Goal: Task Accomplishment & Management: Use online tool/utility

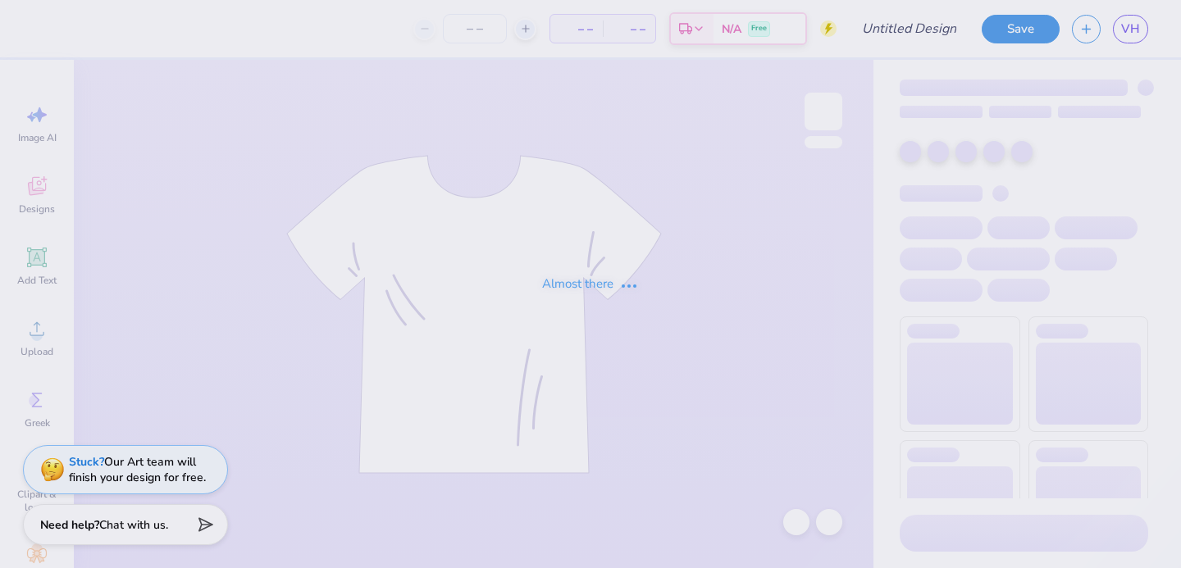
type input "lace"
type input "100"
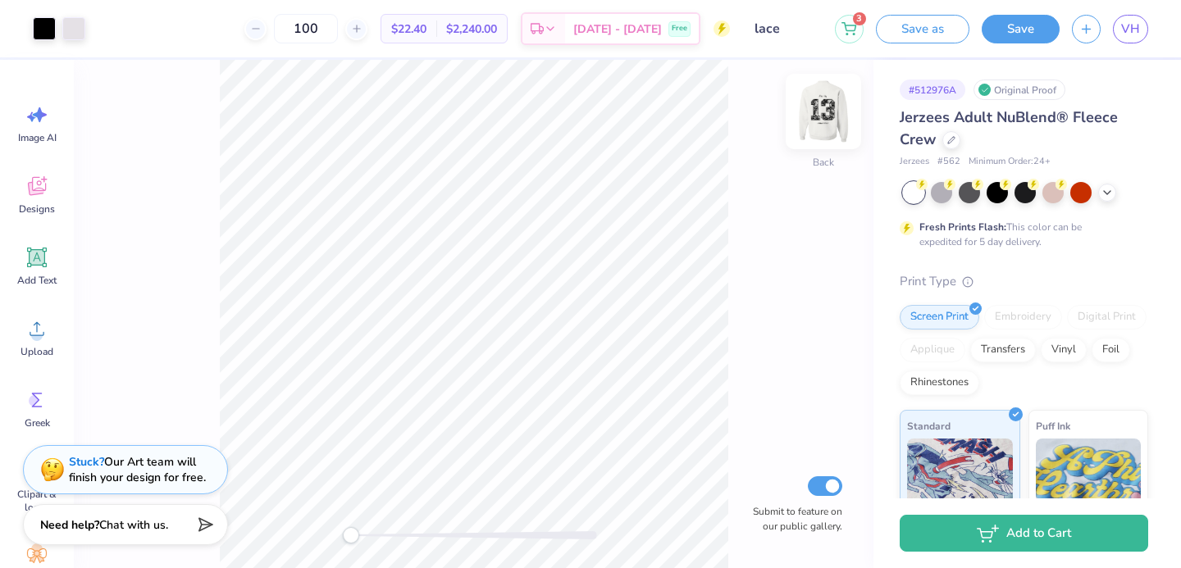
click at [825, 112] on img at bounding box center [824, 112] width 66 height 66
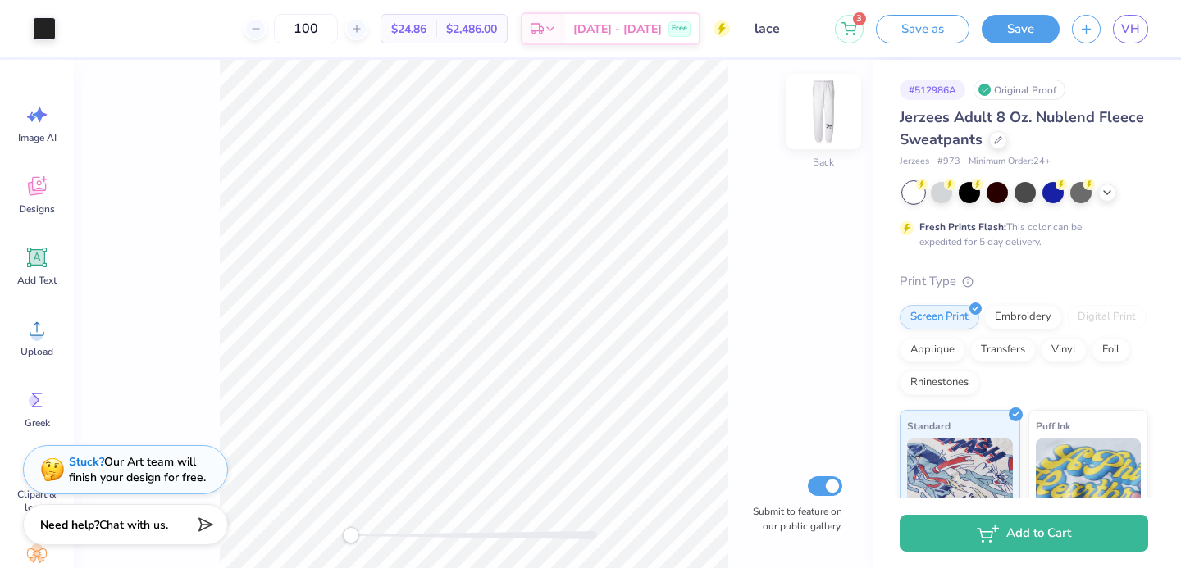
click at [830, 130] on img at bounding box center [824, 112] width 66 height 66
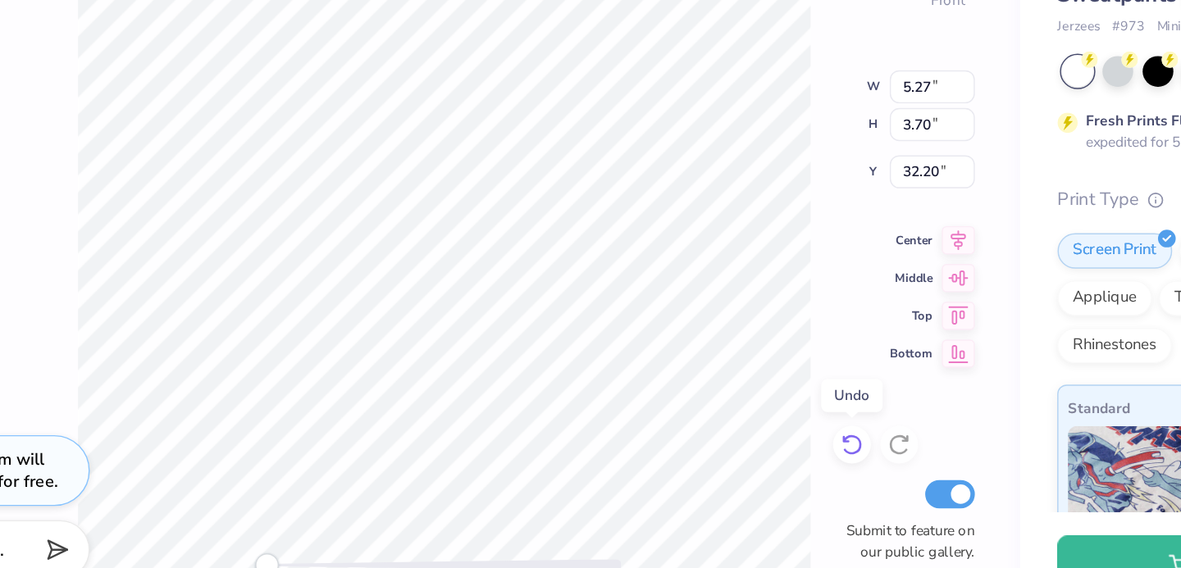
click at [759, 445] on icon at bounding box center [757, 452] width 16 height 16
type input "4.69"
type input "3.30"
type input "32.61"
click at [753, 441] on div at bounding box center [757, 452] width 26 height 26
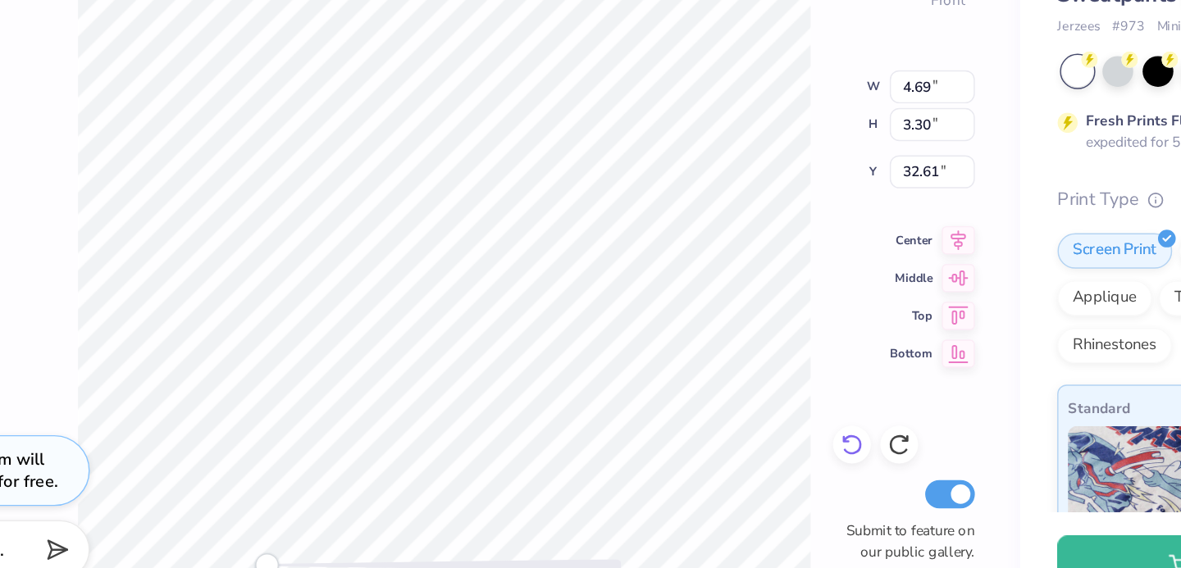
type input "5.27"
type input "3.70"
type input "32.20"
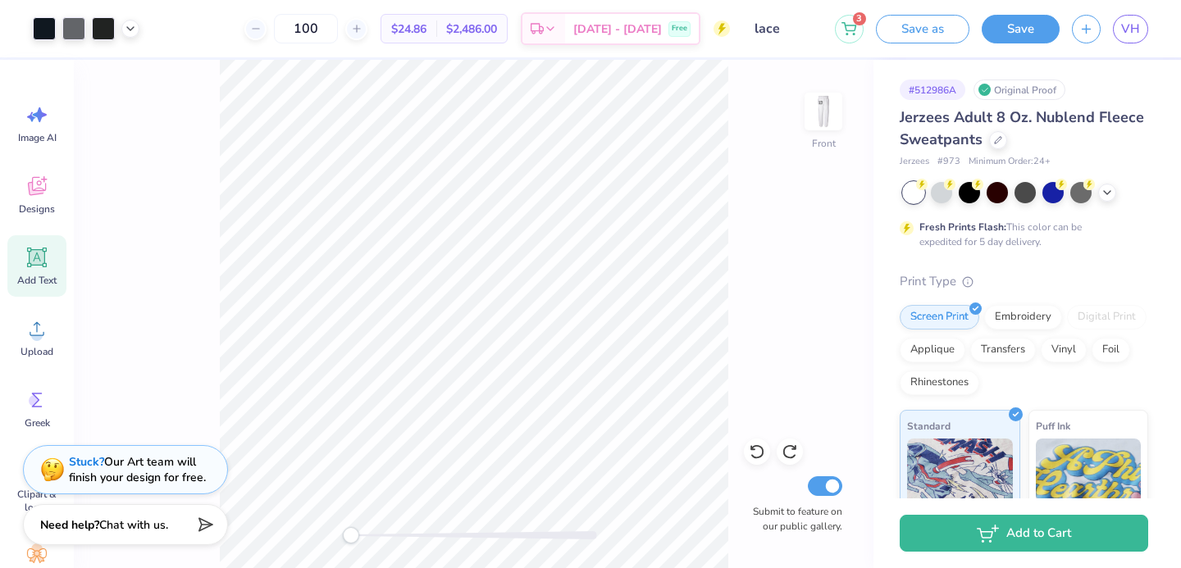
click at [35, 278] on span "Add Text" at bounding box center [36, 280] width 39 height 13
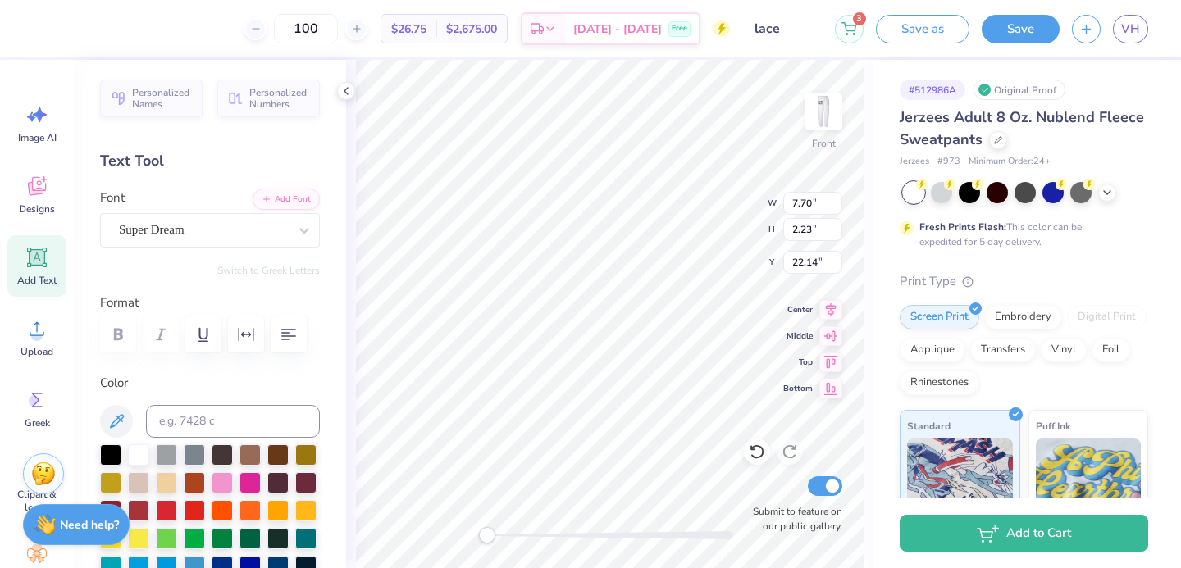
scroll to position [0, 1]
type textarea "delta phi"
click at [244, 232] on div "Super Dream" at bounding box center [203, 229] width 172 height 25
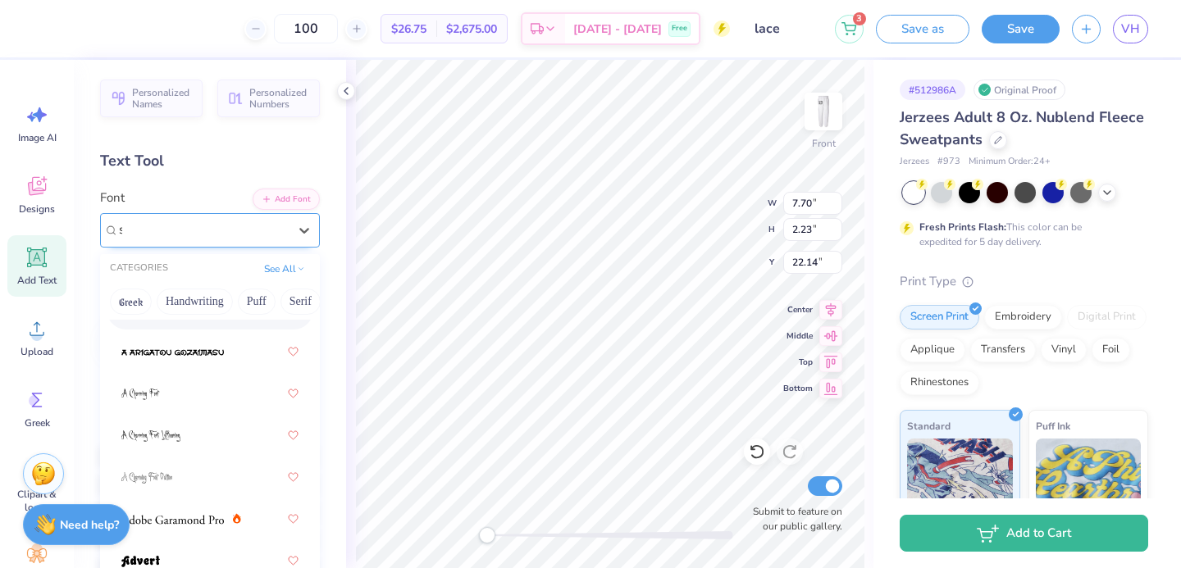
scroll to position [0, 0]
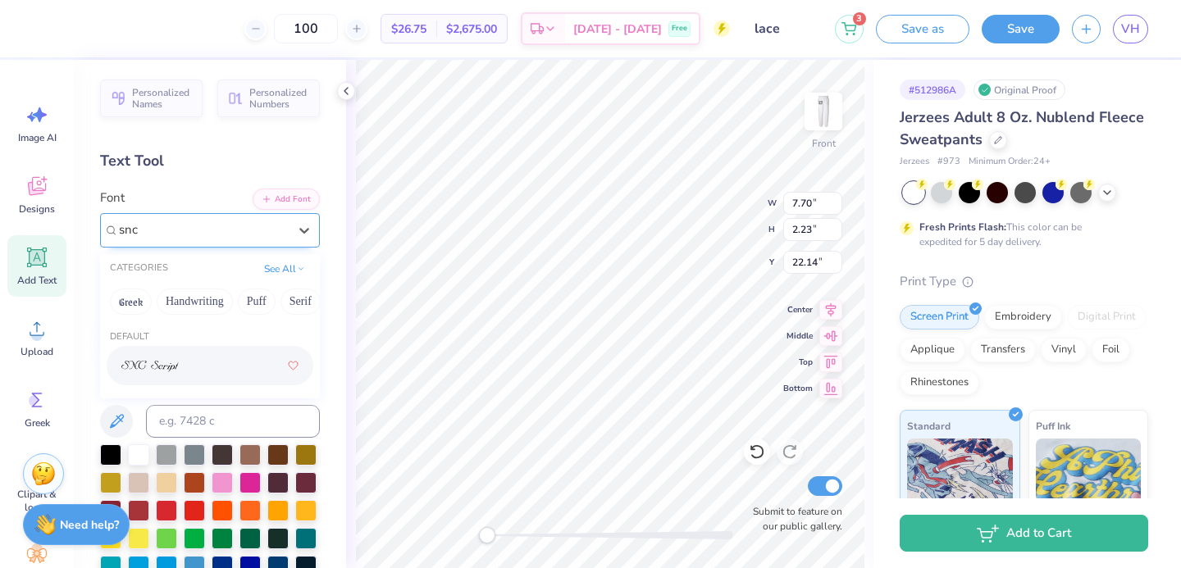
click at [180, 358] on div at bounding box center [209, 366] width 177 height 30
type input "snc"
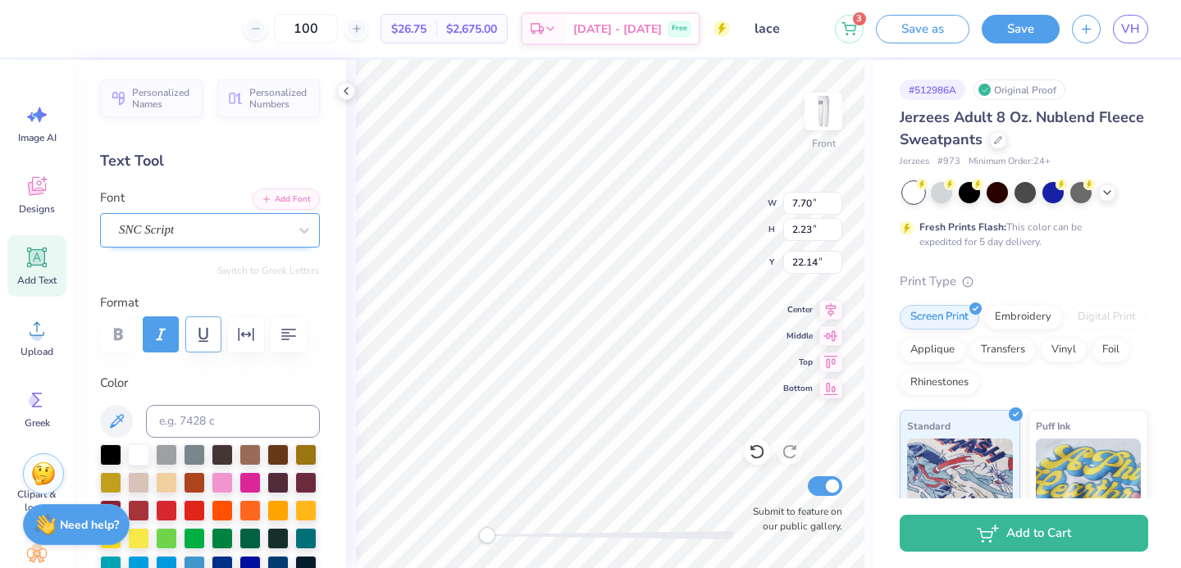
scroll to position [85, 0]
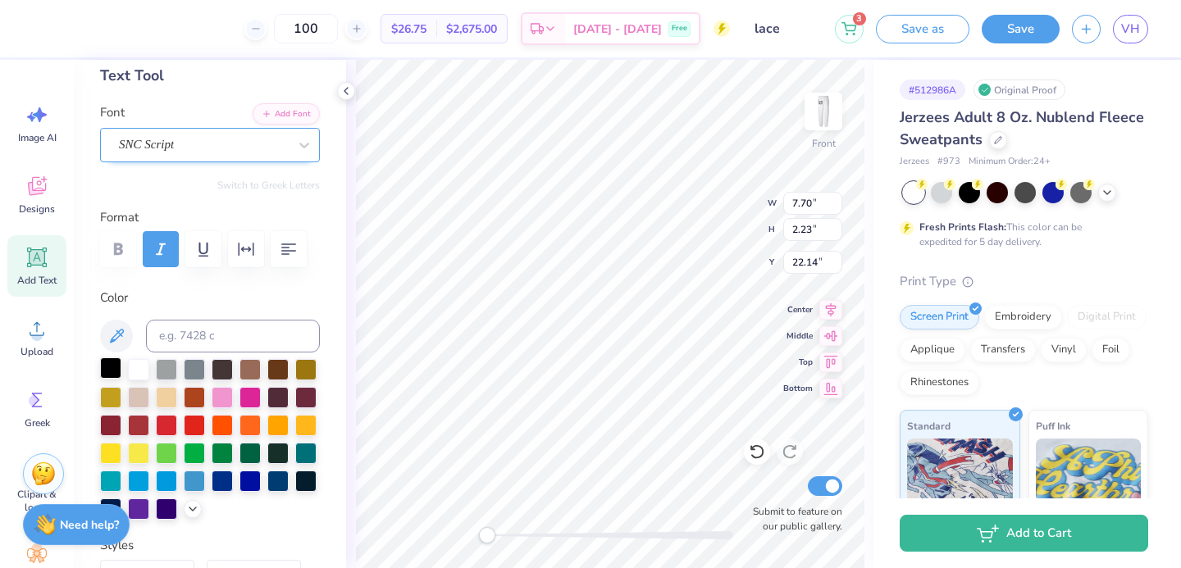
click at [105, 368] on div at bounding box center [110, 368] width 21 height 21
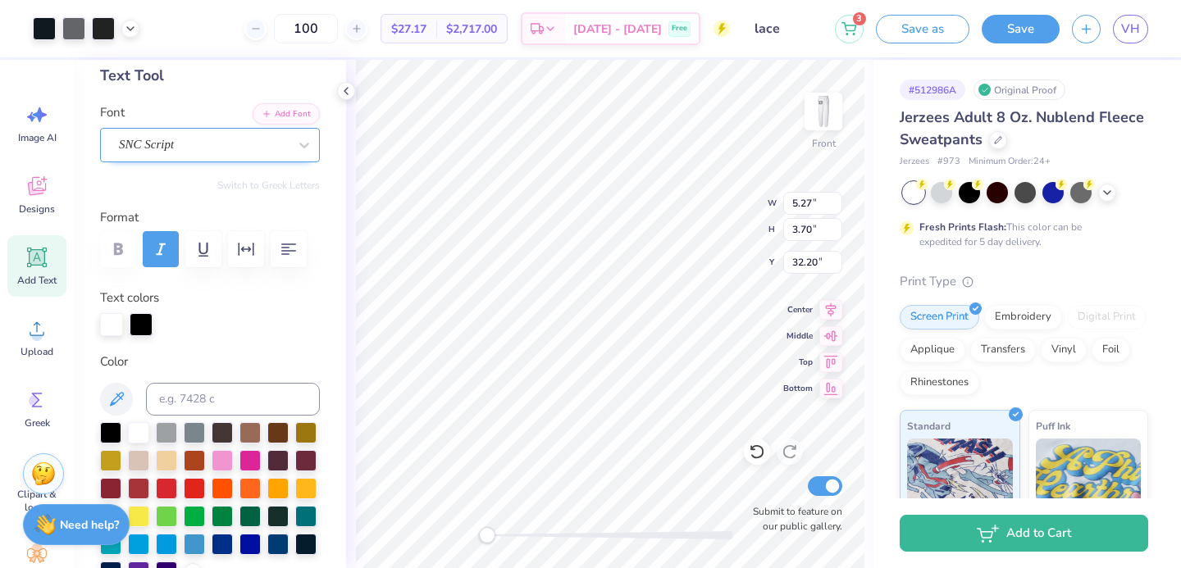
type input "3.83"
type input "1.08"
type input "31.66"
type textarea "delta"
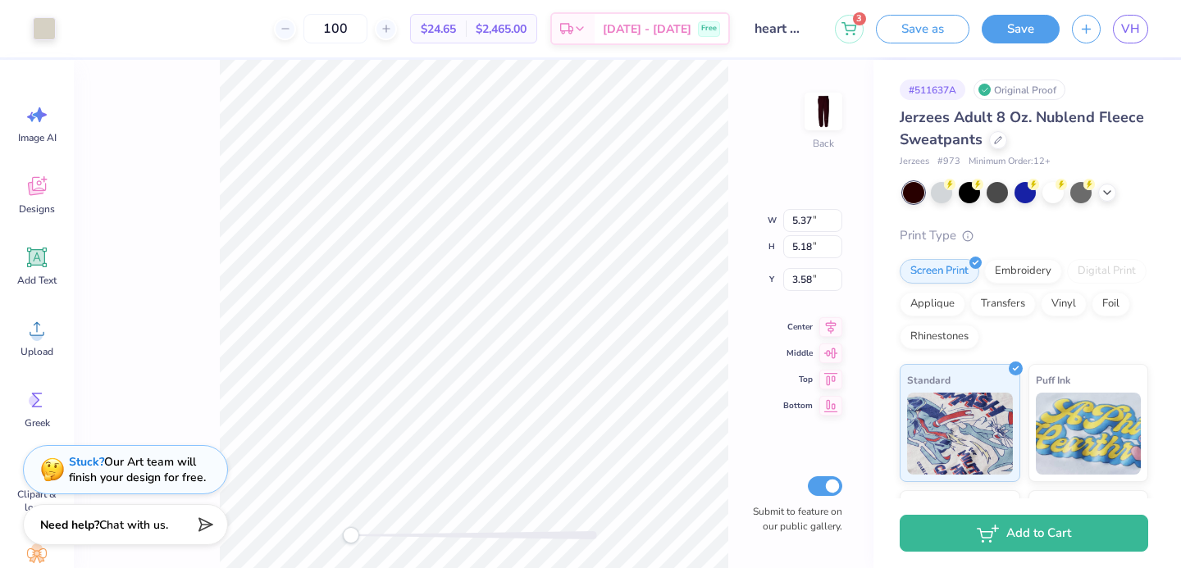
click at [807, 118] on img at bounding box center [823, 111] width 33 height 33
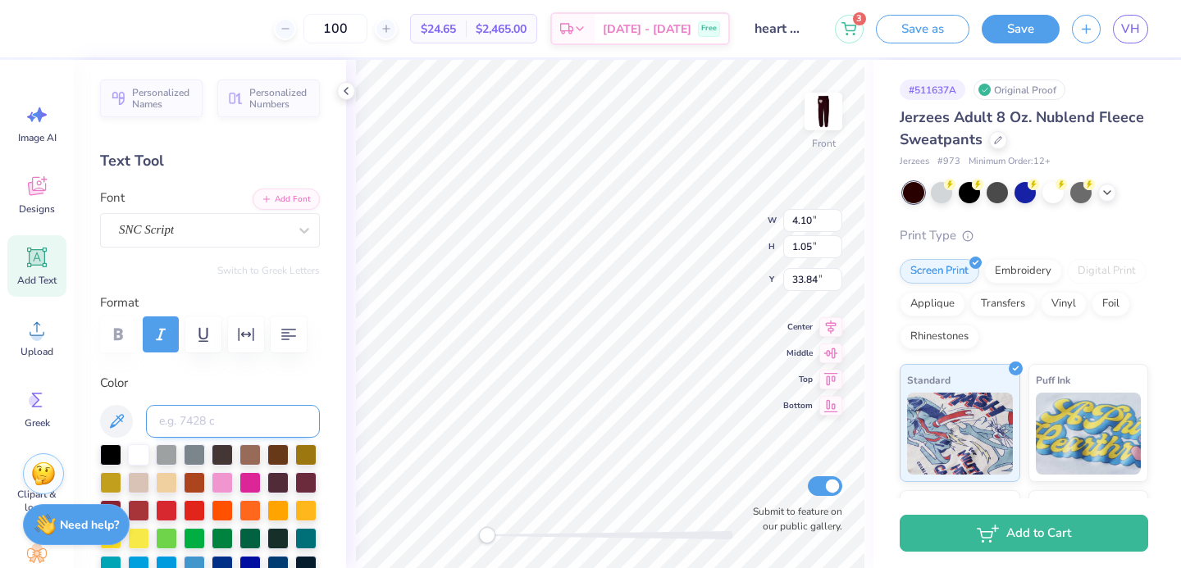
click at [234, 431] on input at bounding box center [233, 421] width 174 height 33
type input "7527"
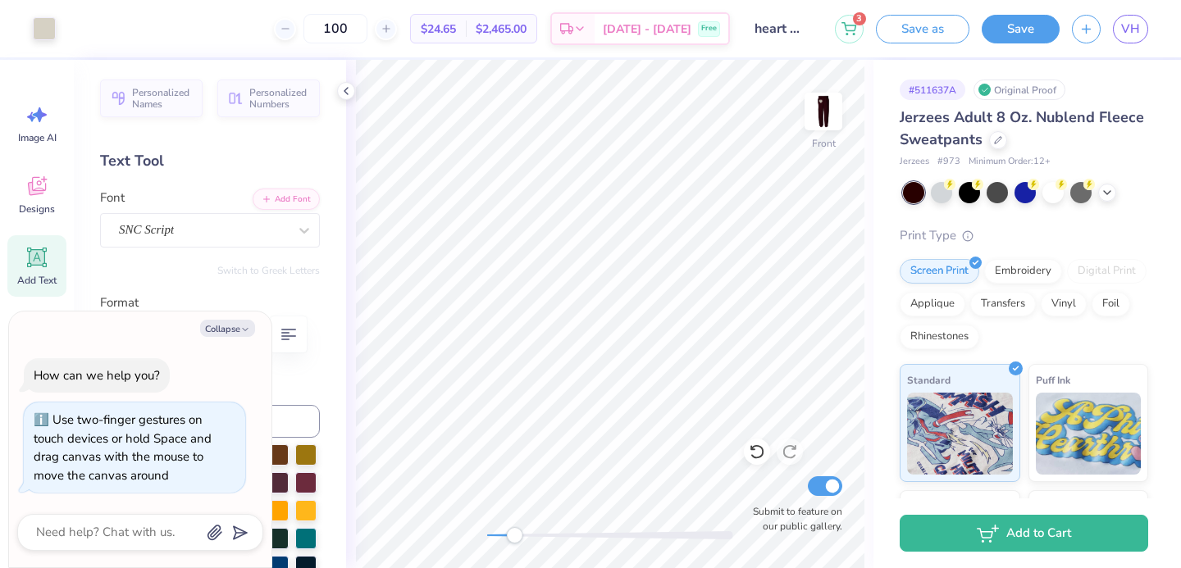
drag, startPoint x: 492, startPoint y: 536, endPoint x: 514, endPoint y: 536, distance: 22.1
click at [514, 536] on div "Accessibility label" at bounding box center [514, 535] width 16 height 16
drag, startPoint x: 511, startPoint y: 535, endPoint x: 568, endPoint y: 531, distance: 57.6
click at [564, 532] on div "Accessibility label" at bounding box center [556, 535] width 16 height 16
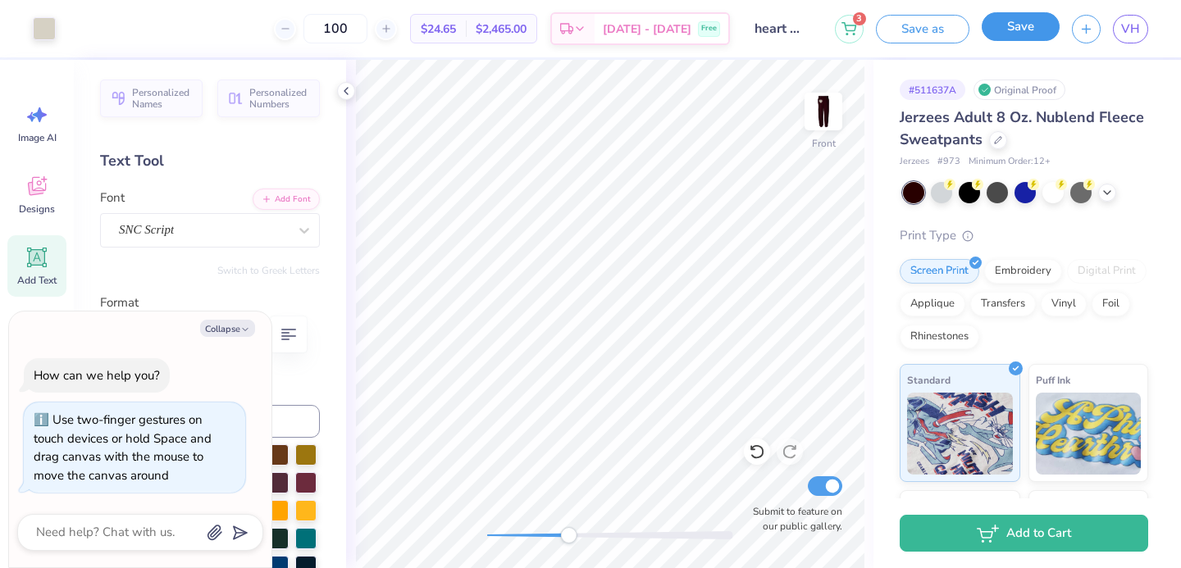
click at [1026, 33] on button "Save" at bounding box center [1021, 26] width 78 height 29
type textarea "x"
click at [1135, 25] on span "VH" at bounding box center [1130, 29] width 19 height 19
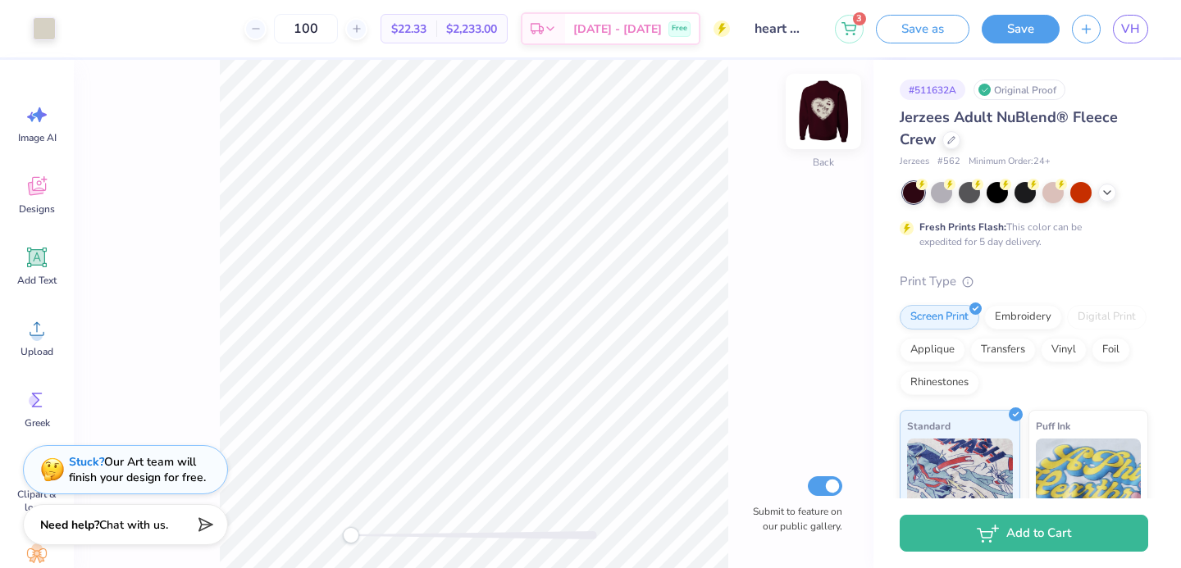
click at [811, 116] on img at bounding box center [824, 112] width 66 height 66
click at [801, 115] on img at bounding box center [824, 112] width 66 height 66
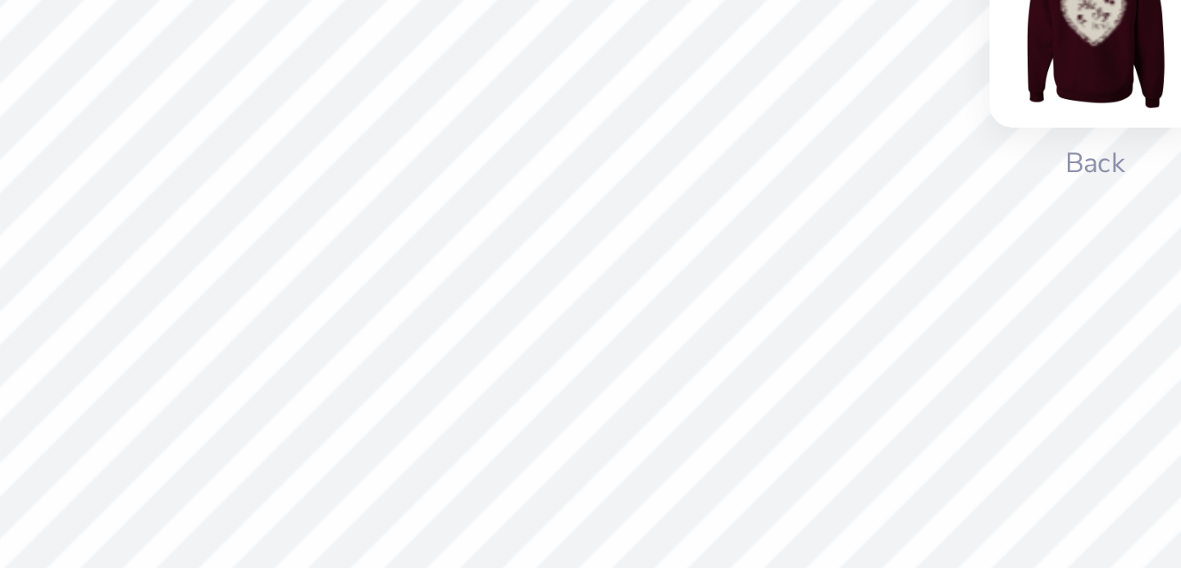
click at [816, 113] on img at bounding box center [824, 112] width 66 height 66
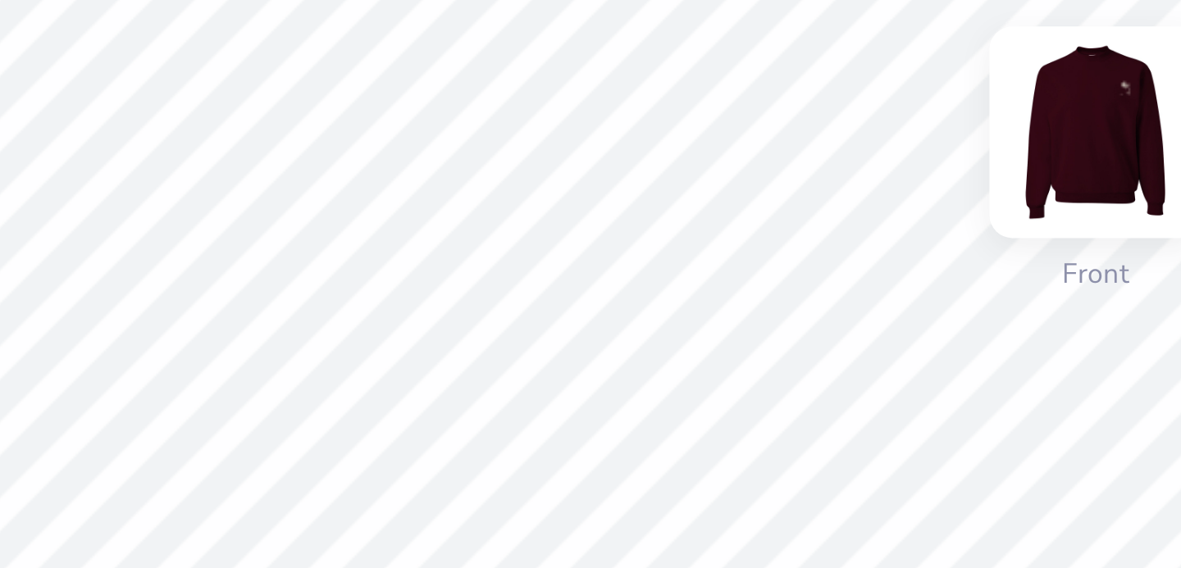
click at [833, 116] on img at bounding box center [824, 112] width 66 height 66
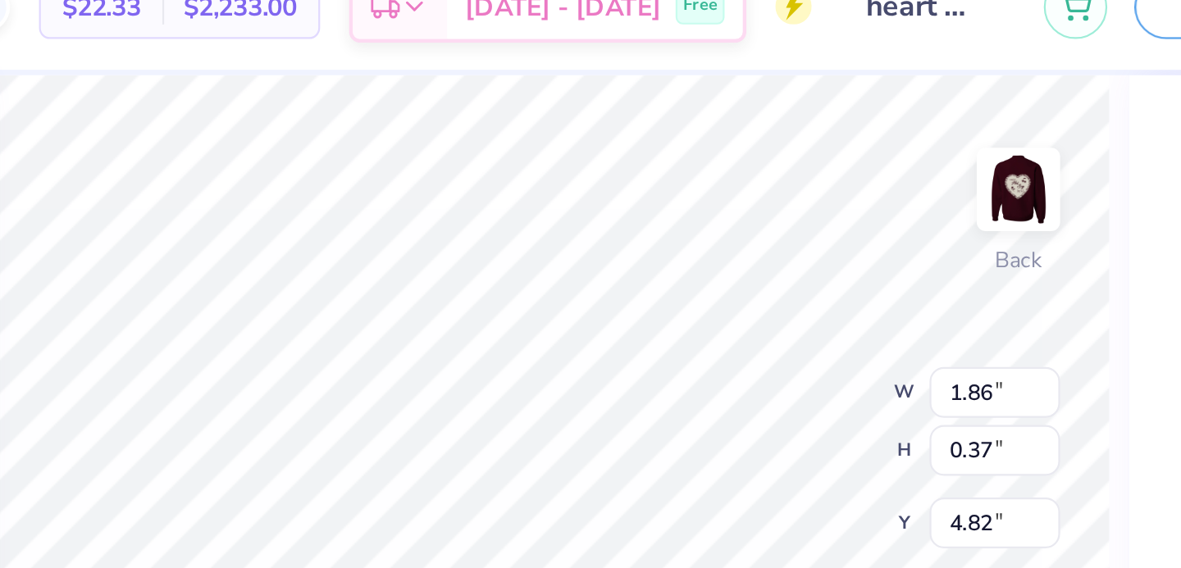
click at [695, 208] on div "Back W 1.86 1.86 " H 0.37 0.37 " Y 4.82 4.82 " Center Middle Top Bottom Submit …" at bounding box center [609, 314] width 527 height 509
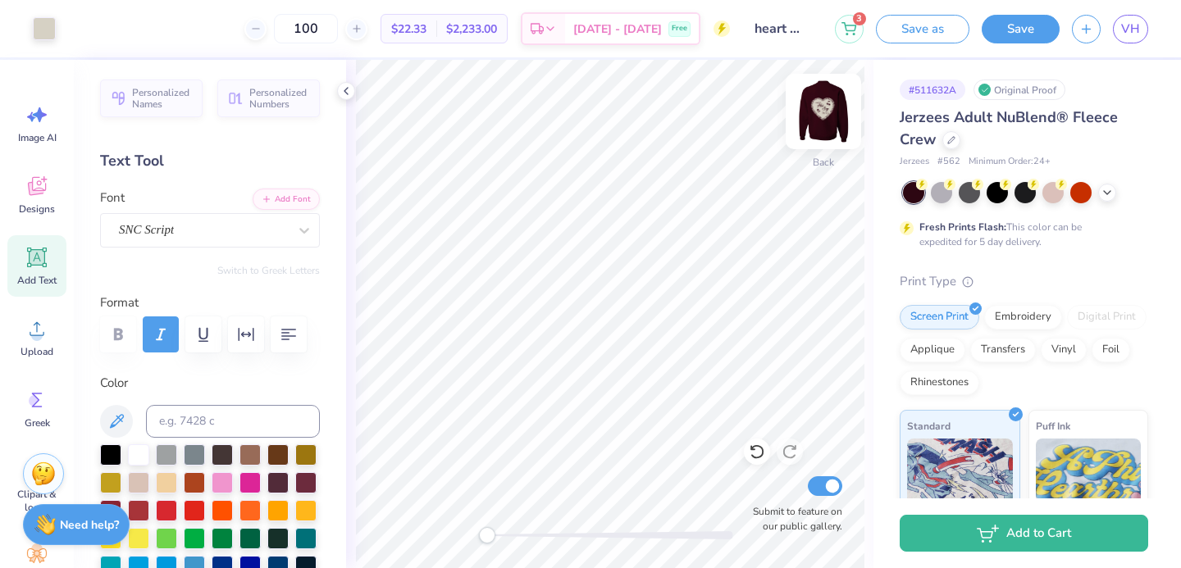
click at [823, 116] on img at bounding box center [824, 112] width 66 height 66
click at [824, 116] on img at bounding box center [823, 111] width 33 height 33
click at [755, 452] on icon at bounding box center [757, 452] width 16 height 16
click at [755, 451] on icon at bounding box center [757, 452] width 16 height 16
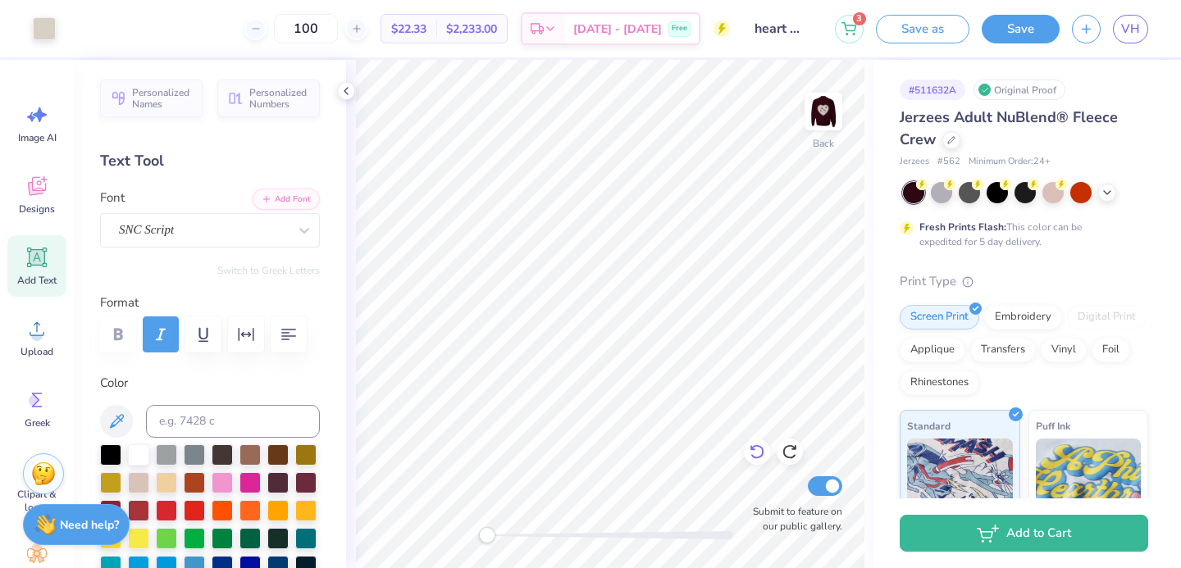
click at [755, 451] on icon at bounding box center [757, 452] width 16 height 16
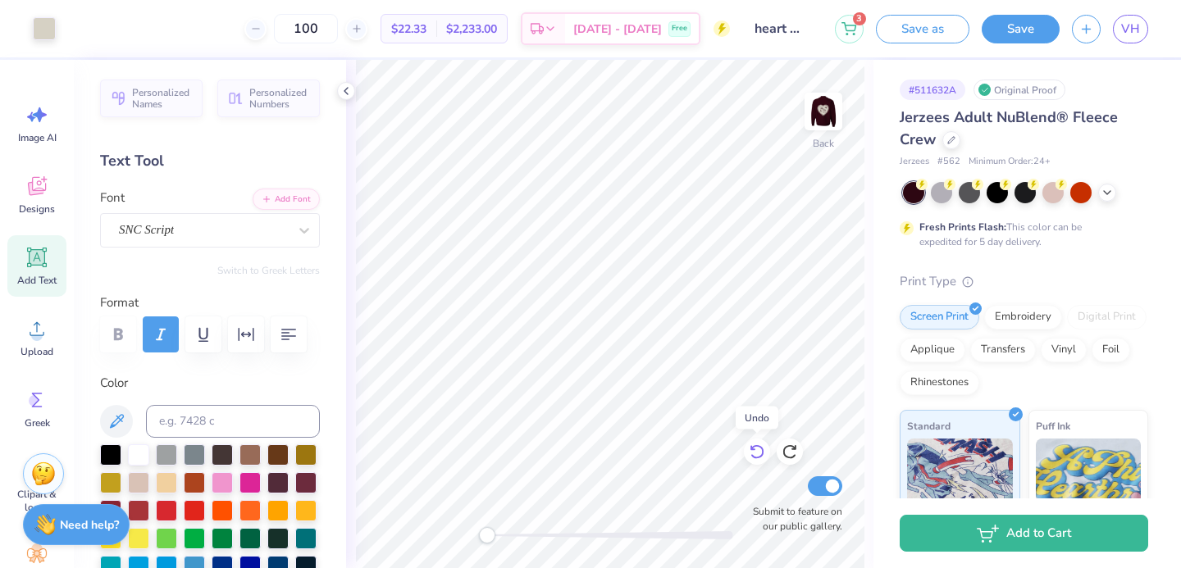
click at [755, 451] on icon at bounding box center [757, 452] width 16 height 16
click at [785, 449] on icon at bounding box center [789, 452] width 14 height 15
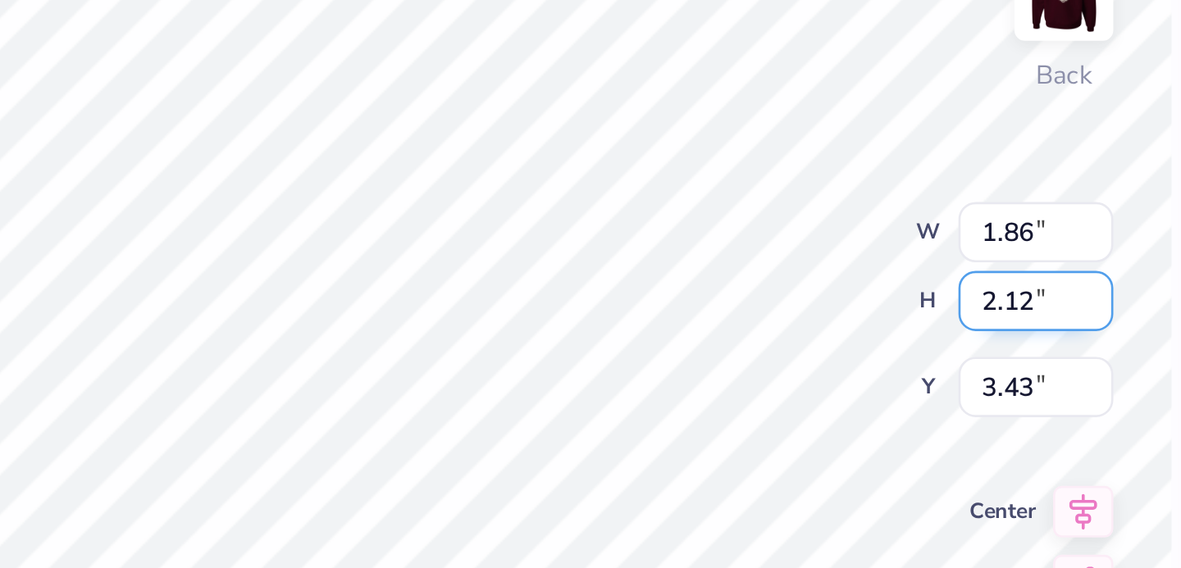
click at [696, 233] on div "Back W 1.86 1.86 " H 2.12 2.12 " Y 3.43 3.43 " Center Middle Top Bottom Submit …" at bounding box center [609, 314] width 527 height 509
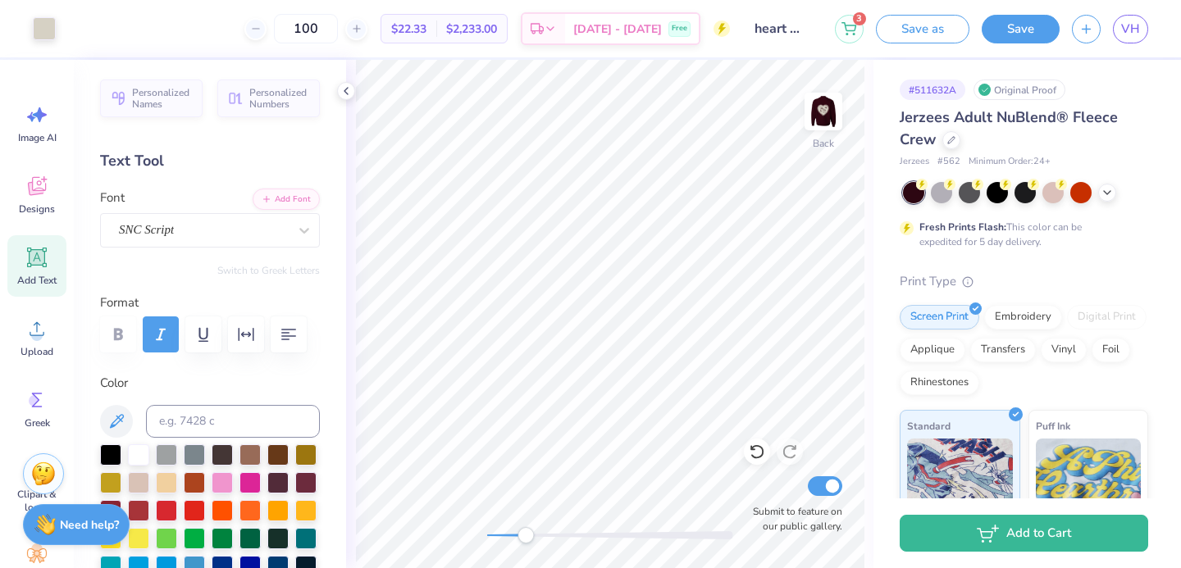
drag, startPoint x: 487, startPoint y: 535, endPoint x: 527, endPoint y: 531, distance: 40.4
click at [527, 534] on div "Accessibility label" at bounding box center [526, 535] width 16 height 16
click at [1041, 30] on button "Save" at bounding box center [1021, 26] width 78 height 29
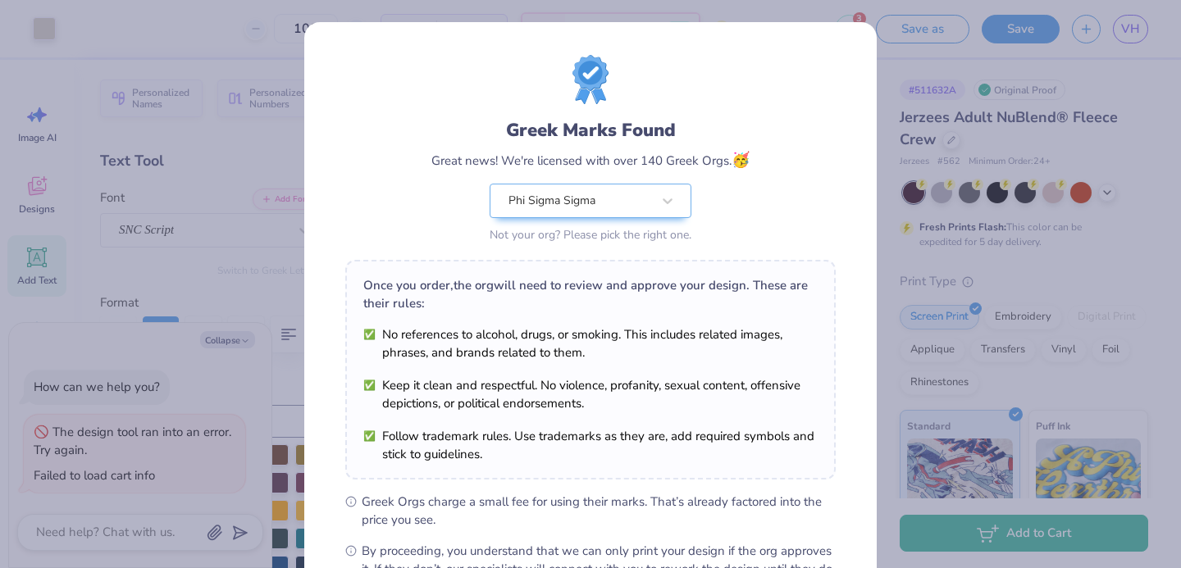
scroll to position [199, 0]
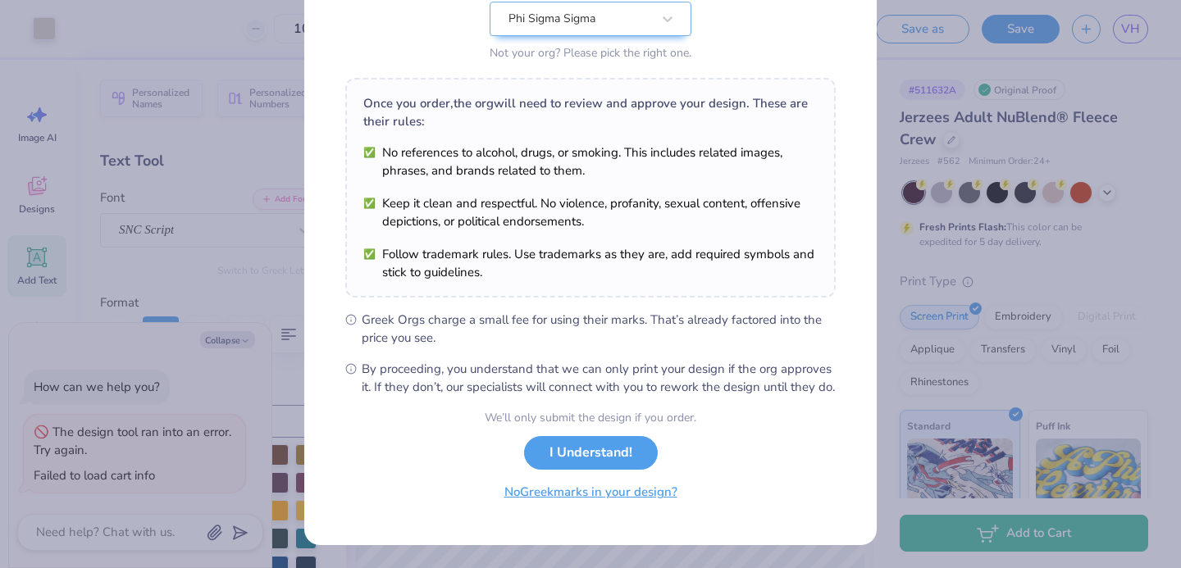
click at [575, 497] on button "No Greek marks in your design?" at bounding box center [590, 493] width 201 height 34
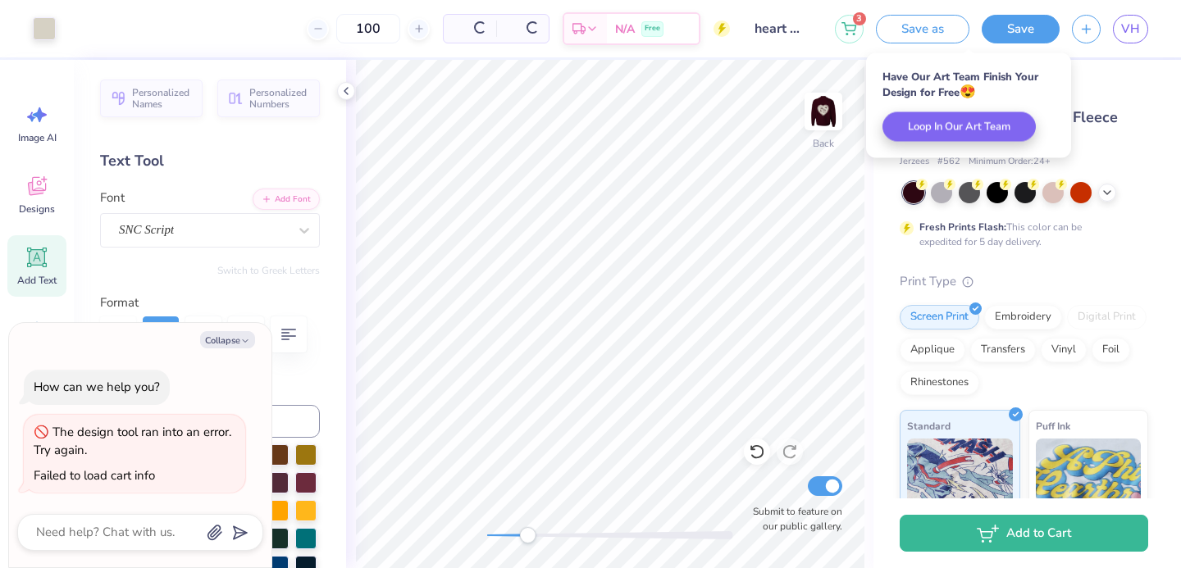
scroll to position [0, 0]
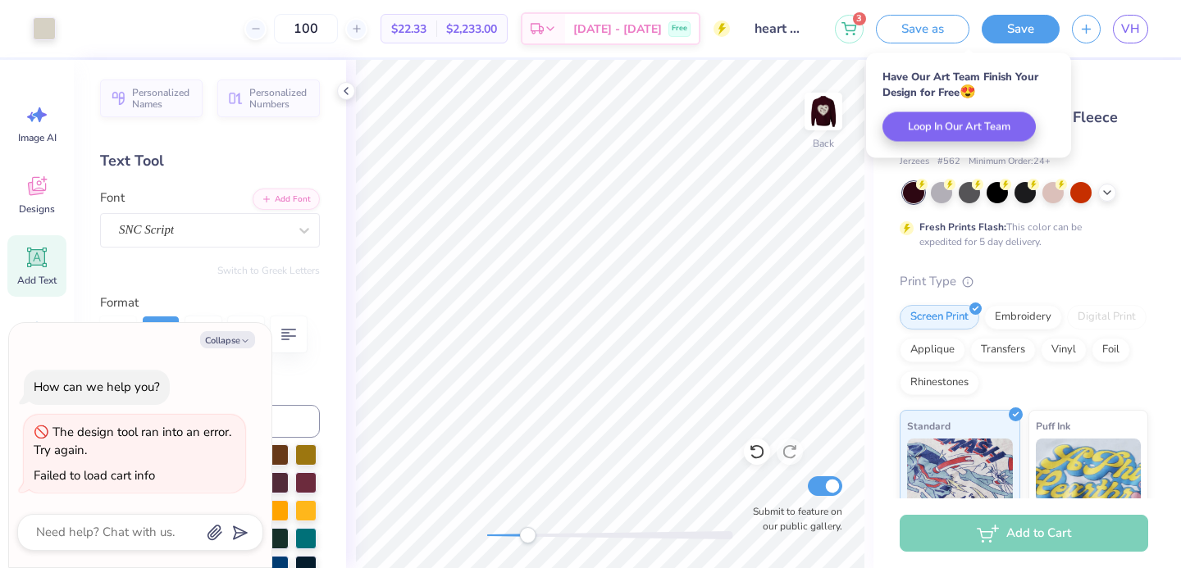
type textarea "x"
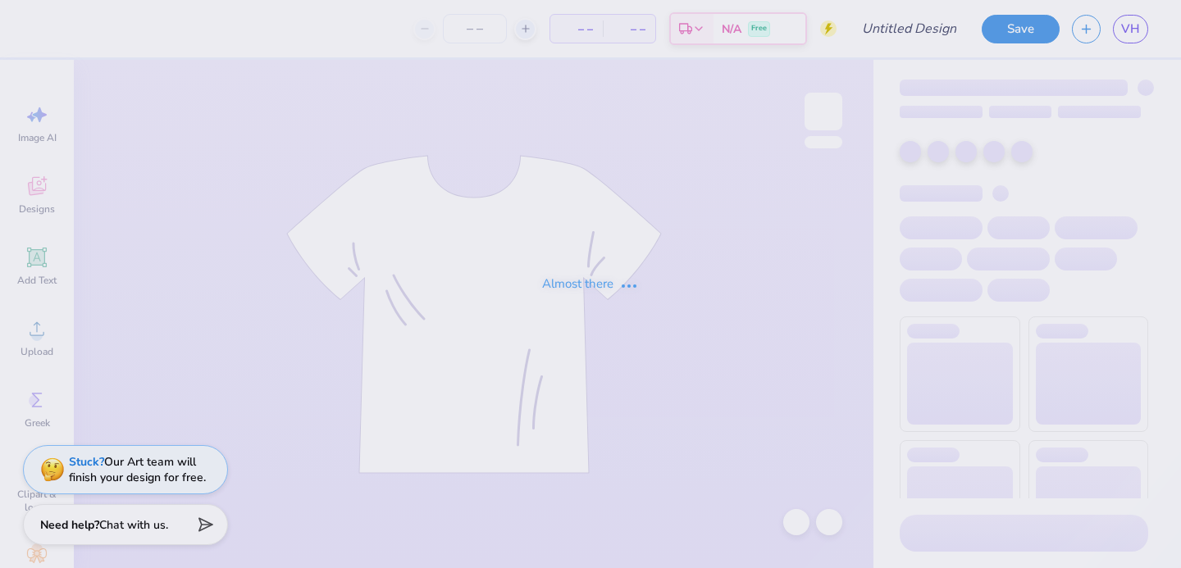
type input "blue"
type input "100"
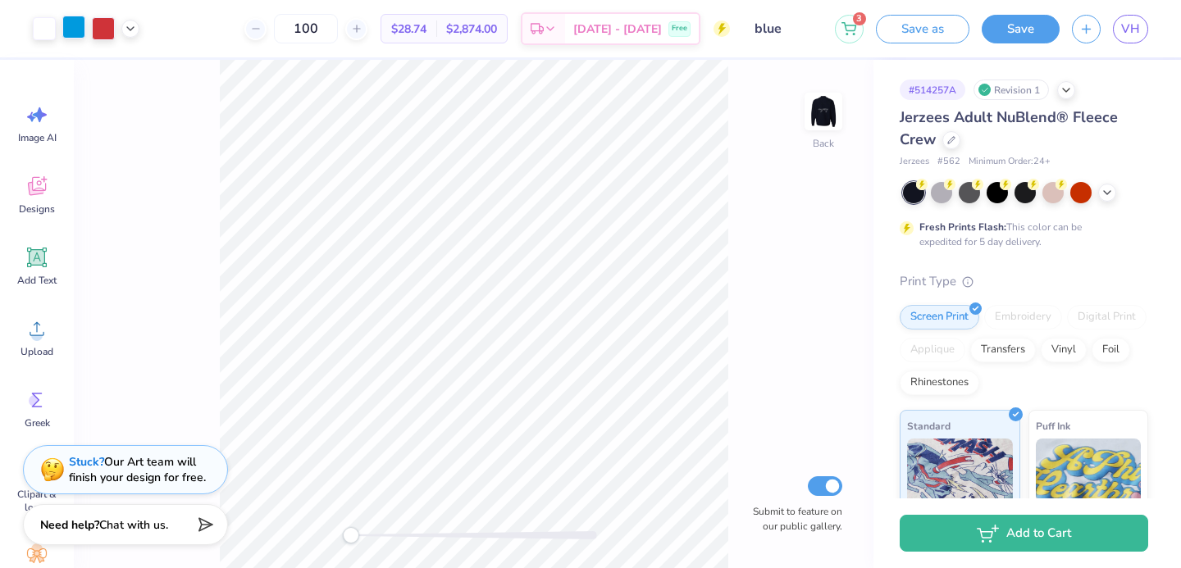
click at [70, 25] on div at bounding box center [73, 27] width 23 height 23
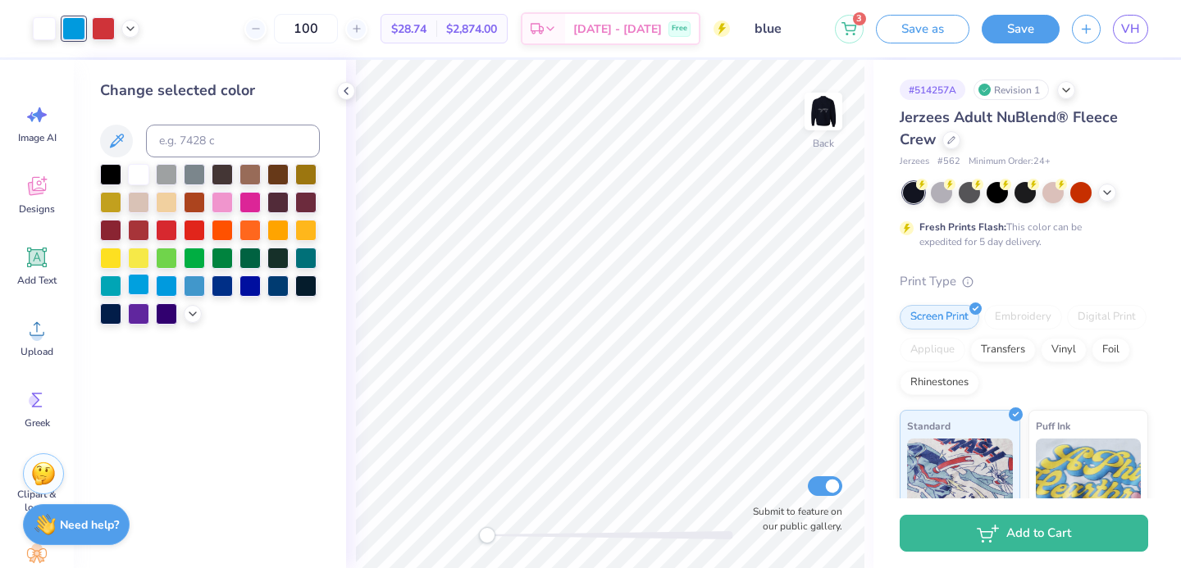
click at [138, 282] on div at bounding box center [138, 284] width 21 height 21
click at [162, 284] on div at bounding box center [166, 284] width 21 height 21
click at [190, 288] on div at bounding box center [194, 284] width 21 height 21
click at [135, 290] on div at bounding box center [138, 284] width 21 height 21
click at [757, 452] on icon at bounding box center [757, 452] width 16 height 16
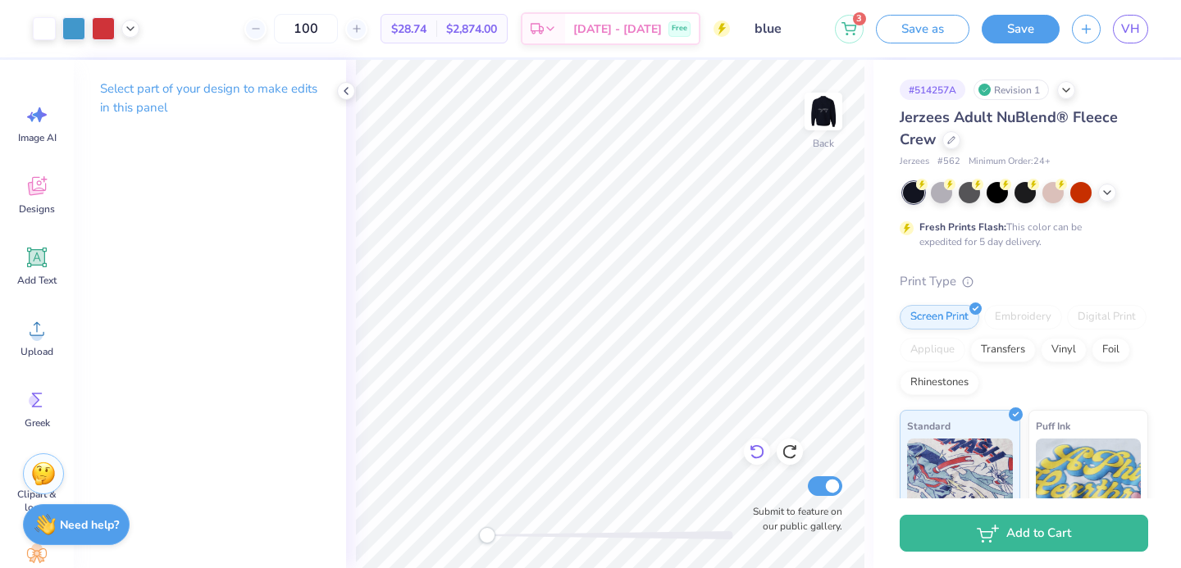
click at [758, 452] on icon at bounding box center [757, 452] width 16 height 16
click at [814, 125] on img at bounding box center [824, 112] width 66 height 66
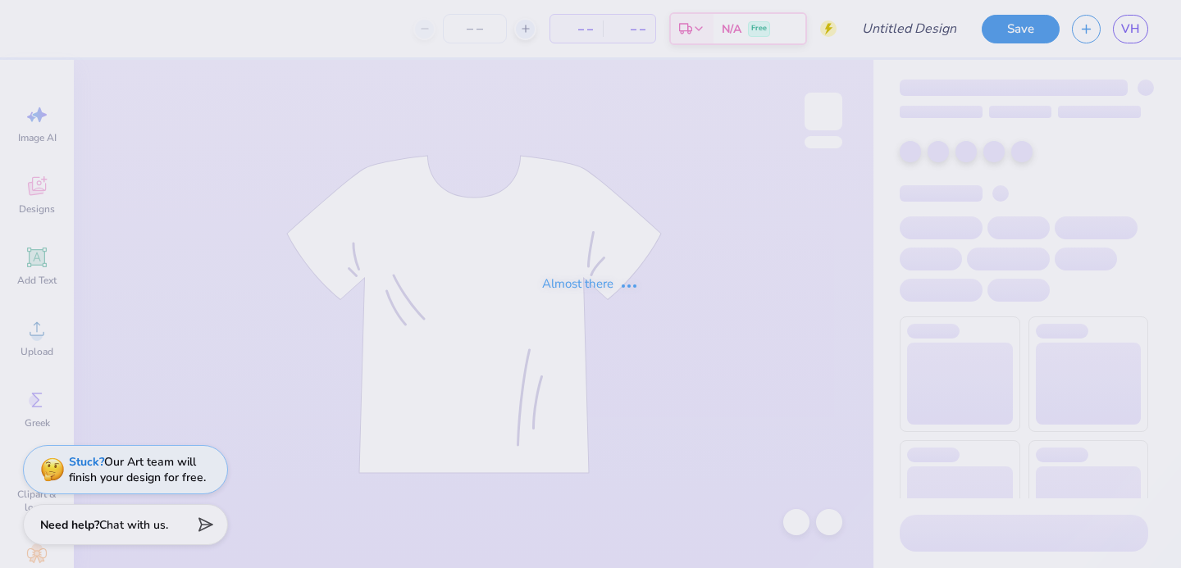
type input "heart maroon"
type input "100"
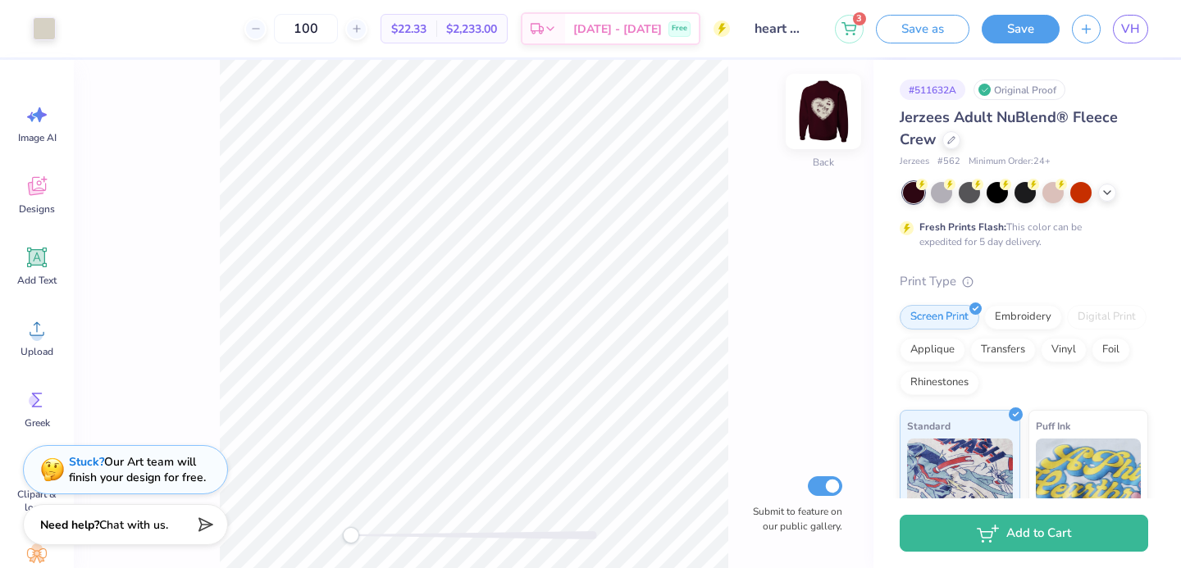
click at [833, 120] on img at bounding box center [824, 112] width 66 height 66
click at [824, 119] on img at bounding box center [824, 112] width 66 height 66
click at [944, 192] on div at bounding box center [941, 190] width 21 height 21
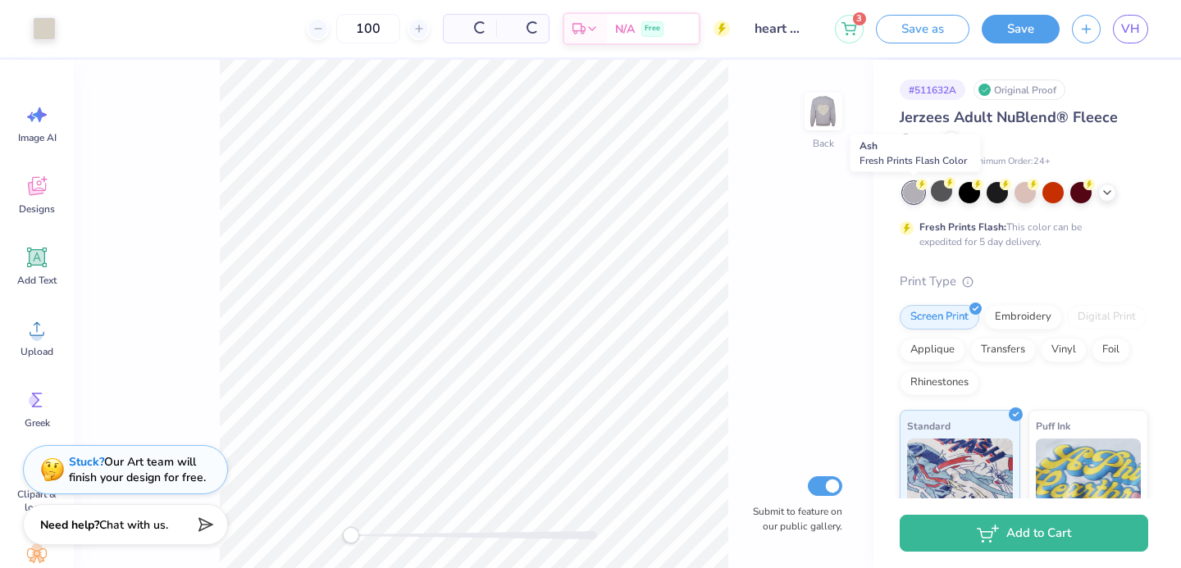
click at [921, 190] on div at bounding box center [913, 192] width 21 height 21
click at [921, 195] on div at bounding box center [913, 192] width 21 height 21
click at [1084, 187] on icon at bounding box center [1088, 182] width 11 height 11
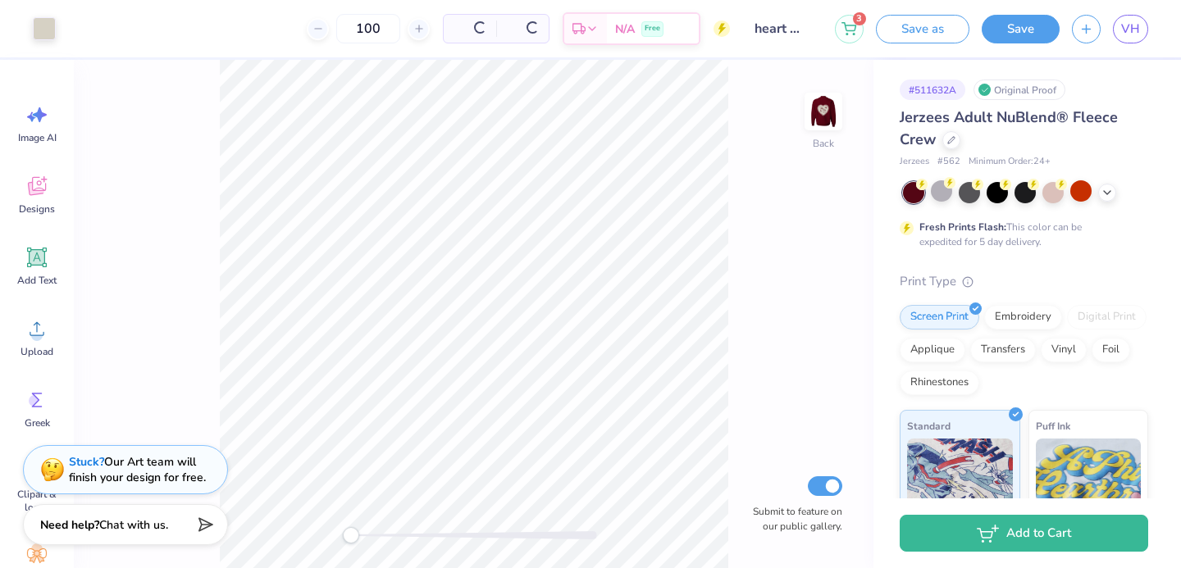
click at [1117, 191] on div at bounding box center [1025, 192] width 245 height 21
click at [1108, 191] on polyline at bounding box center [1107, 190] width 7 height 3
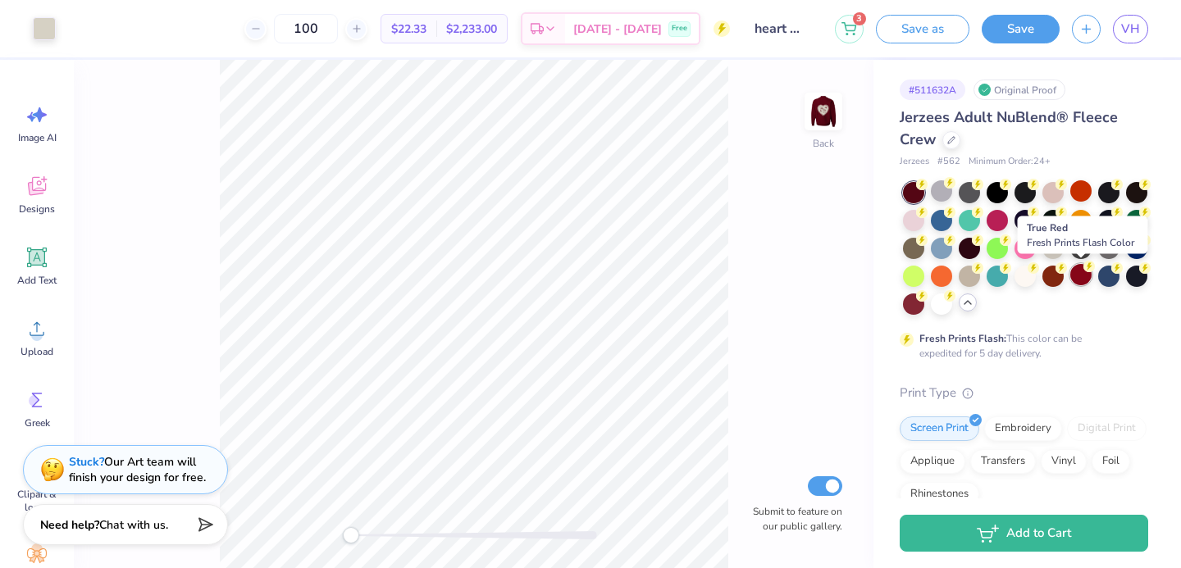
click at [1073, 277] on div at bounding box center [1080, 274] width 21 height 21
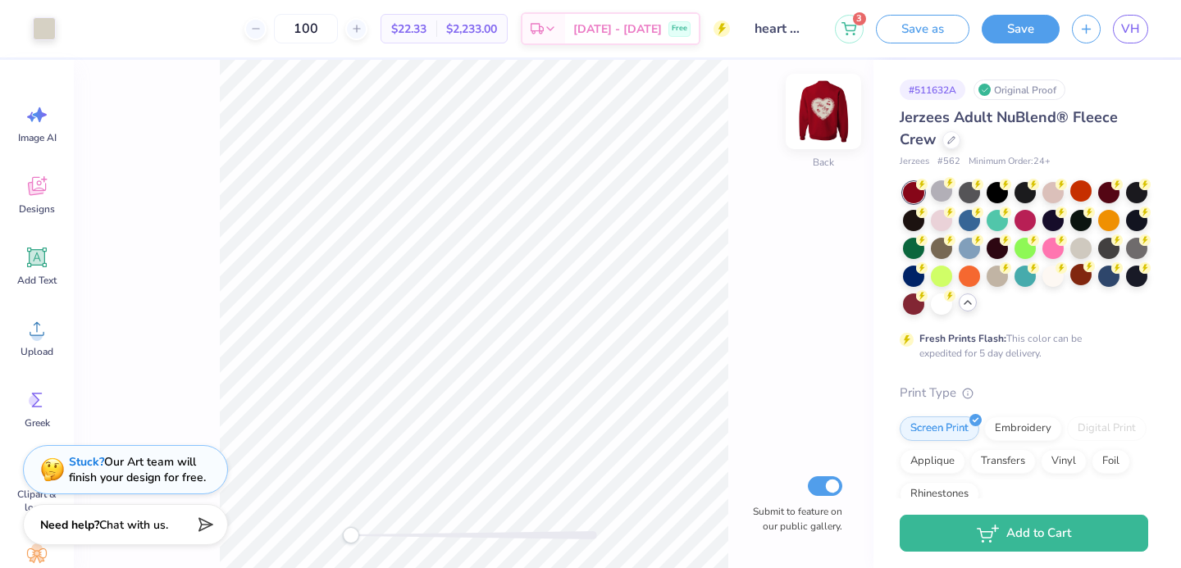
click at [819, 108] on img at bounding box center [824, 112] width 66 height 66
click at [819, 109] on img at bounding box center [823, 111] width 33 height 33
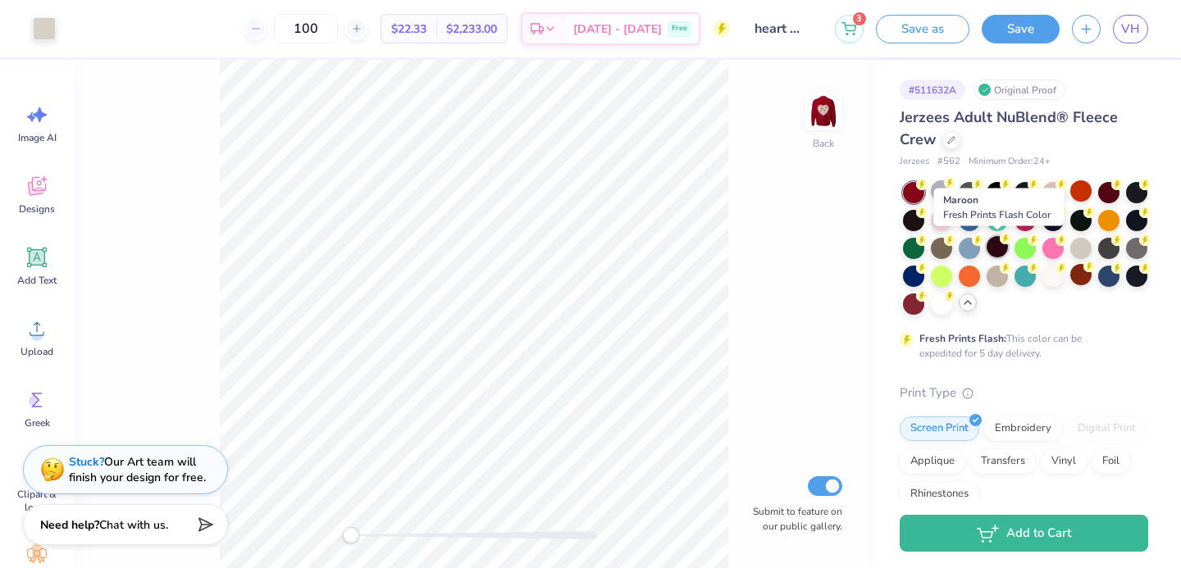
click at [992, 249] on div at bounding box center [997, 246] width 21 height 21
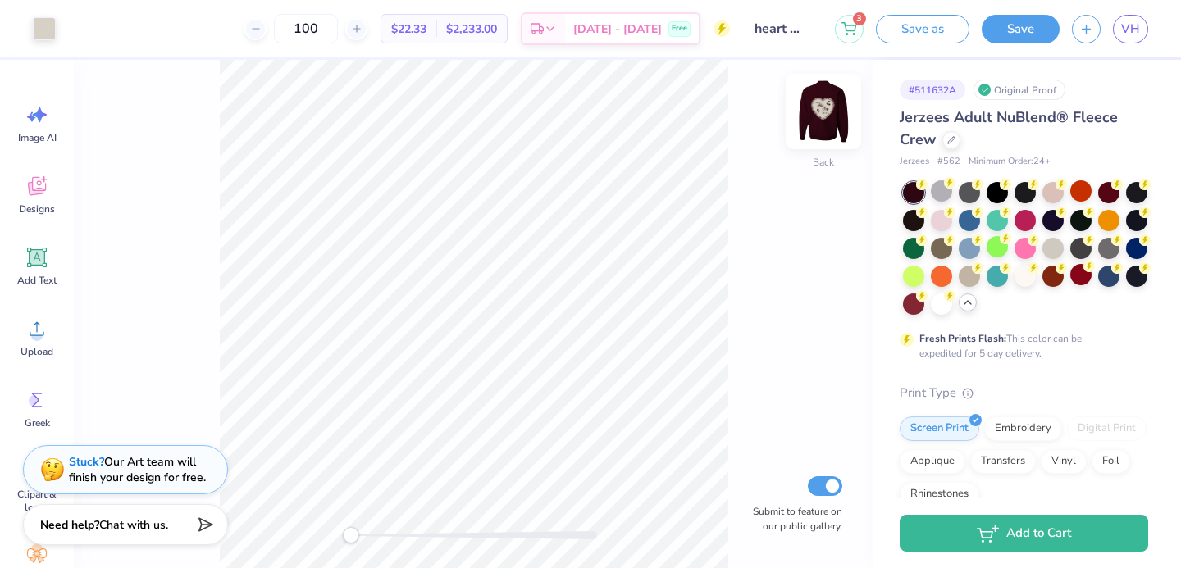
click at [819, 116] on img at bounding box center [824, 112] width 66 height 66
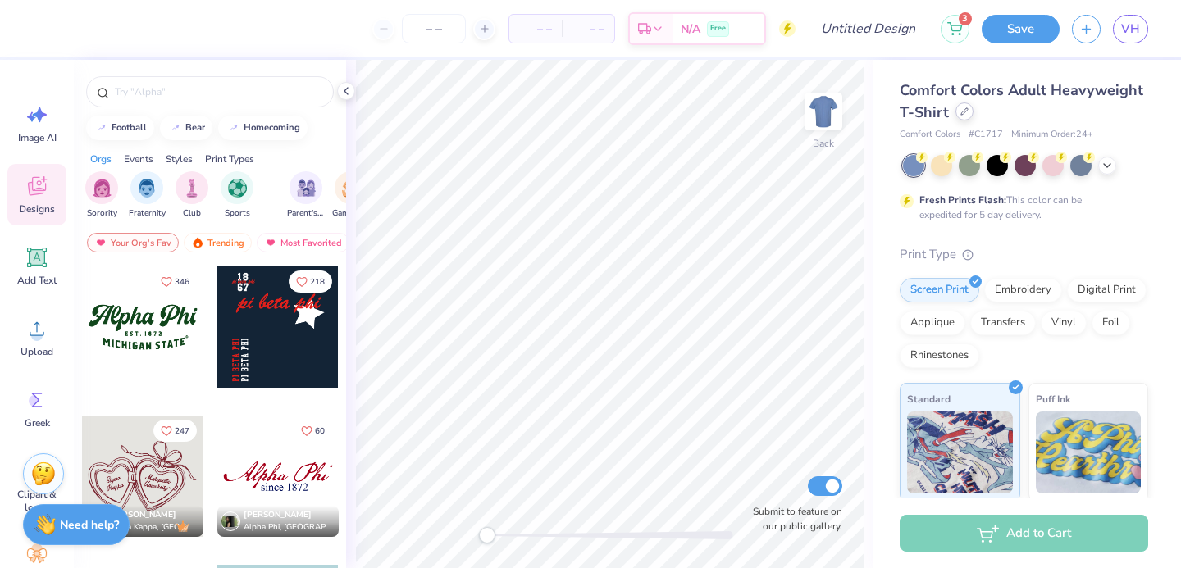
click at [971, 115] on div at bounding box center [964, 112] width 18 height 18
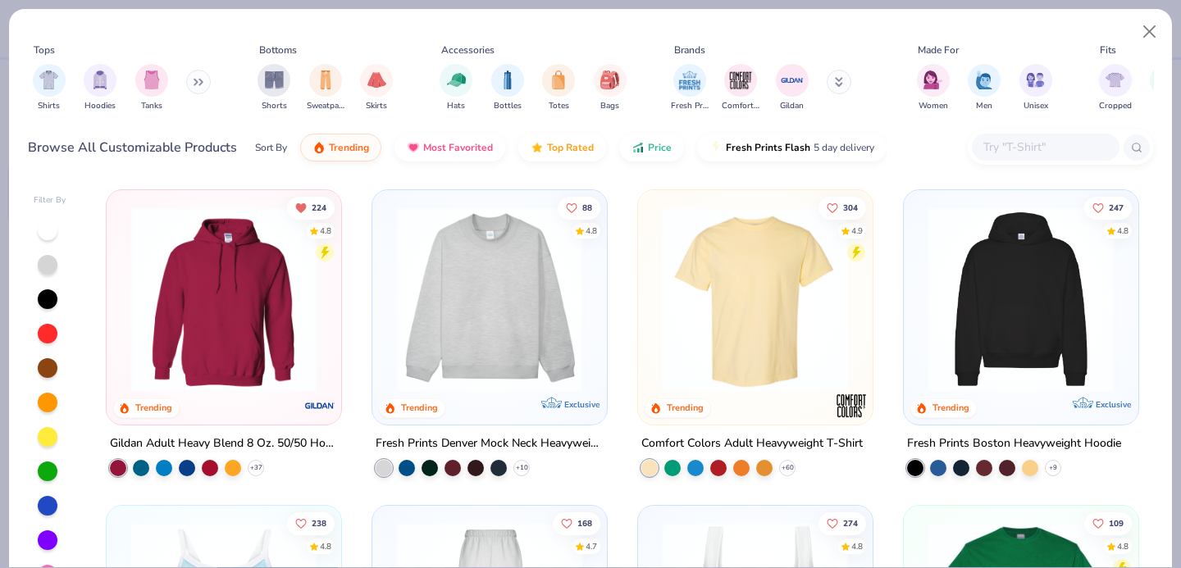
click at [1020, 152] on input "text" at bounding box center [1045, 147] width 126 height 19
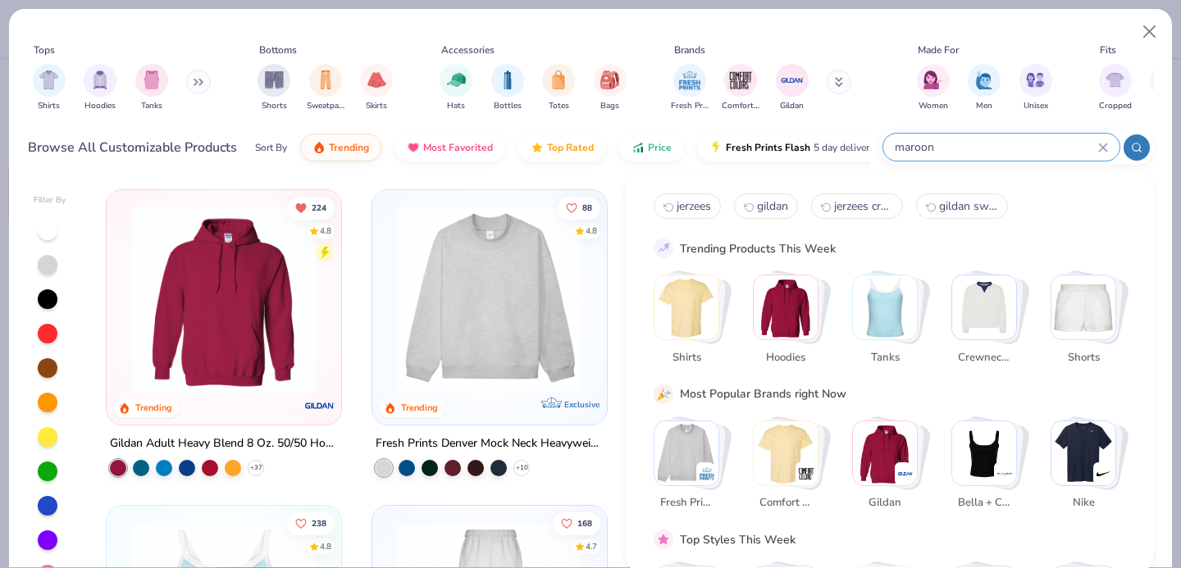
type input "maroon"
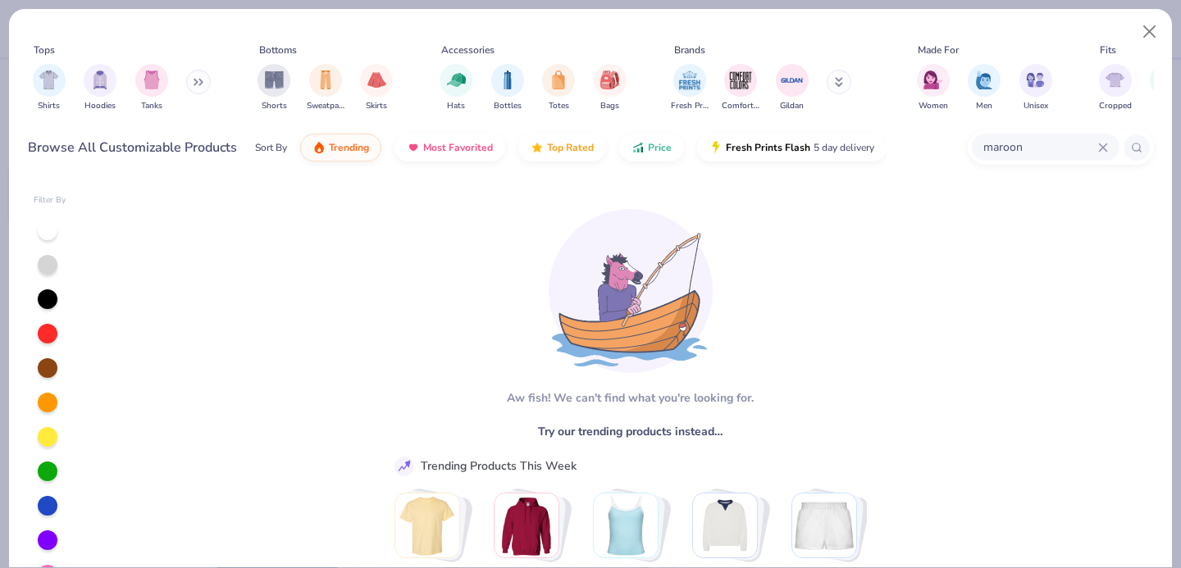
drag, startPoint x: 1033, startPoint y: 148, endPoint x: 957, endPoint y: 147, distance: 75.5
click at [957, 147] on div "Browse All Customizable Products Sort By Trending Most Favorited Top Rated Pric…" at bounding box center [591, 148] width 1126 height 46
type input "jerzees"
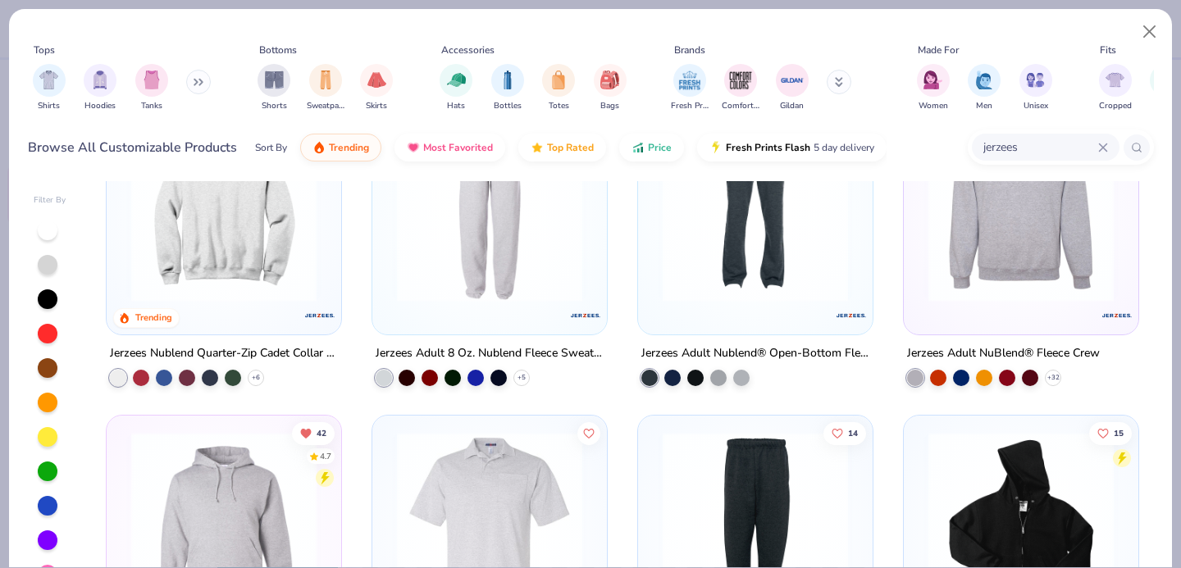
scroll to position [110, 0]
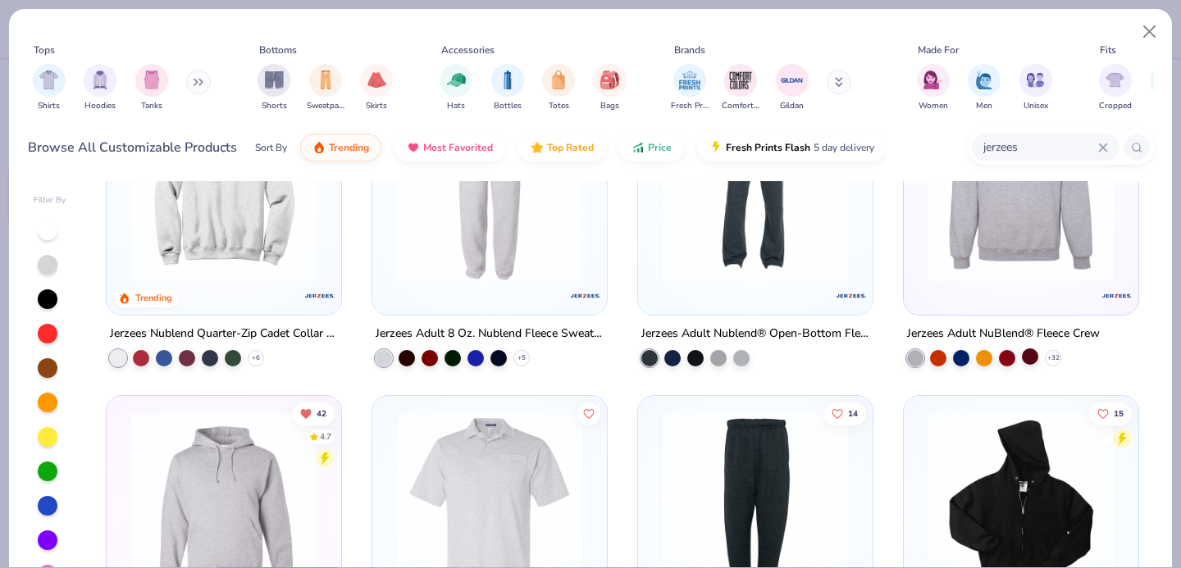
click at [1025, 356] on div at bounding box center [1030, 357] width 16 height 16
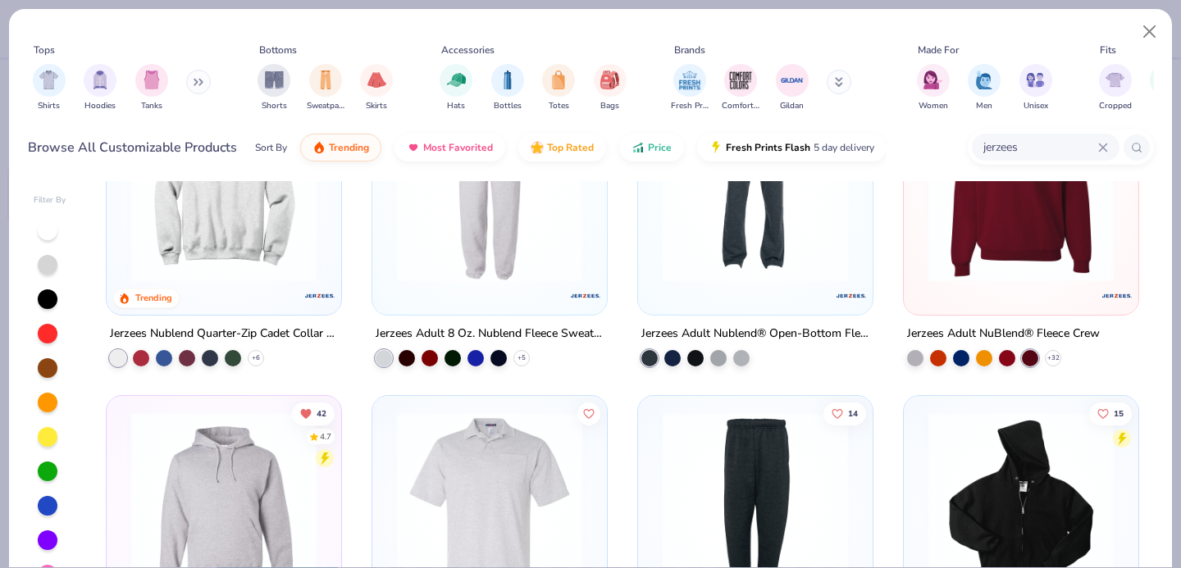
click at [987, 253] on img at bounding box center [1021, 189] width 202 height 185
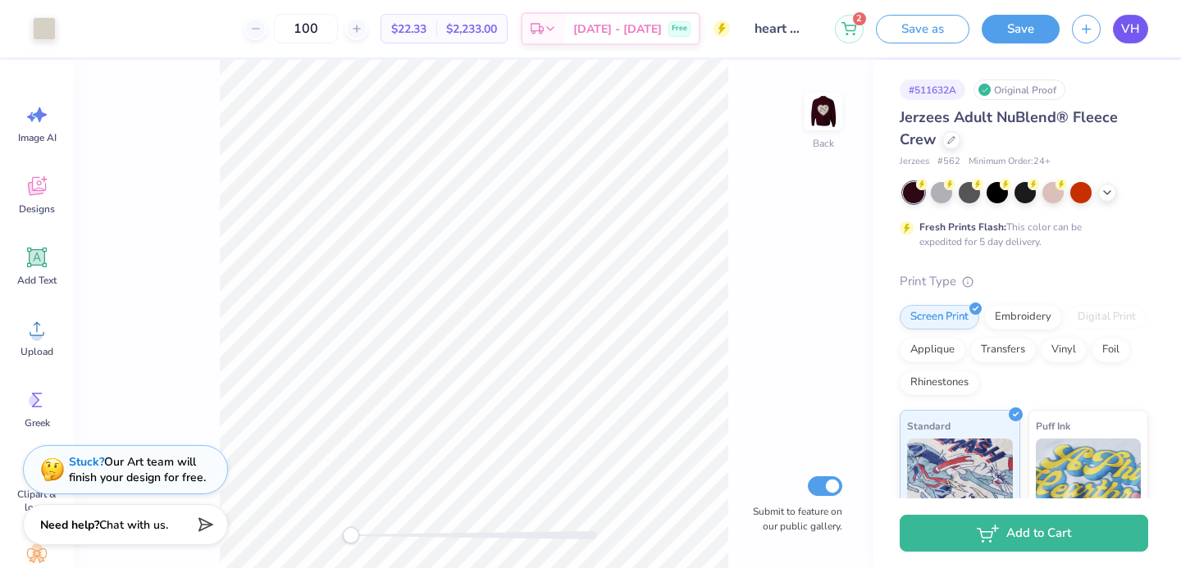
click at [1144, 34] on link "VH" at bounding box center [1130, 29] width 35 height 29
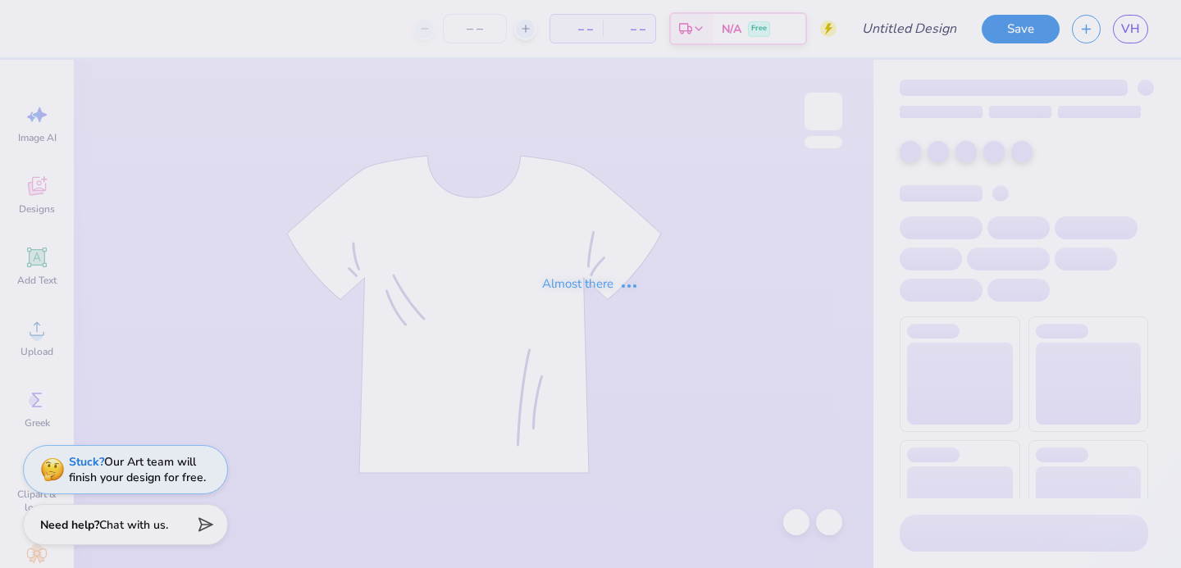
type input "stars"
type input "100"
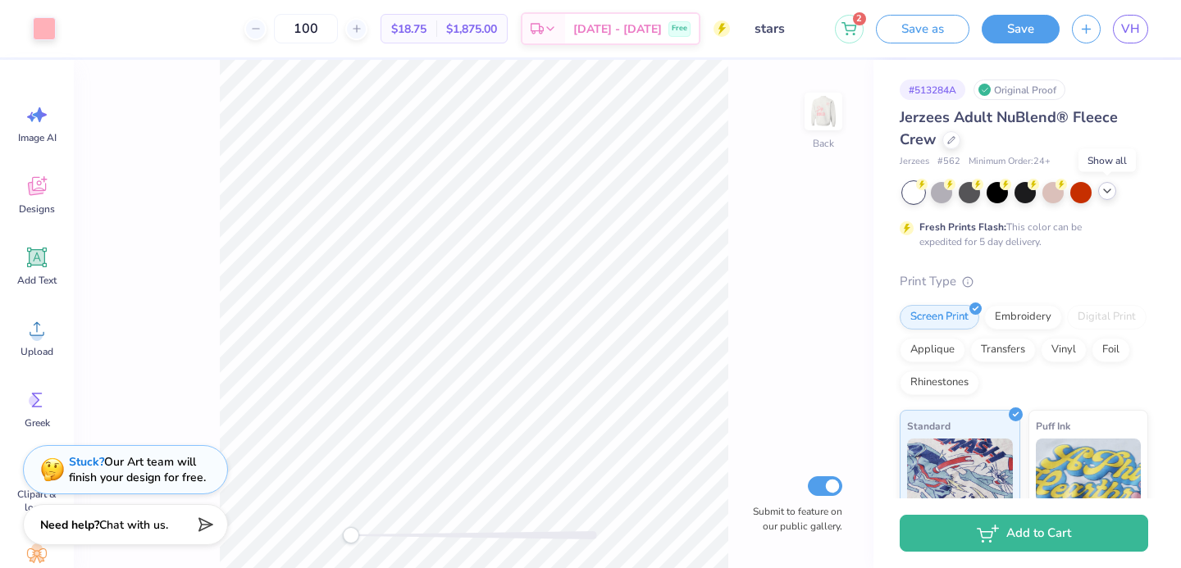
click at [1111, 186] on icon at bounding box center [1107, 191] width 13 height 13
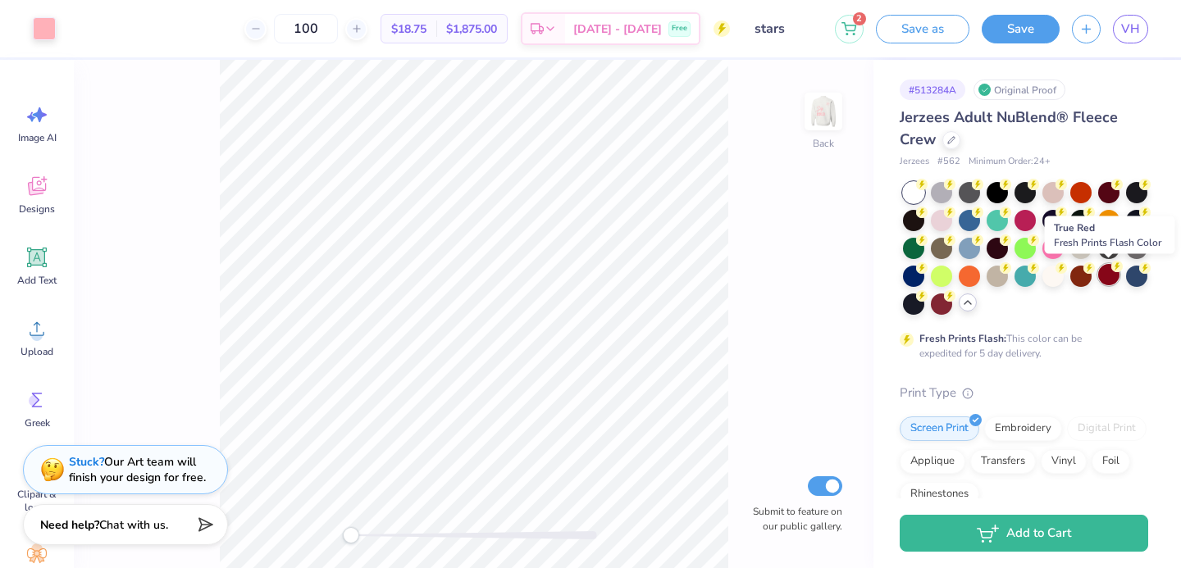
click at [1105, 274] on div at bounding box center [1108, 274] width 21 height 21
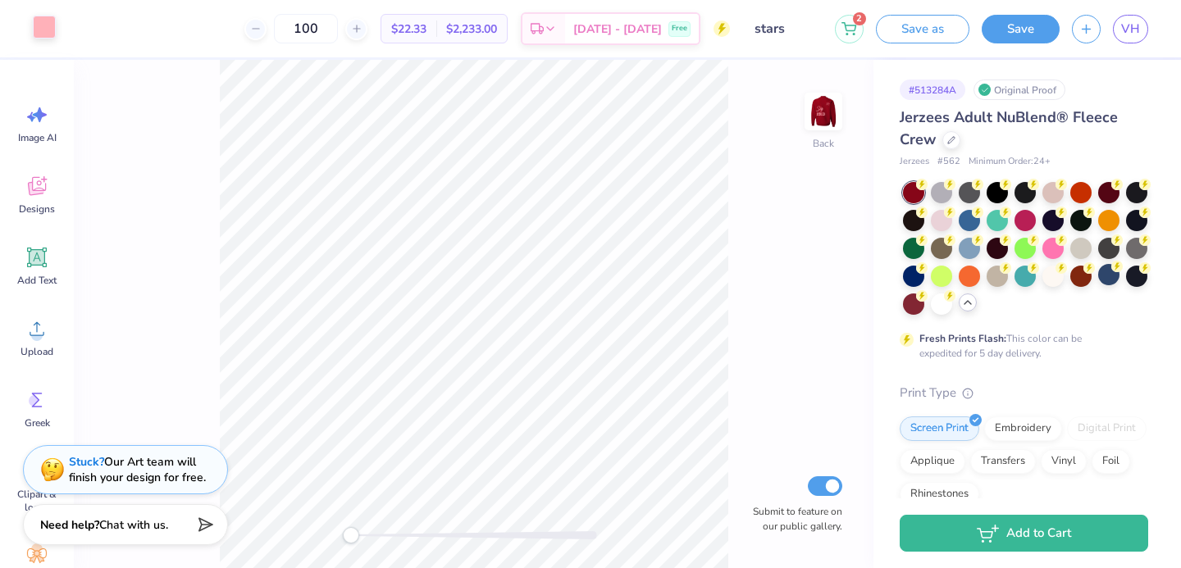
click at [41, 31] on div at bounding box center [44, 27] width 23 height 23
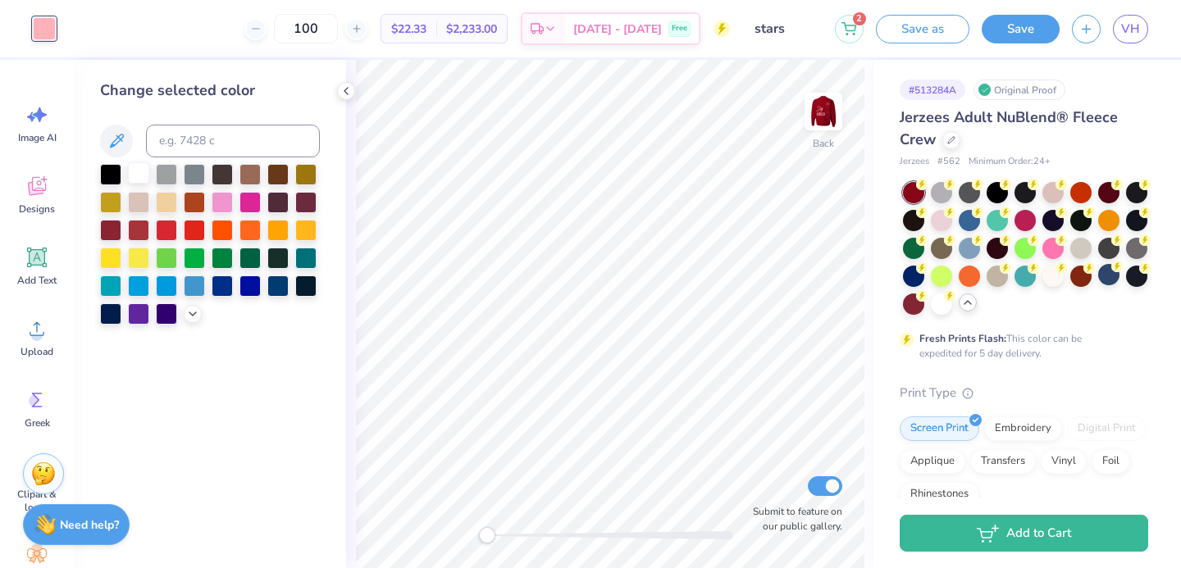
click at [139, 175] on div at bounding box center [138, 172] width 21 height 21
click at [810, 131] on div at bounding box center [823, 111] width 75 height 75
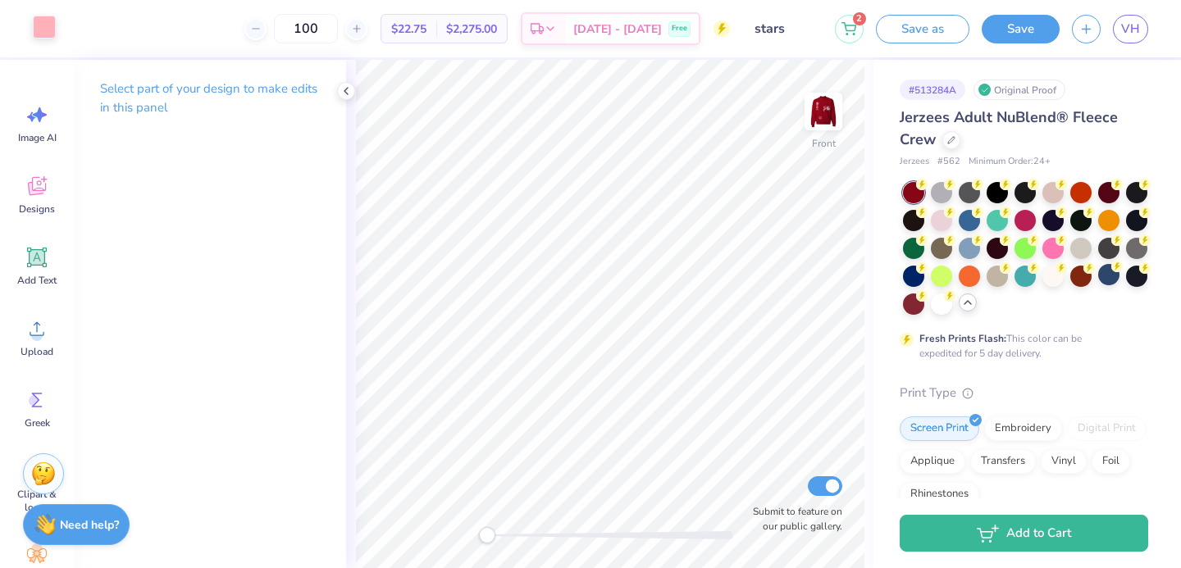
click at [39, 39] on div at bounding box center [44, 27] width 23 height 23
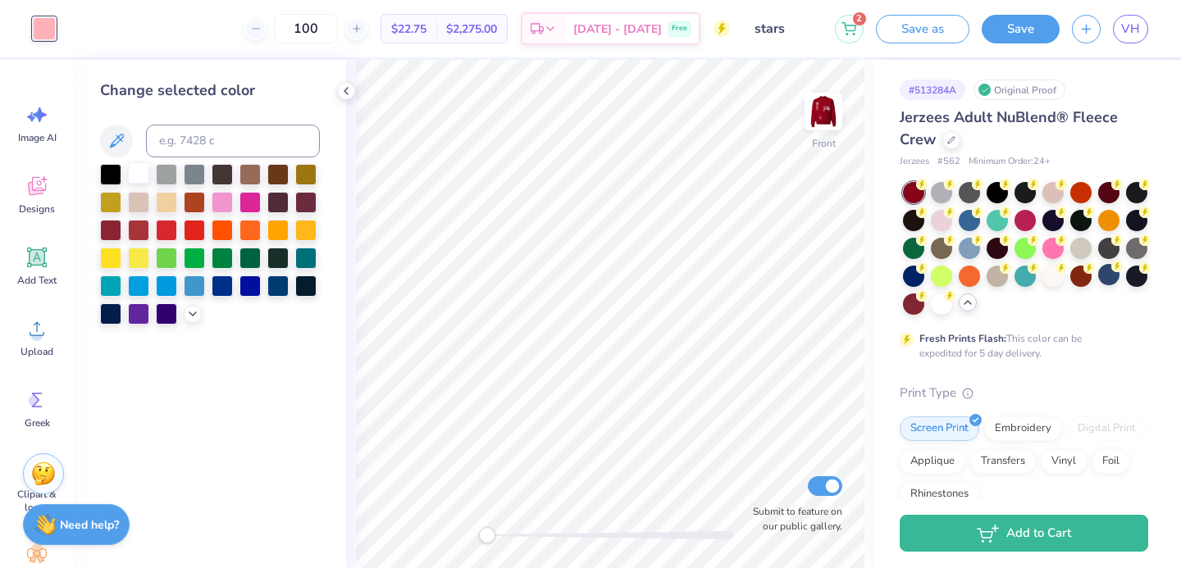
click at [137, 170] on div at bounding box center [138, 172] width 21 height 21
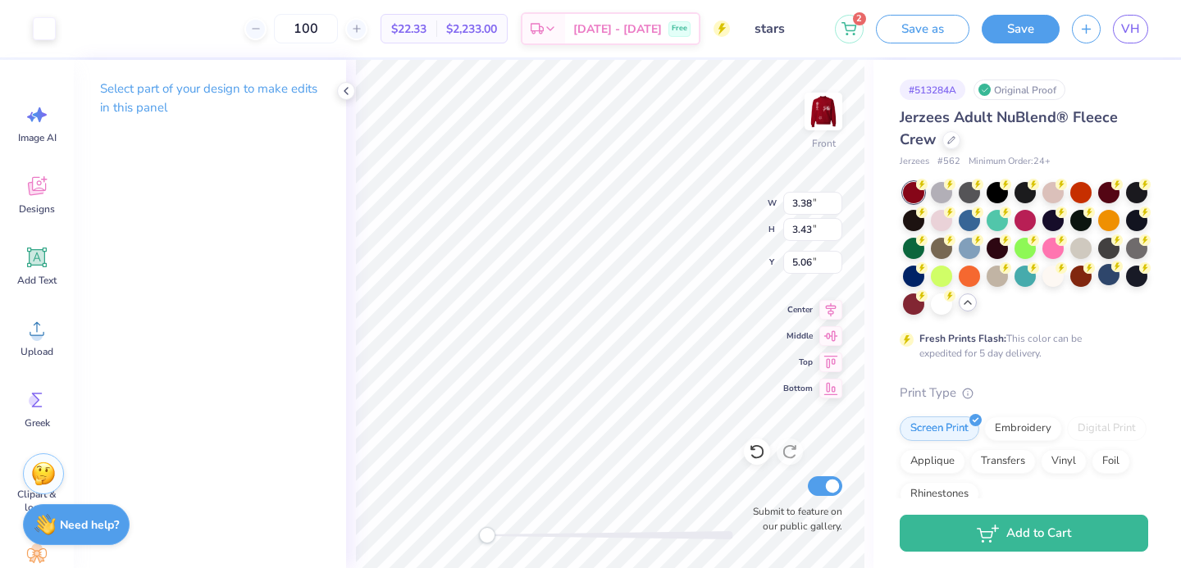
click at [28, 31] on div "Art colors" at bounding box center [28, 28] width 56 height 57
click at [45, 28] on div at bounding box center [44, 27] width 23 height 23
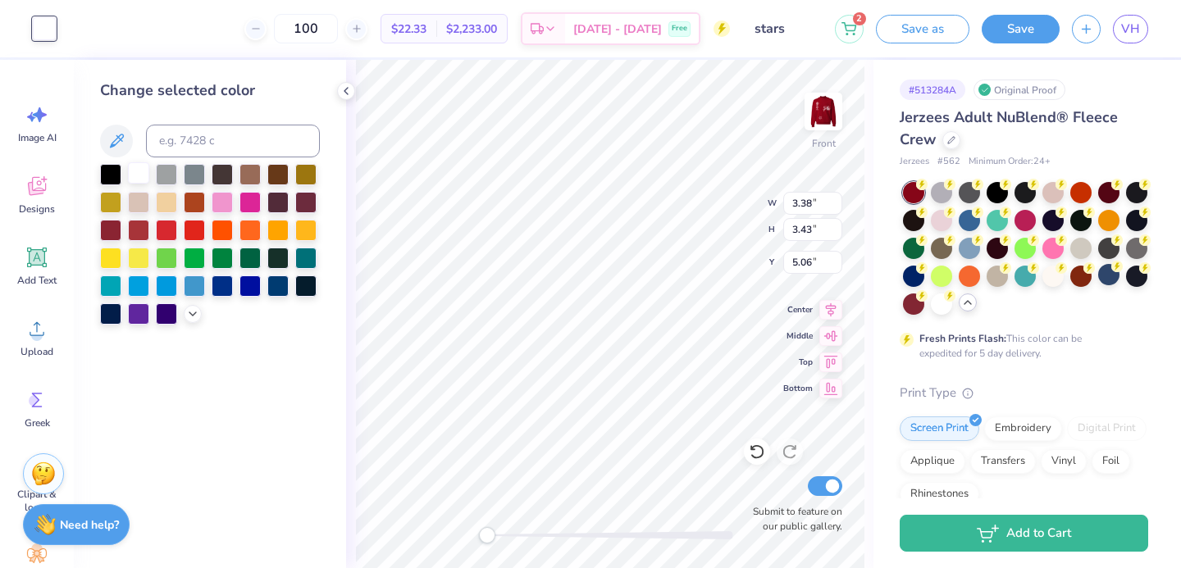
click at [135, 174] on div at bounding box center [138, 172] width 21 height 21
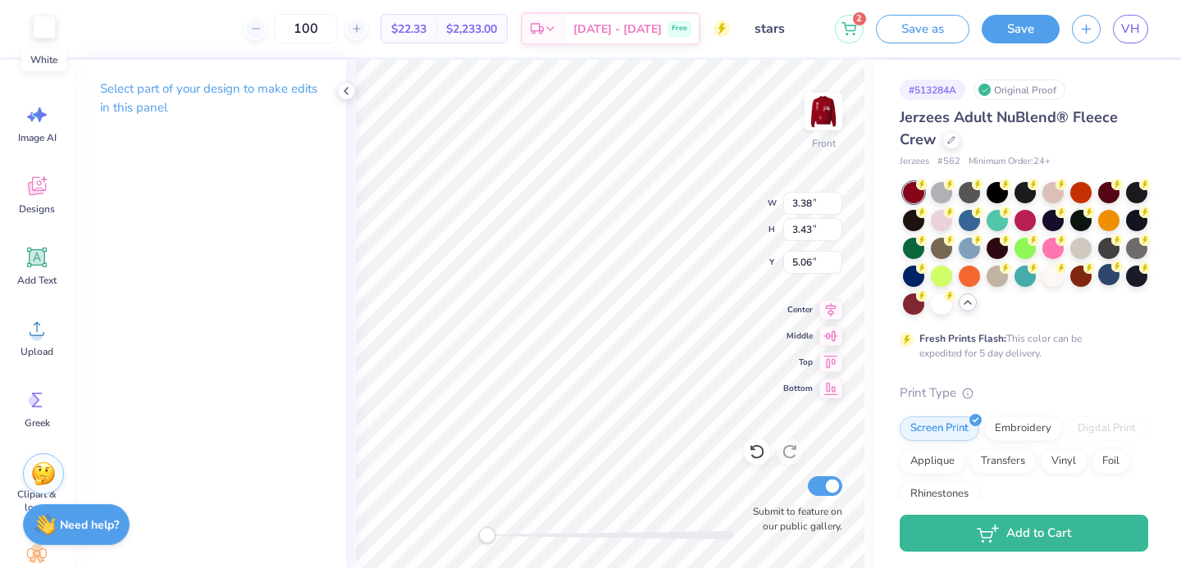
click at [42, 30] on div at bounding box center [44, 27] width 23 height 23
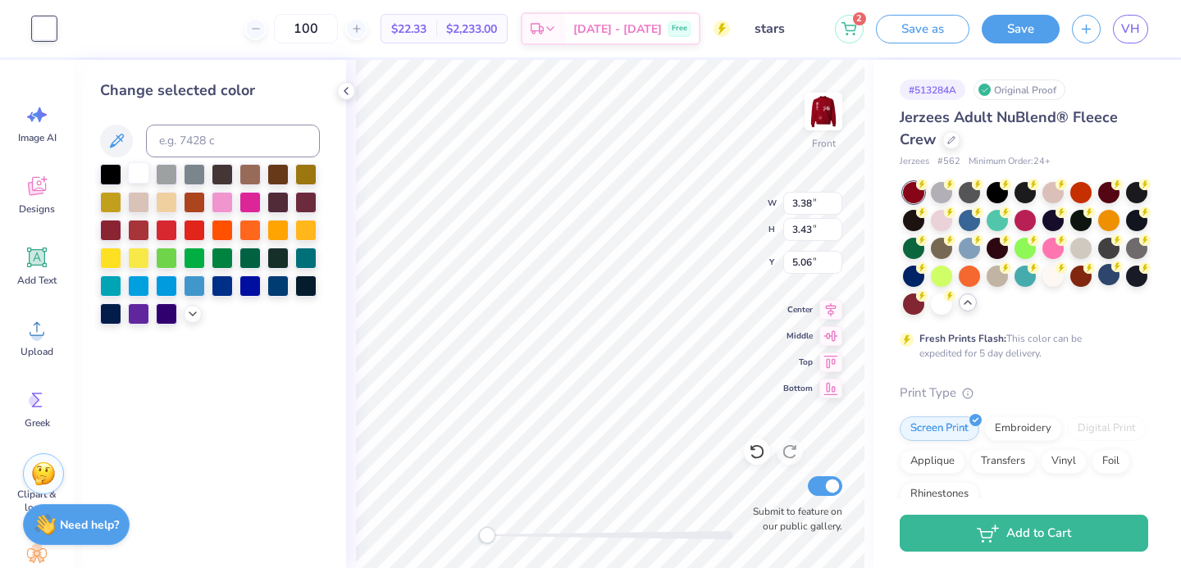
click at [135, 176] on div at bounding box center [138, 172] width 21 height 21
click at [166, 174] on div at bounding box center [166, 172] width 21 height 21
click at [133, 172] on div at bounding box center [138, 172] width 21 height 21
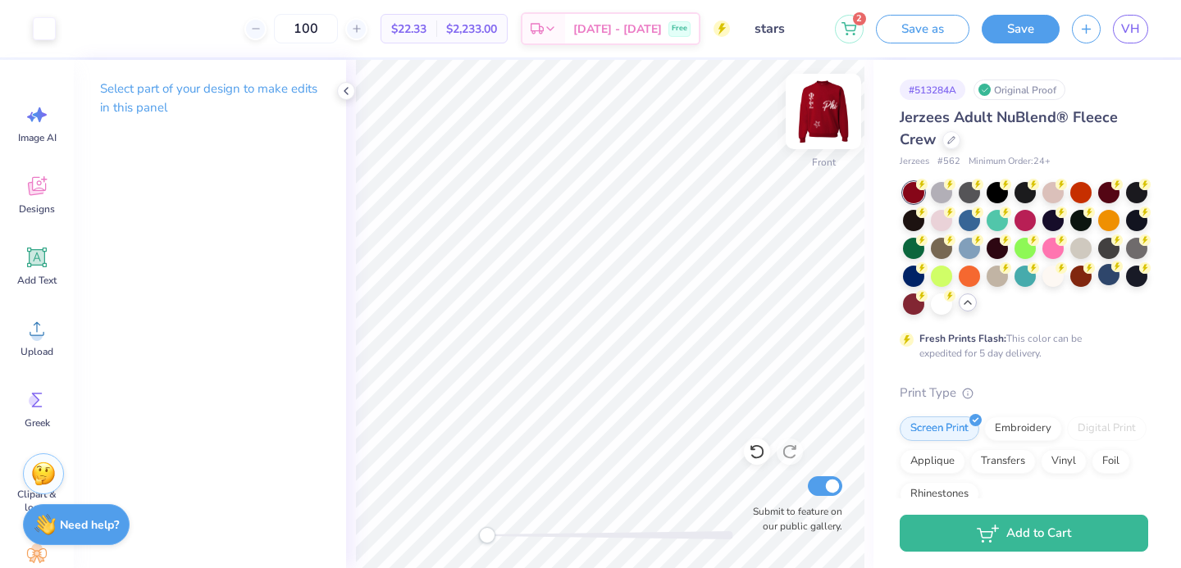
click at [828, 125] on img at bounding box center [824, 112] width 66 height 66
click at [828, 125] on img at bounding box center [823, 111] width 33 height 33
click at [819, 127] on img at bounding box center [824, 112] width 66 height 66
click at [819, 127] on img at bounding box center [823, 111] width 33 height 33
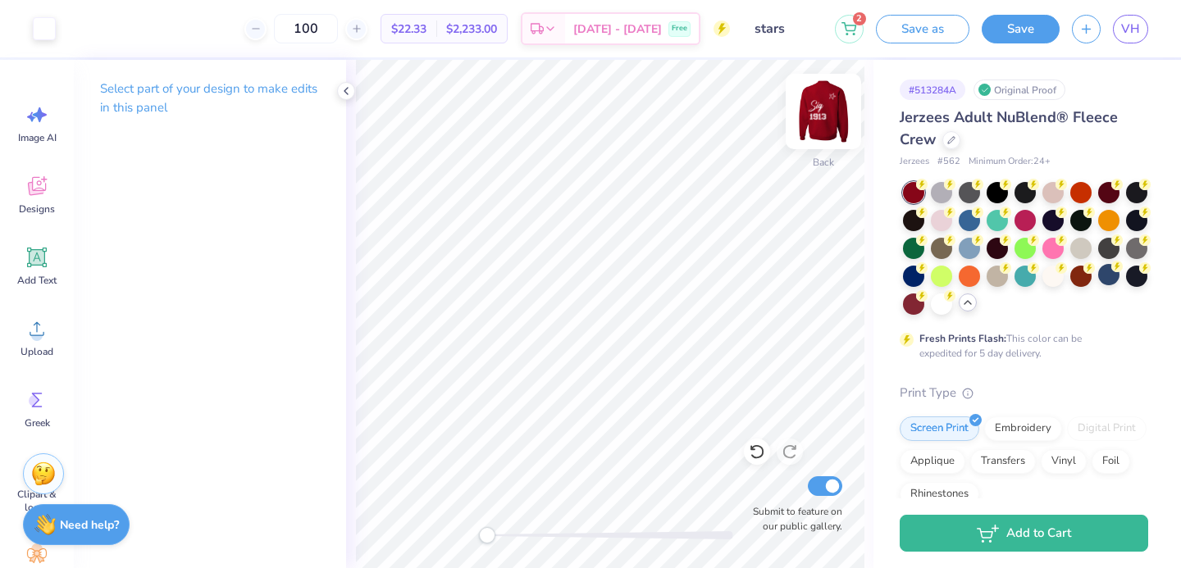
click at [812, 103] on img at bounding box center [824, 112] width 66 height 66
click at [814, 107] on img at bounding box center [824, 112] width 66 height 66
click at [813, 108] on img at bounding box center [824, 112] width 66 height 66
click at [814, 118] on img at bounding box center [824, 112] width 66 height 66
click at [821, 116] on img at bounding box center [824, 112] width 66 height 66
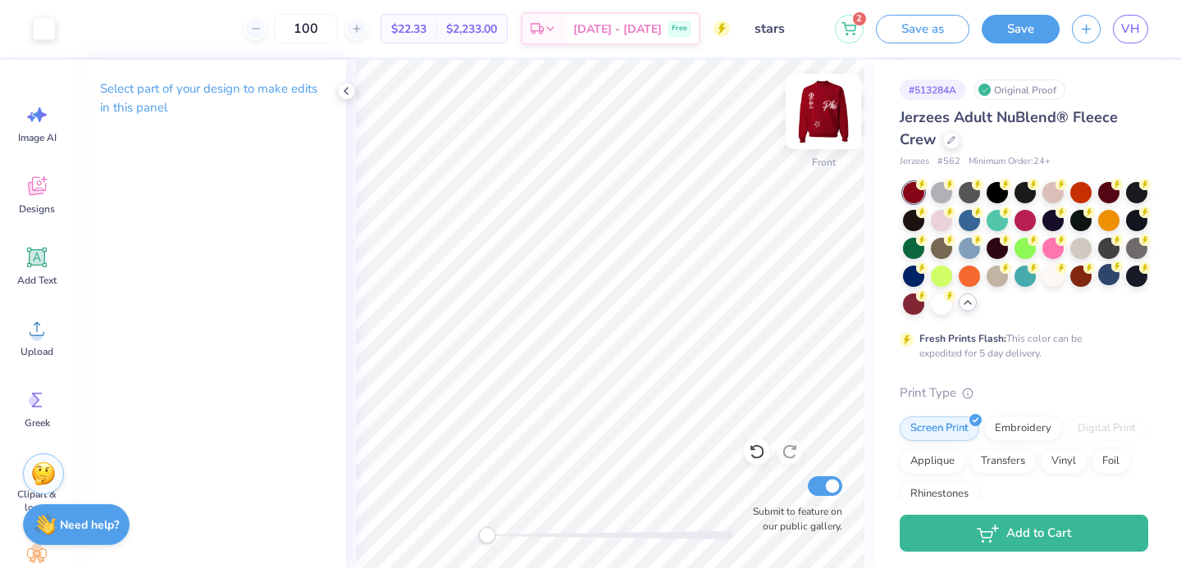
click at [837, 111] on img at bounding box center [824, 112] width 66 height 66
click at [822, 111] on img at bounding box center [824, 112] width 66 height 66
click at [807, 94] on div at bounding box center [823, 111] width 75 height 75
click at [818, 116] on img at bounding box center [824, 112] width 66 height 66
click at [834, 117] on img at bounding box center [824, 112] width 66 height 66
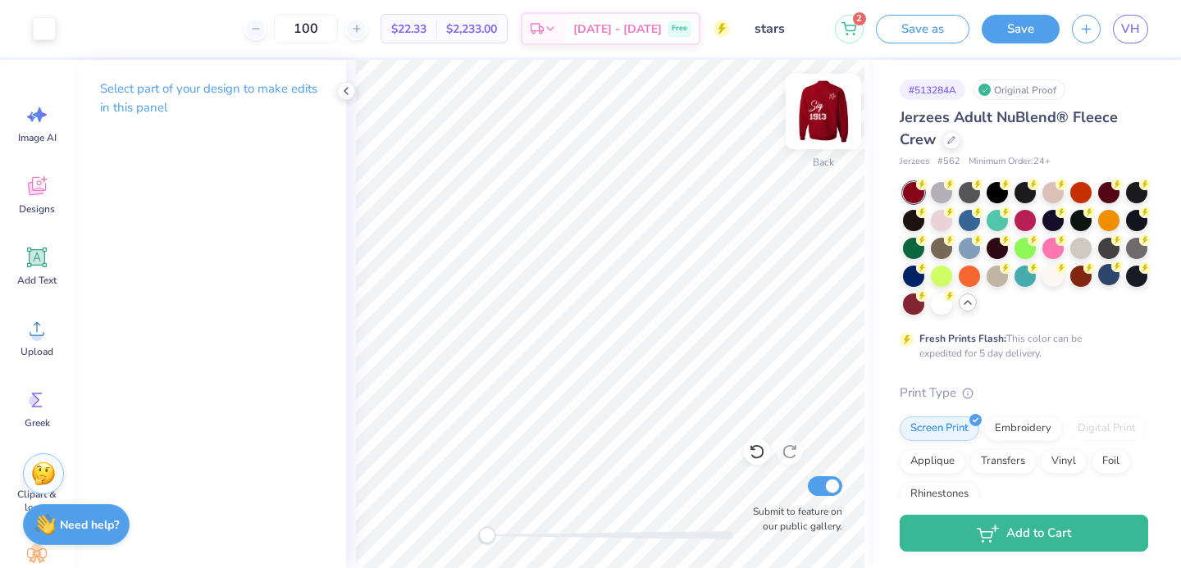
click at [827, 109] on img at bounding box center [824, 112] width 66 height 66
click at [35, 25] on div at bounding box center [44, 27] width 23 height 23
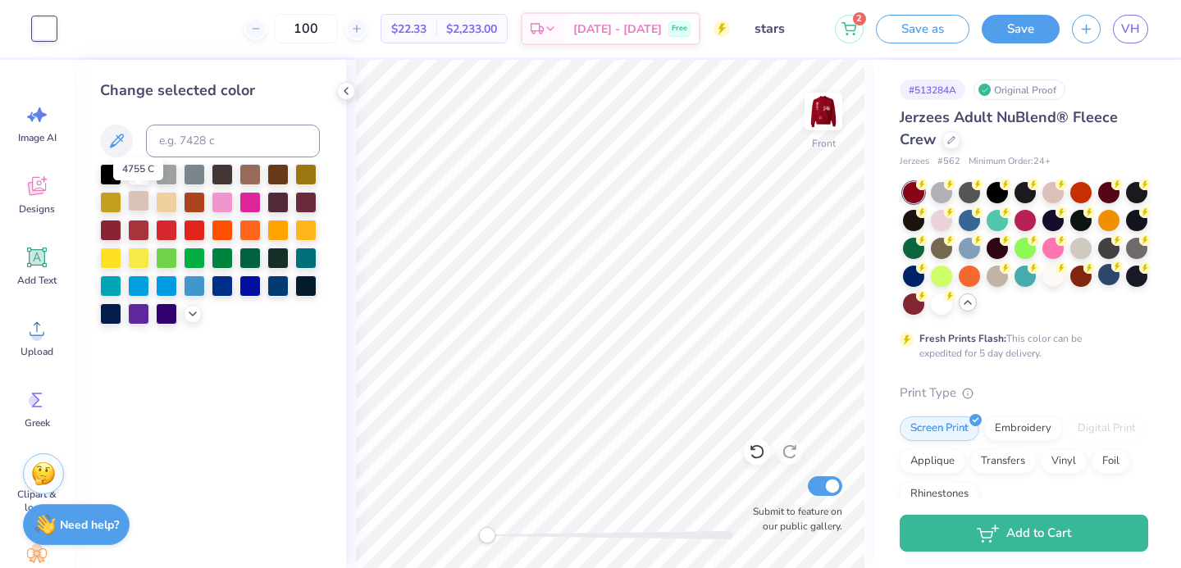
click at [142, 205] on div at bounding box center [138, 200] width 21 height 21
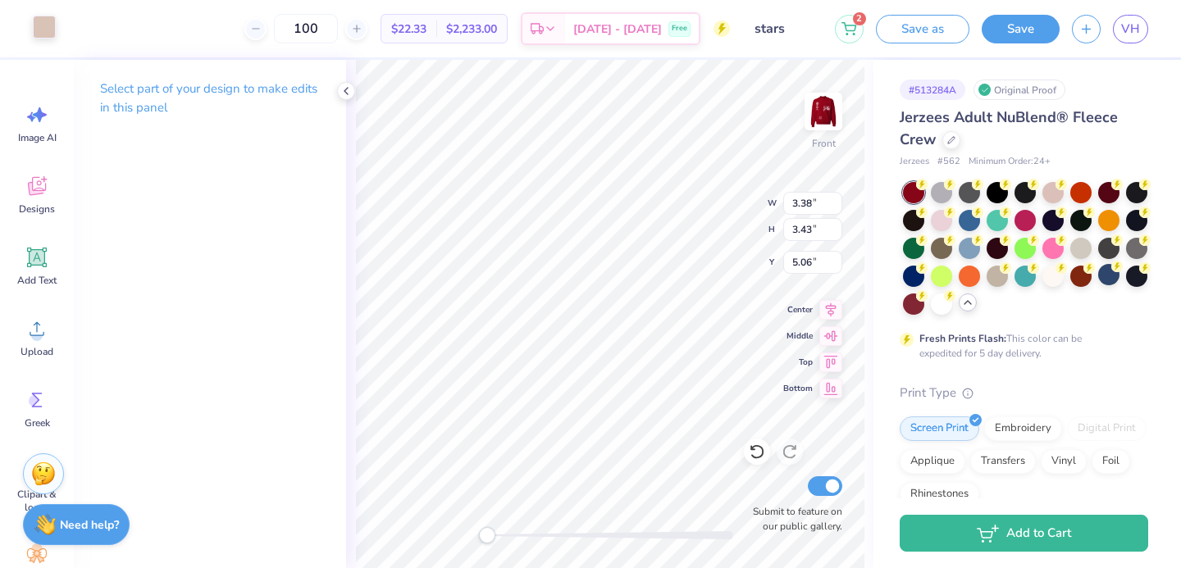
click at [33, 30] on div at bounding box center [44, 27] width 23 height 23
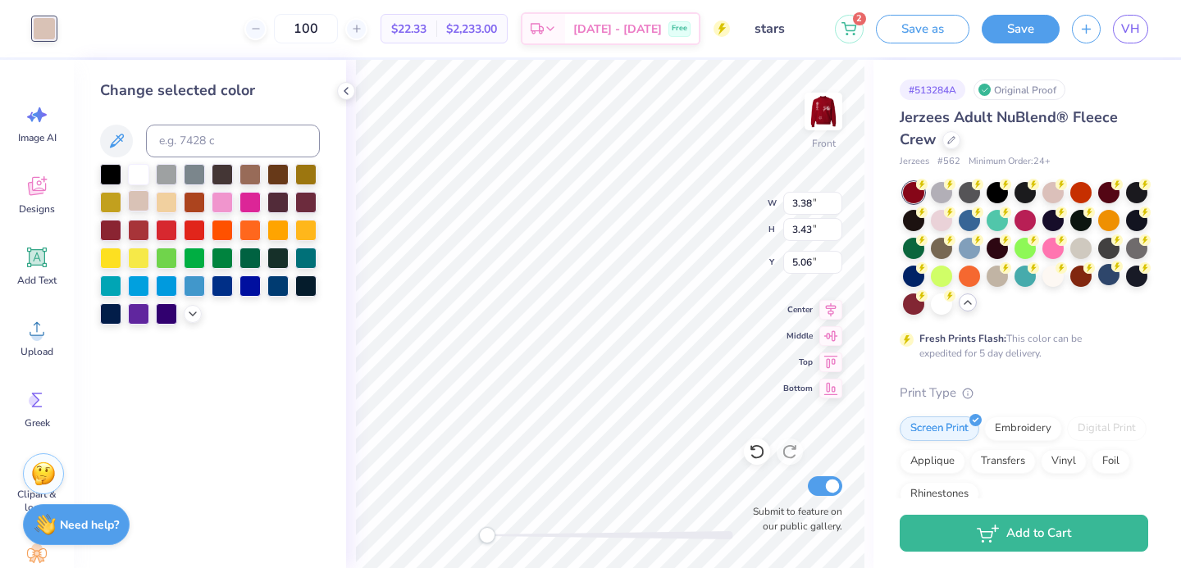
click at [131, 203] on div at bounding box center [138, 200] width 21 height 21
click at [133, 197] on div at bounding box center [138, 200] width 21 height 21
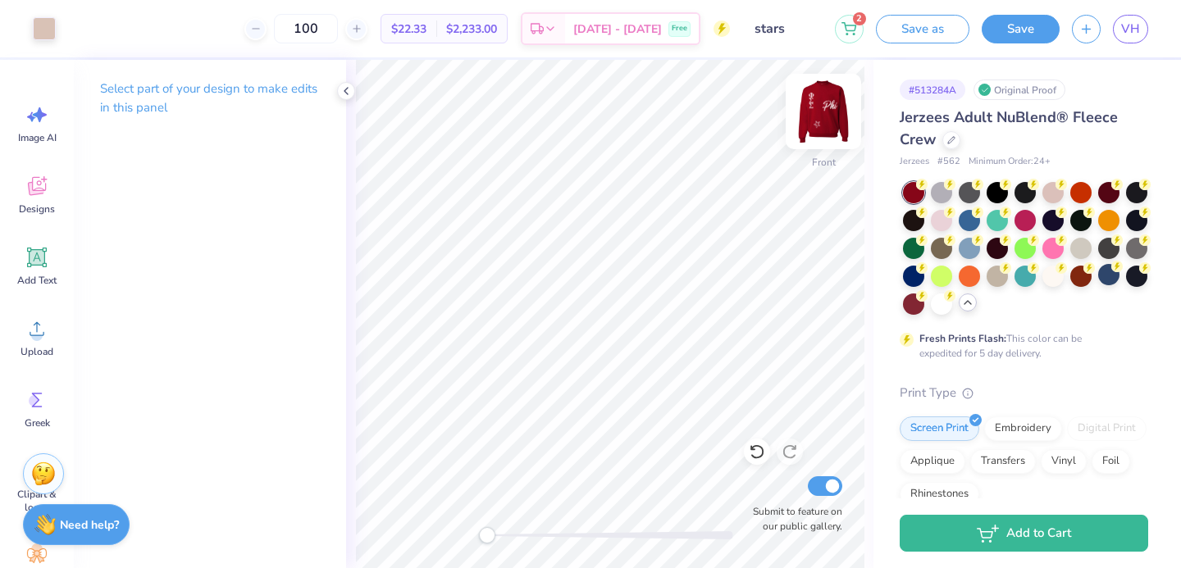
click at [812, 121] on img at bounding box center [824, 112] width 66 height 66
click at [39, 31] on div at bounding box center [44, 27] width 23 height 23
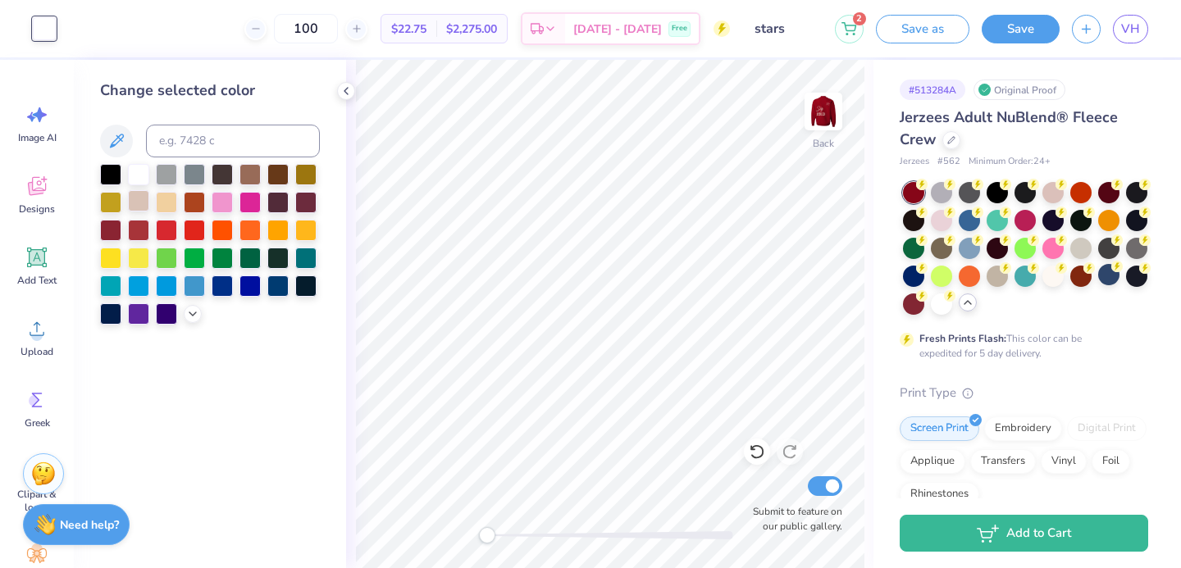
click at [139, 202] on div at bounding box center [138, 200] width 21 height 21
click at [166, 199] on div at bounding box center [166, 200] width 21 height 21
click at [194, 316] on icon at bounding box center [192, 312] width 13 height 13
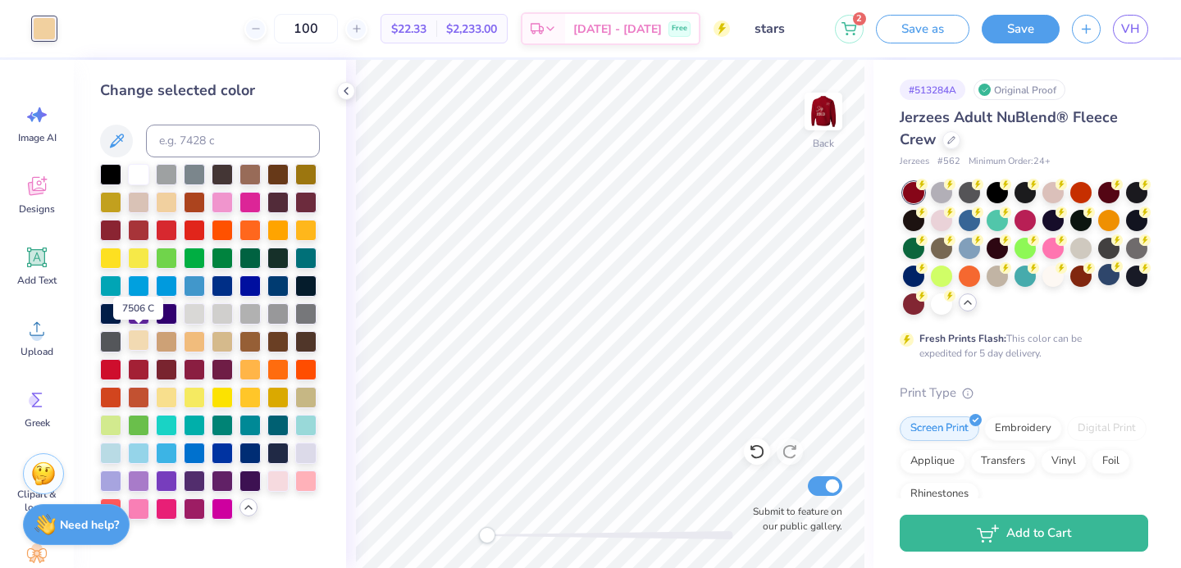
click at [144, 344] on div at bounding box center [138, 340] width 21 height 21
click at [140, 195] on div at bounding box center [138, 200] width 21 height 21
click at [277, 344] on div at bounding box center [277, 340] width 21 height 21
click at [308, 344] on div at bounding box center [305, 340] width 21 height 21
click at [276, 344] on div at bounding box center [277, 340] width 21 height 21
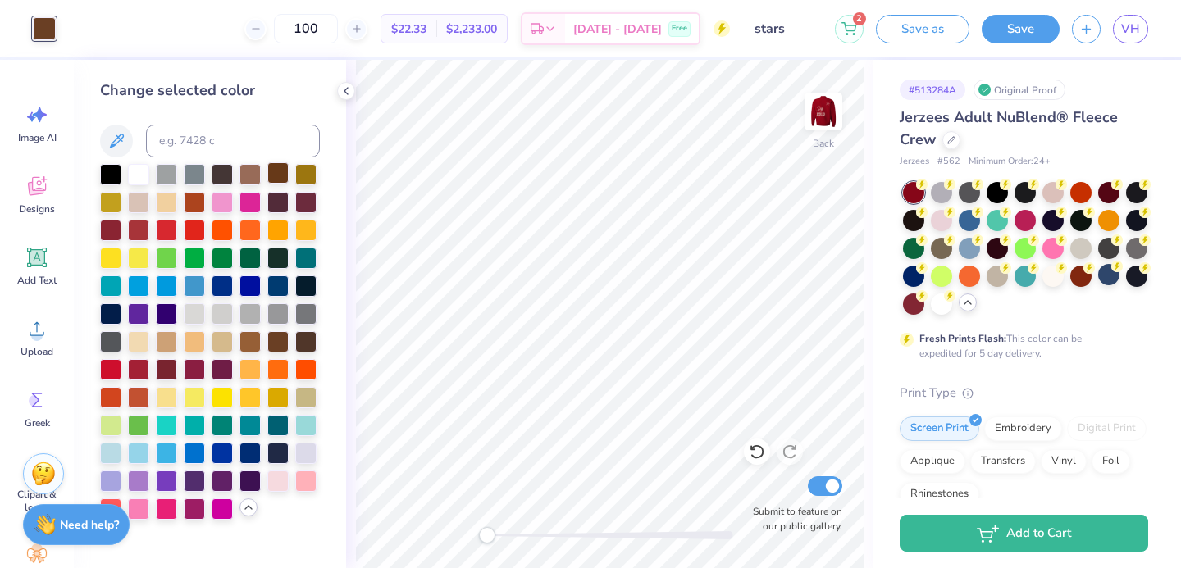
click at [276, 176] on div at bounding box center [277, 172] width 21 height 21
click at [137, 176] on div at bounding box center [138, 172] width 21 height 21
click at [105, 166] on div at bounding box center [110, 172] width 21 height 21
click at [135, 174] on div at bounding box center [138, 172] width 21 height 21
click at [820, 98] on img at bounding box center [824, 112] width 66 height 66
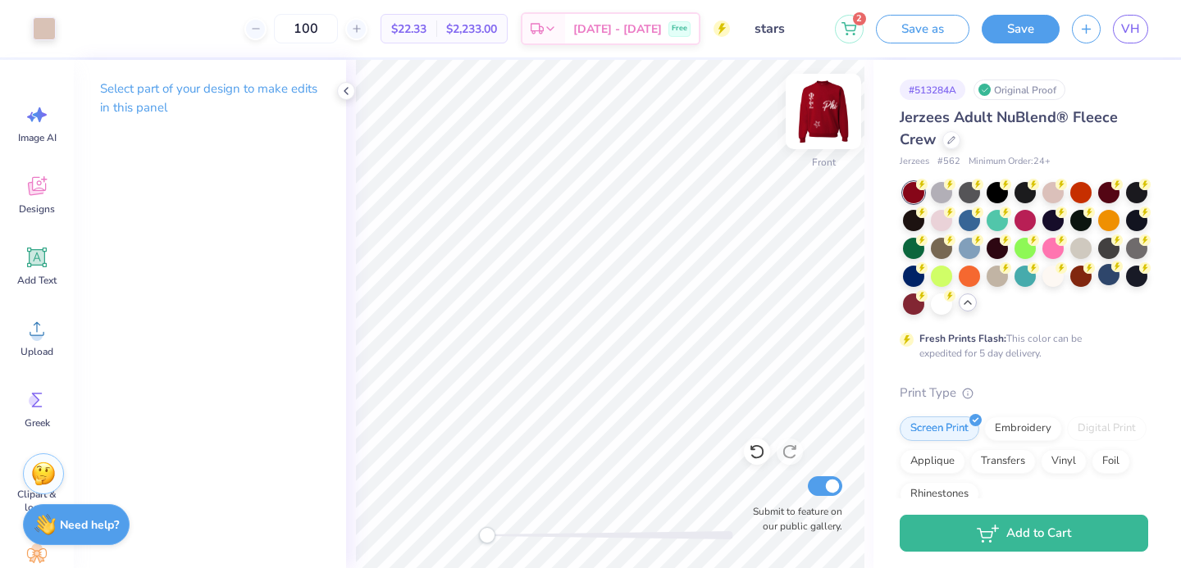
click at [816, 110] on img at bounding box center [824, 112] width 66 height 66
click at [818, 107] on img at bounding box center [824, 112] width 66 height 66
click at [40, 30] on div at bounding box center [44, 27] width 23 height 23
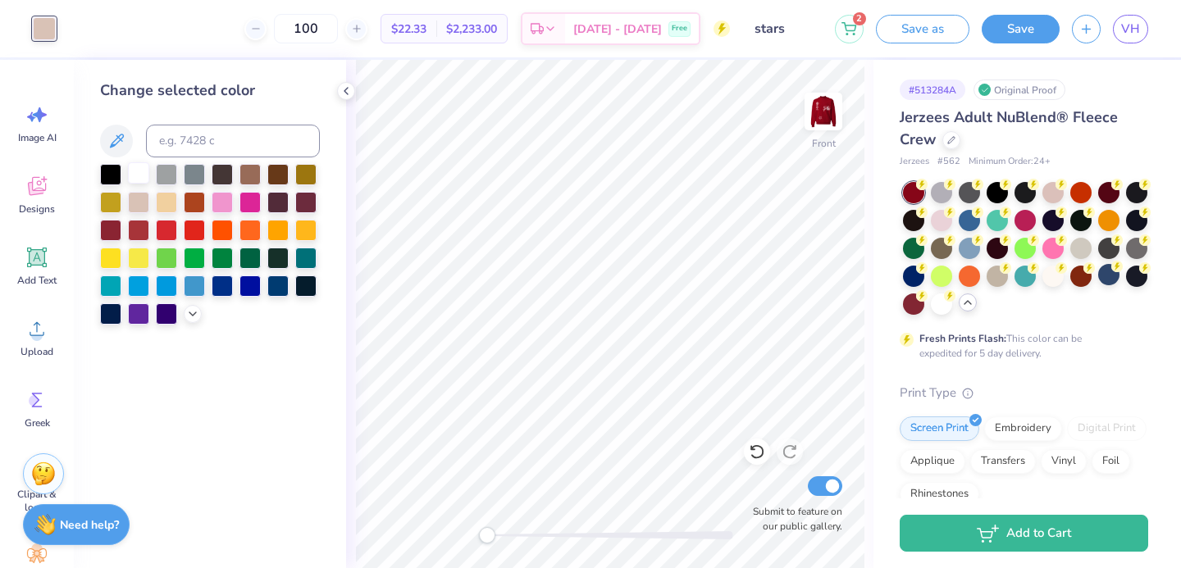
click at [138, 174] on div at bounding box center [138, 172] width 21 height 21
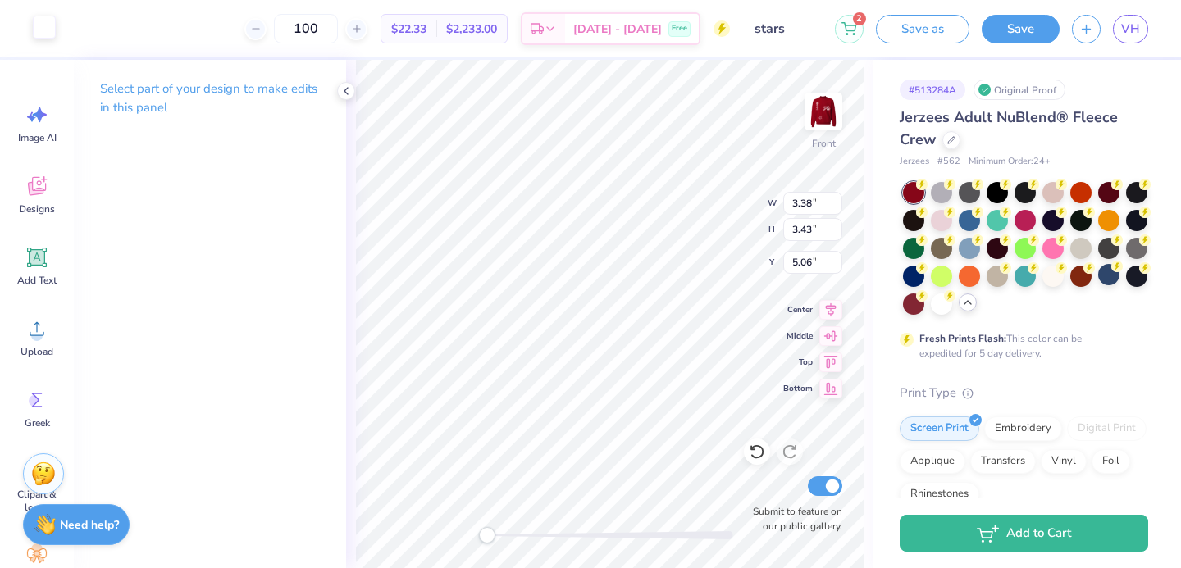
click at [41, 24] on div at bounding box center [44, 27] width 23 height 23
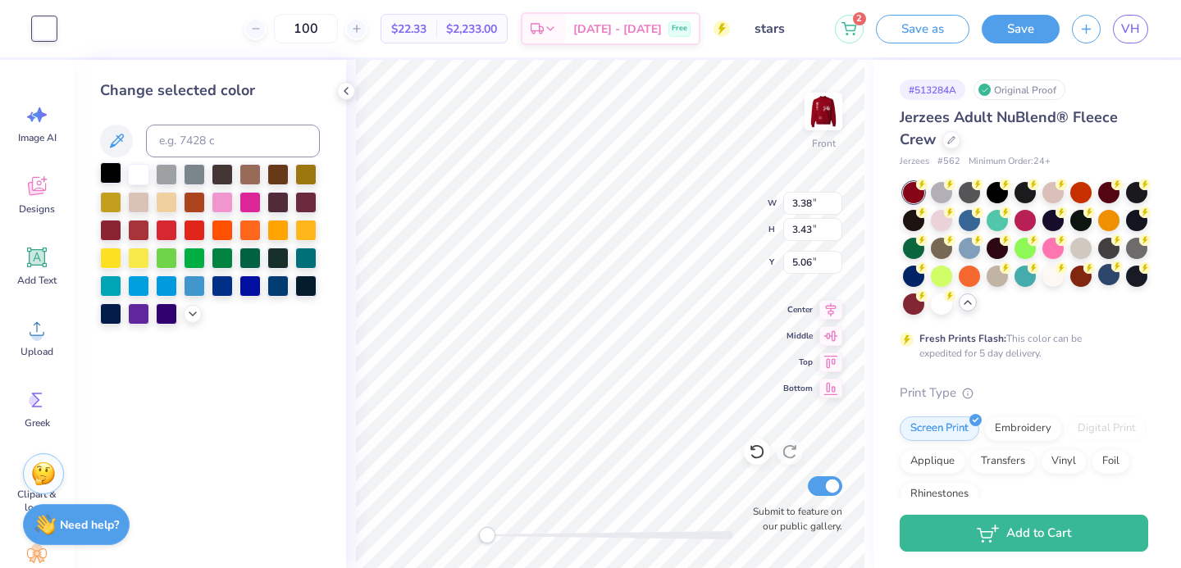
click at [114, 178] on div at bounding box center [110, 172] width 21 height 21
click at [132, 176] on div at bounding box center [138, 172] width 21 height 21
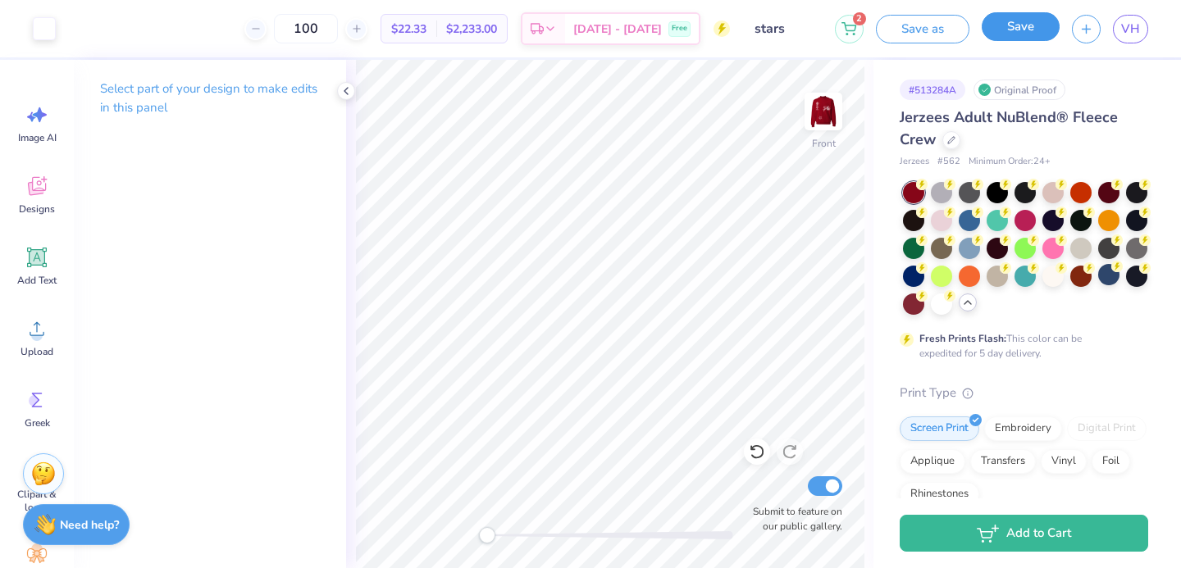
click at [1016, 27] on button "Save" at bounding box center [1021, 26] width 78 height 29
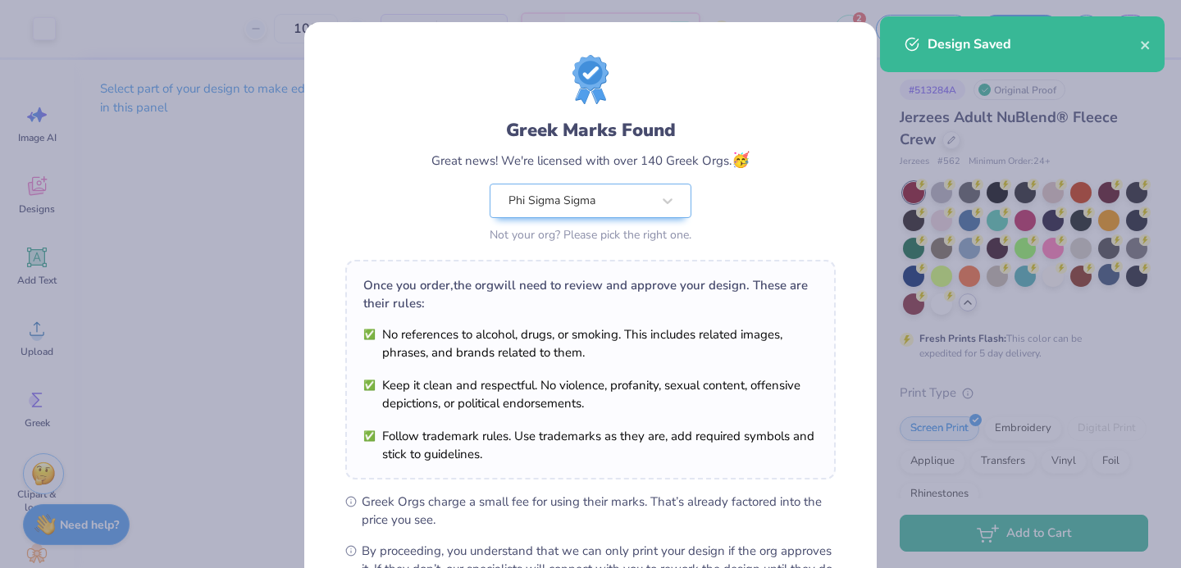
scroll to position [199, 0]
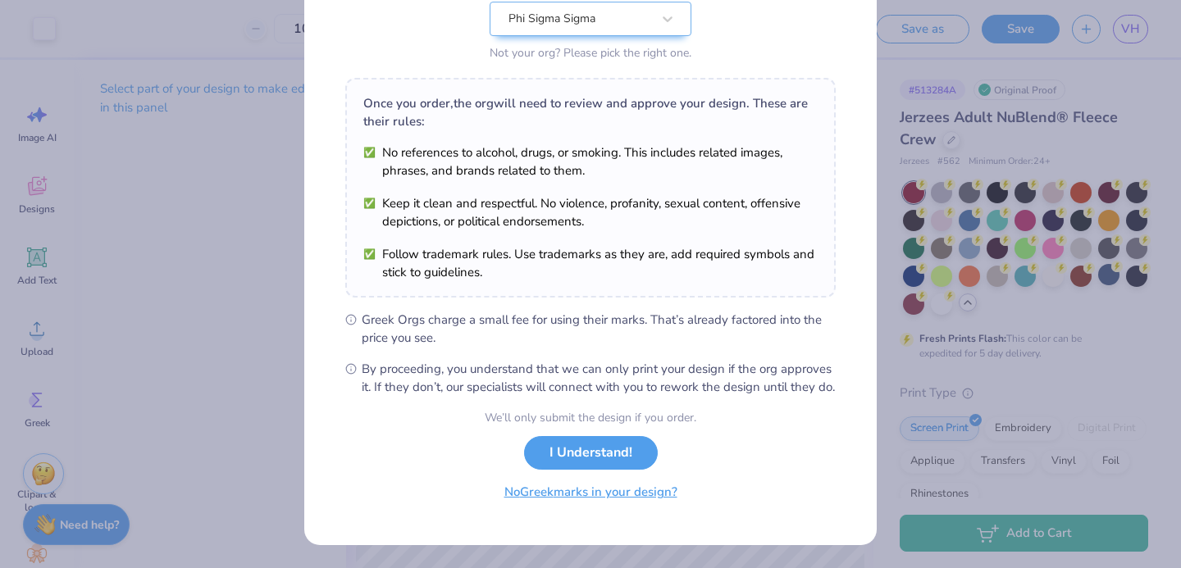
click at [617, 507] on button "No Greek marks in your design?" at bounding box center [590, 493] width 201 height 34
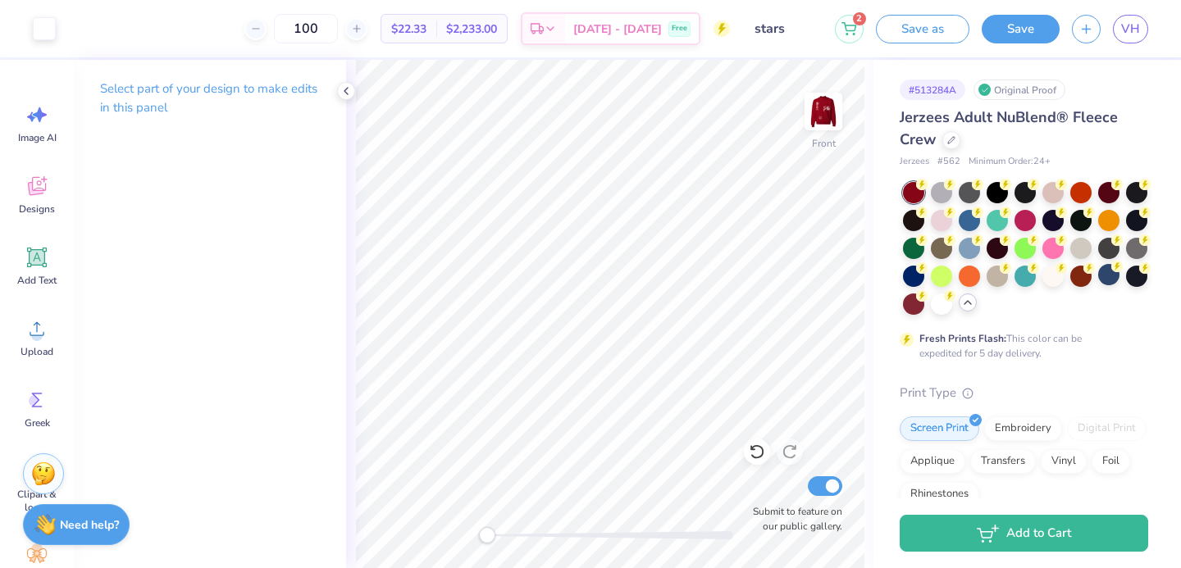
click at [1022, 26] on button "Save" at bounding box center [1021, 29] width 78 height 29
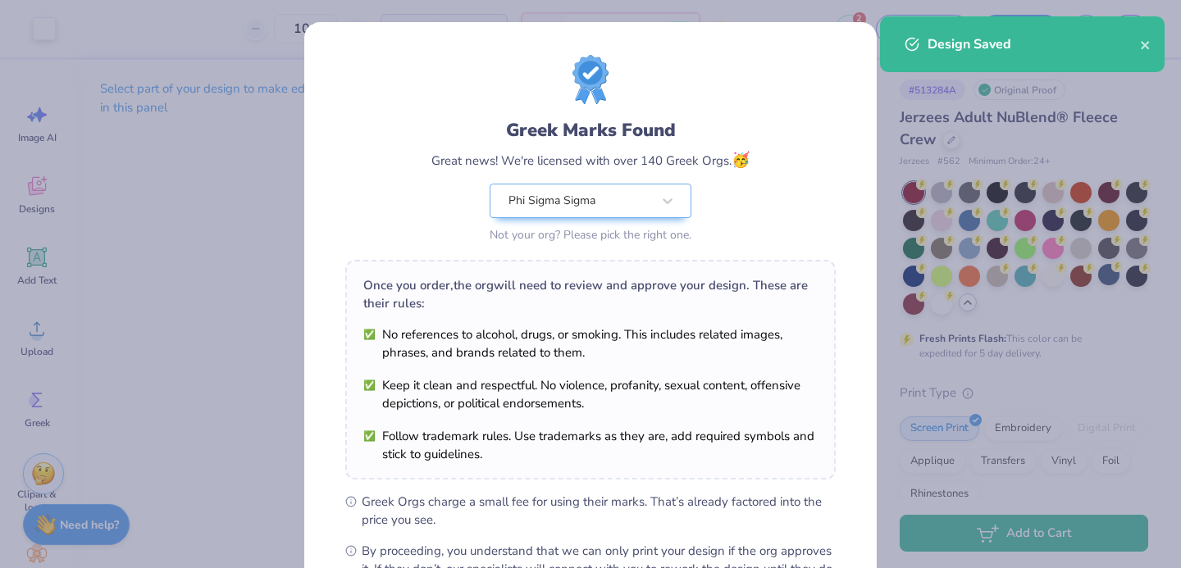
scroll to position [199, 0]
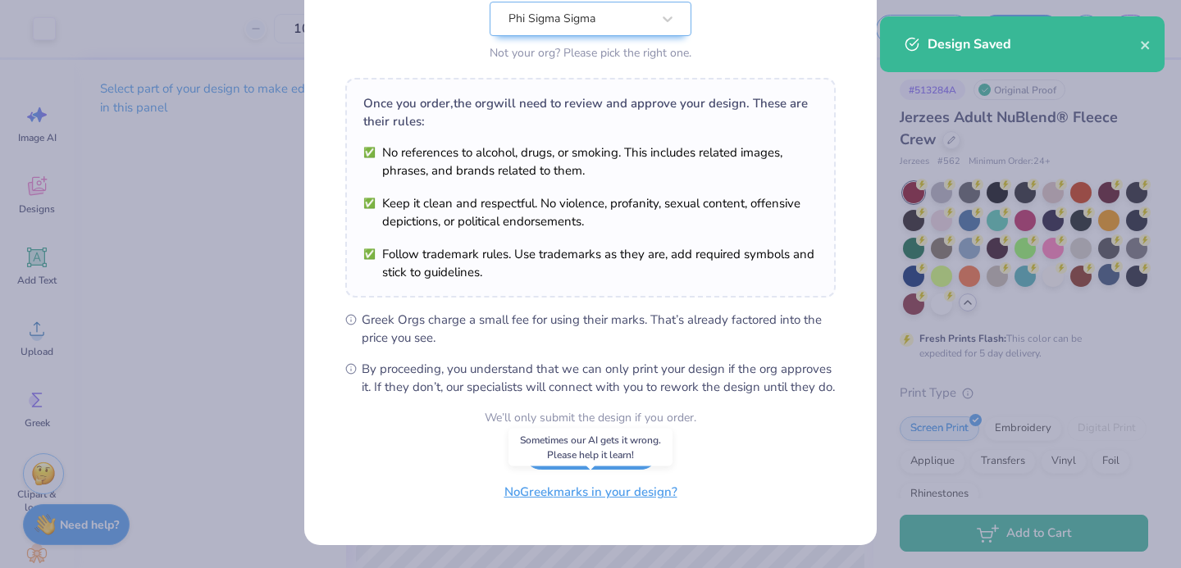
click at [643, 507] on button "No Greek marks in your design?" at bounding box center [590, 493] width 201 height 34
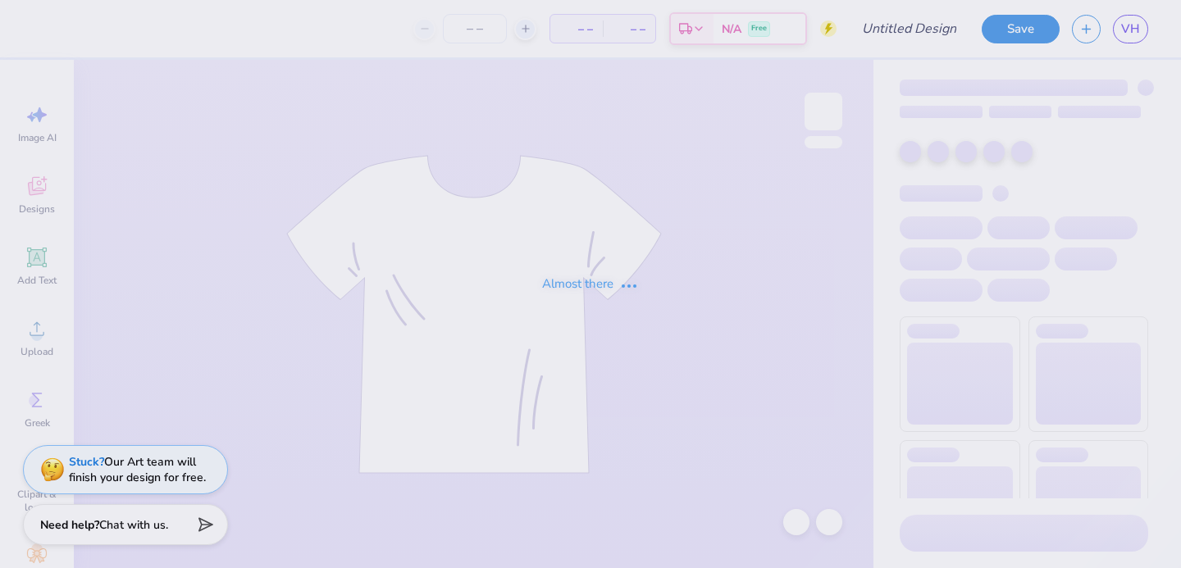
type input "stars"
type input "100"
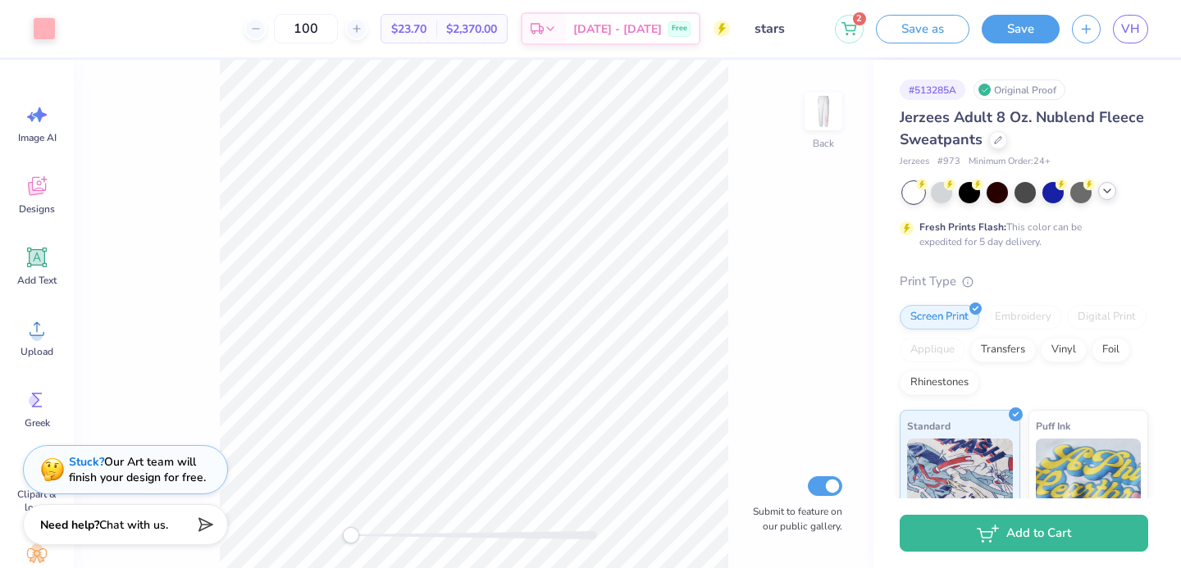
click at [1101, 195] on icon at bounding box center [1107, 191] width 13 height 13
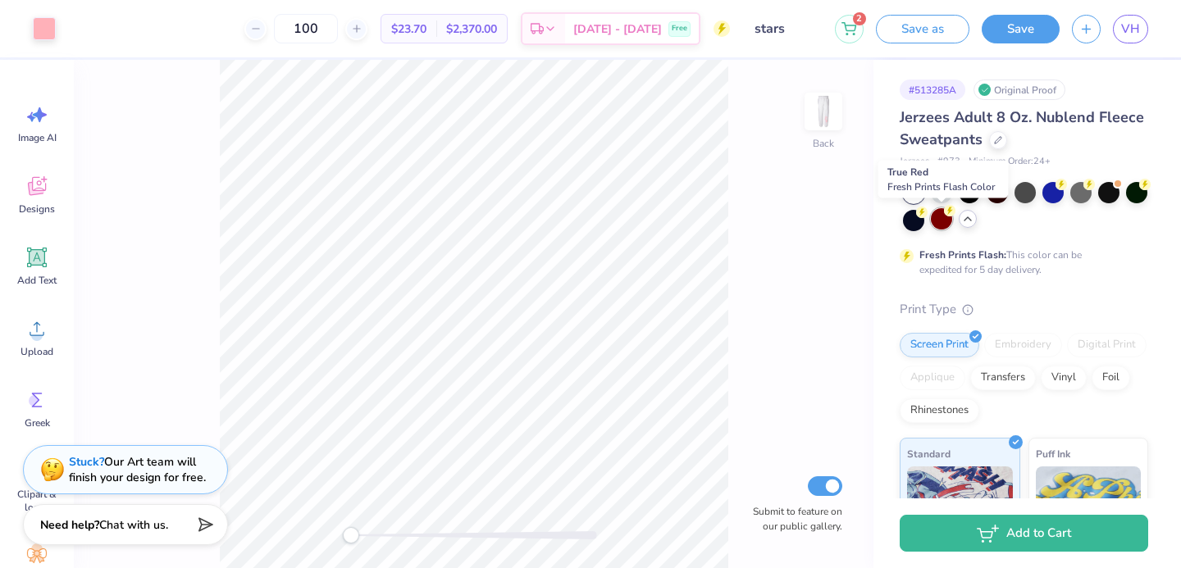
click at [937, 223] on div at bounding box center [941, 218] width 21 height 21
click at [34, 37] on div at bounding box center [44, 27] width 23 height 23
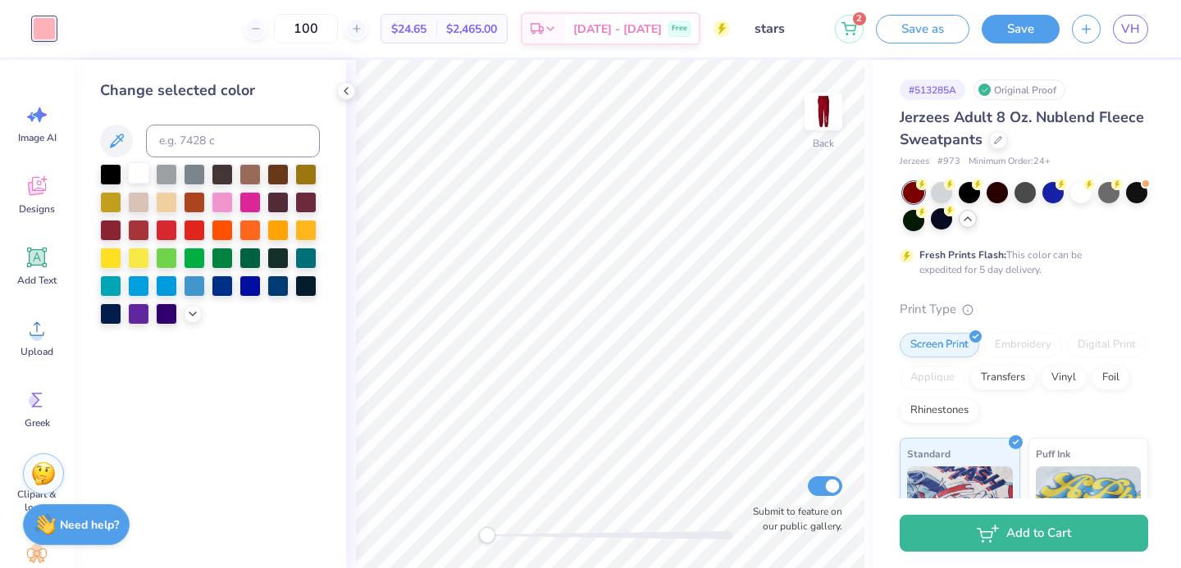
click at [139, 170] on div at bounding box center [138, 172] width 21 height 21
click at [815, 115] on img at bounding box center [824, 112] width 66 height 66
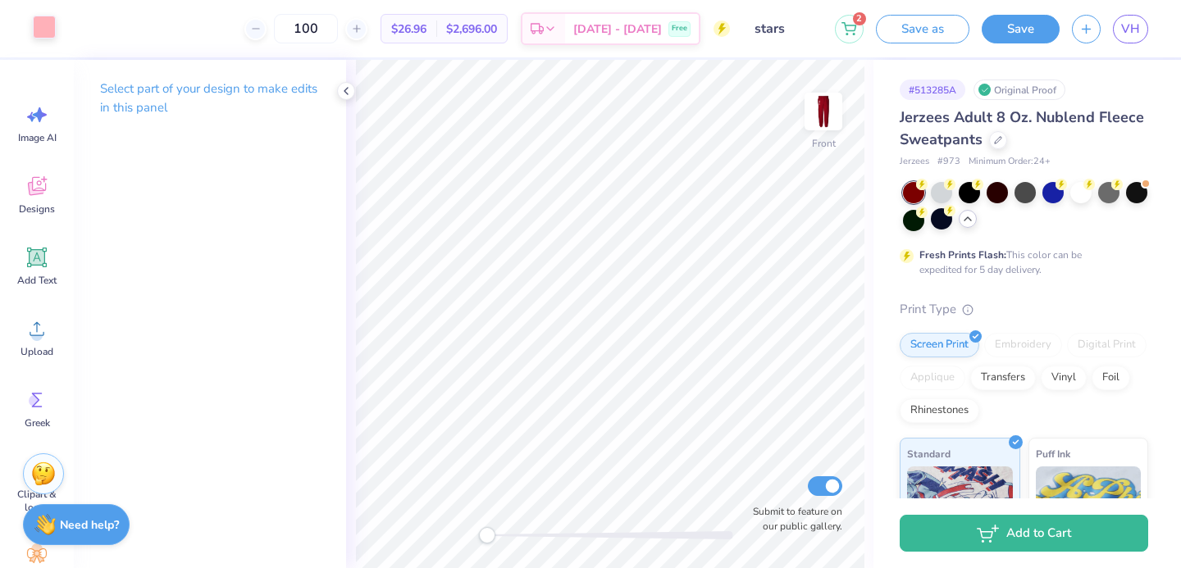
click at [34, 27] on div at bounding box center [44, 27] width 23 height 23
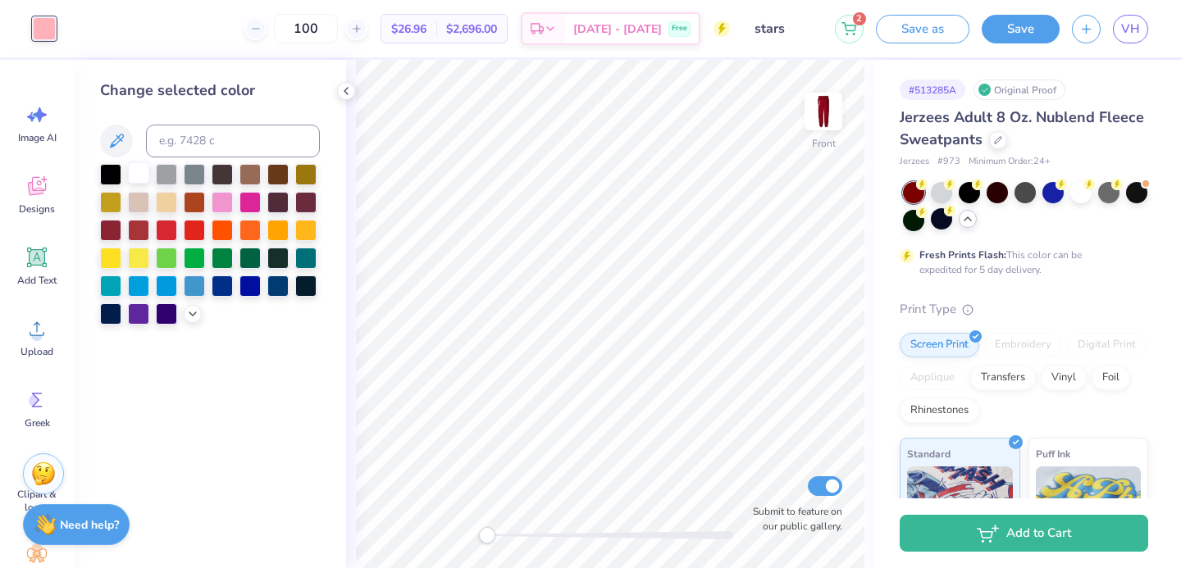
click at [146, 178] on div at bounding box center [138, 172] width 21 height 21
click at [819, 124] on img at bounding box center [824, 112] width 66 height 66
click at [819, 124] on img at bounding box center [823, 111] width 33 height 33
click at [819, 124] on img at bounding box center [824, 112] width 66 height 66
click at [819, 124] on img at bounding box center [823, 111] width 33 height 33
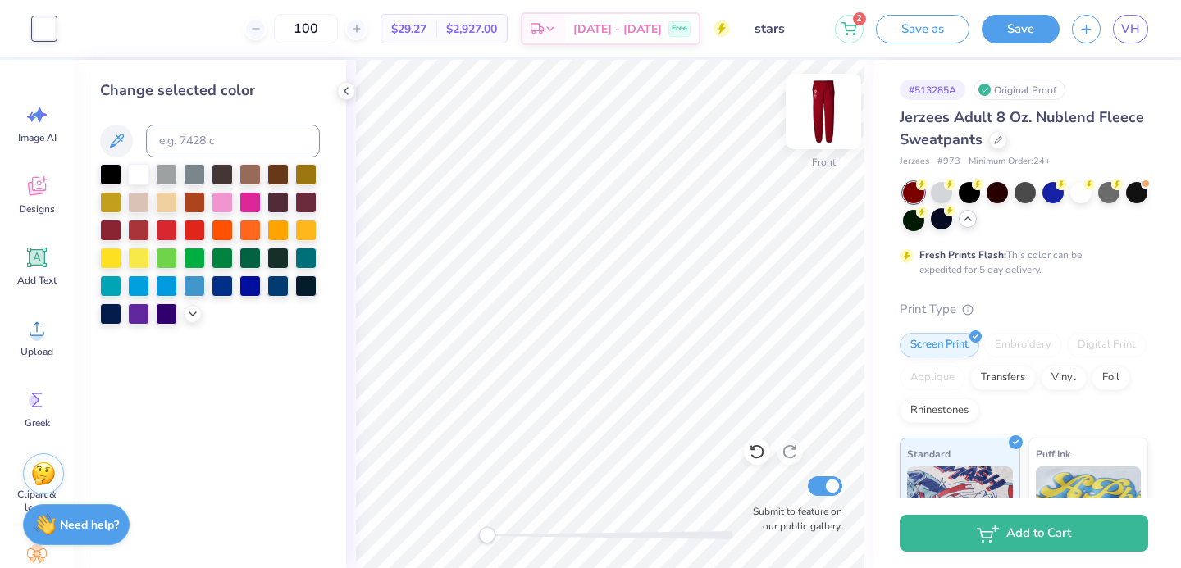
click at [825, 110] on img at bounding box center [824, 112] width 66 height 66
click at [835, 113] on img at bounding box center [824, 112] width 66 height 66
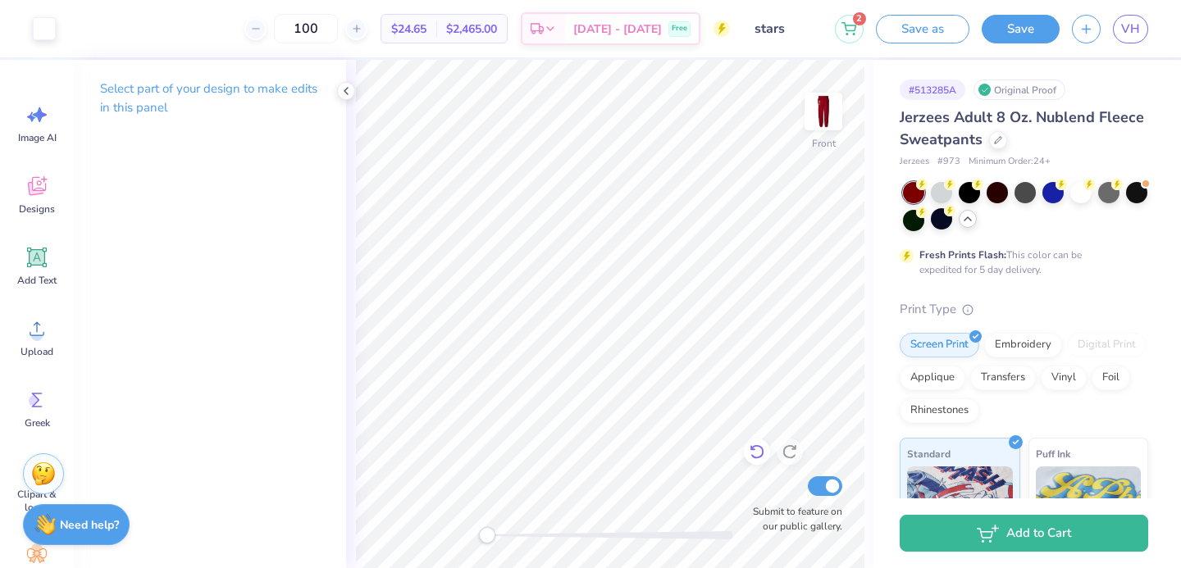
click at [749, 453] on icon at bounding box center [757, 452] width 16 height 16
click at [750, 453] on icon at bounding box center [757, 452] width 16 height 16
click at [1015, 30] on button "Save" at bounding box center [1021, 26] width 78 height 29
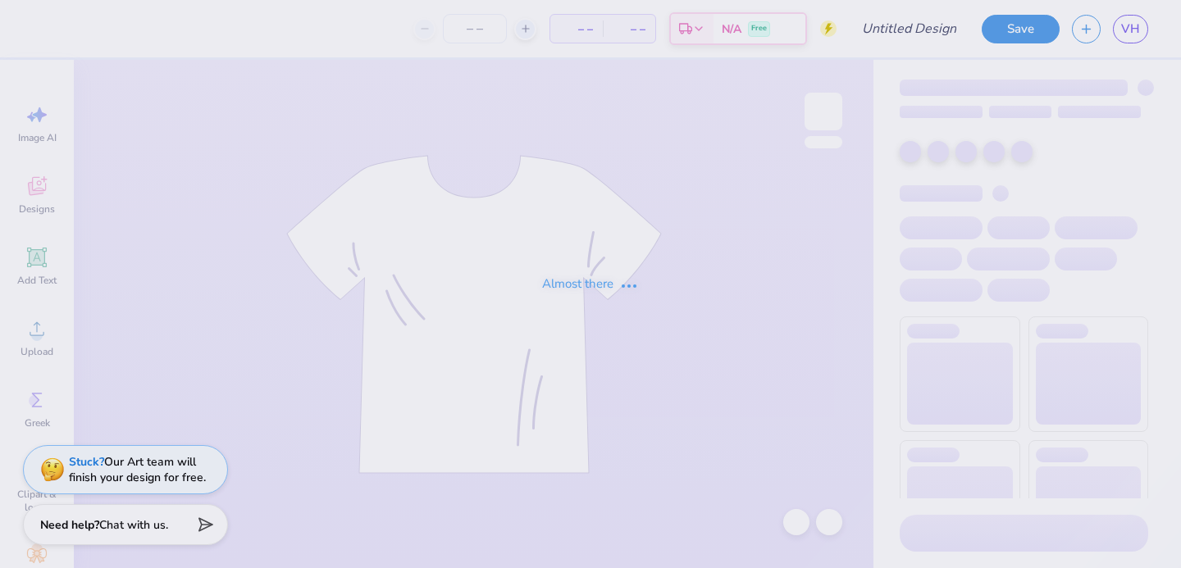
type input "star"
type input "100"
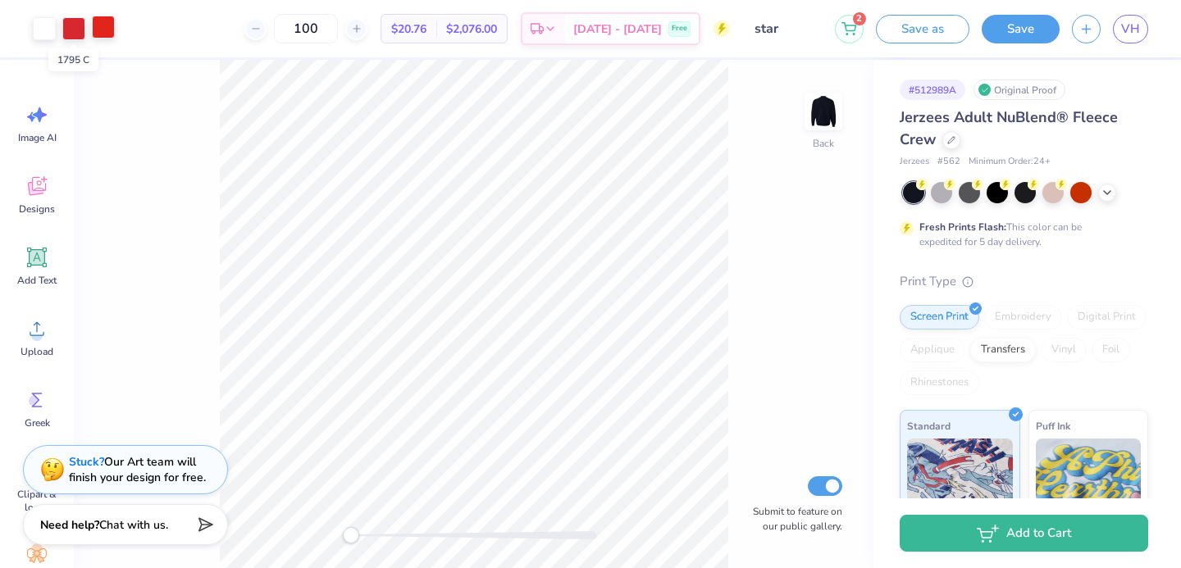
click at [93, 31] on div at bounding box center [103, 27] width 23 height 23
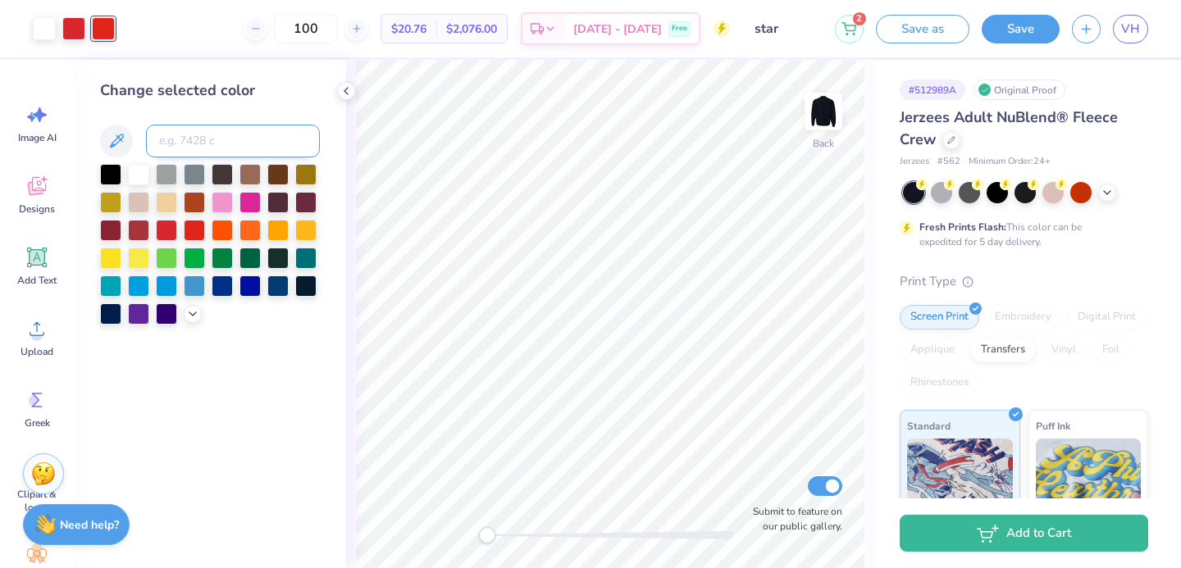
click at [202, 145] on input at bounding box center [233, 141] width 174 height 33
type input "1795"
click at [758, 453] on icon at bounding box center [757, 452] width 16 height 16
click at [791, 454] on icon at bounding box center [790, 452] width 16 height 16
click at [837, 108] on img at bounding box center [824, 112] width 66 height 66
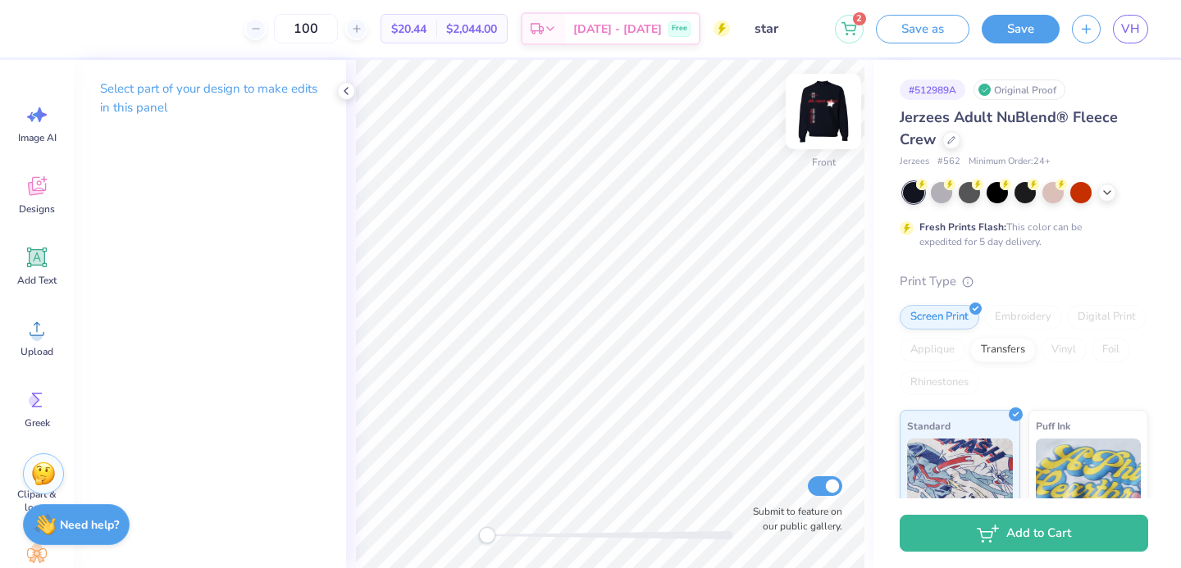
click at [823, 112] on img at bounding box center [824, 112] width 66 height 66
click at [72, 19] on div at bounding box center [73, 27] width 23 height 23
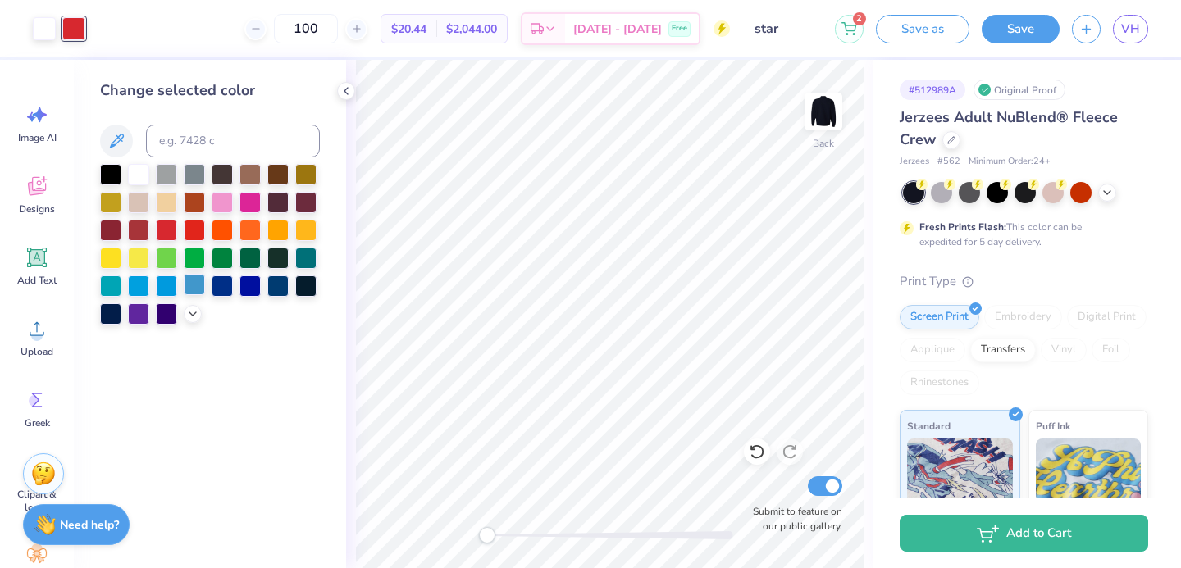
click at [189, 291] on div at bounding box center [194, 284] width 21 height 21
click at [76, 31] on div at bounding box center [73, 28] width 23 height 23
click at [226, 193] on div at bounding box center [222, 200] width 21 height 21
click at [244, 197] on div at bounding box center [249, 200] width 21 height 21
click at [232, 201] on div at bounding box center [222, 200] width 21 height 21
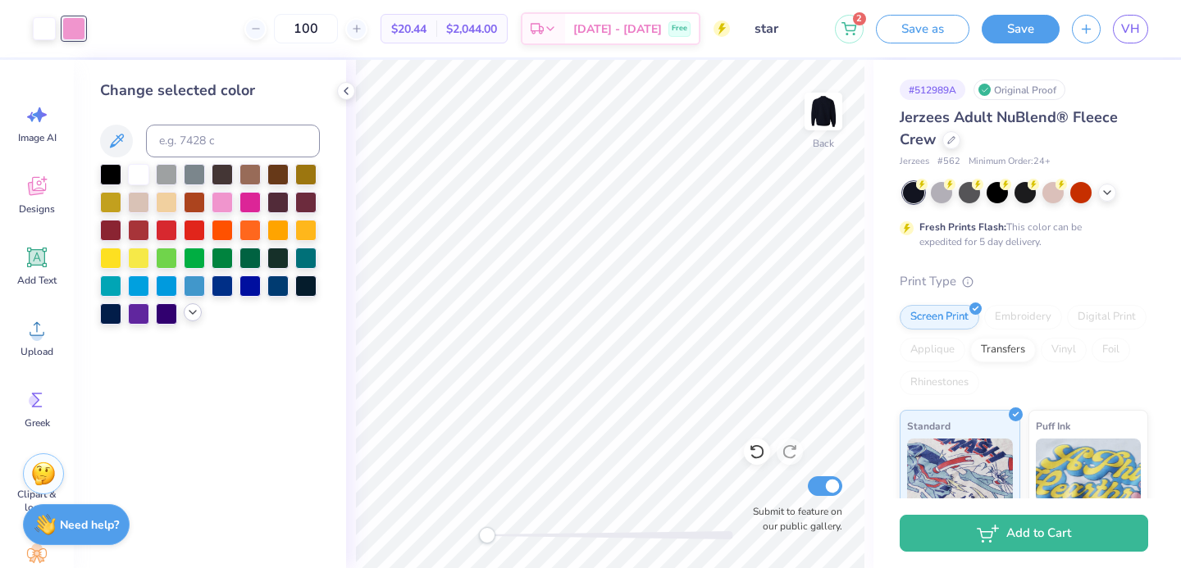
click at [189, 319] on div at bounding box center [193, 312] width 18 height 18
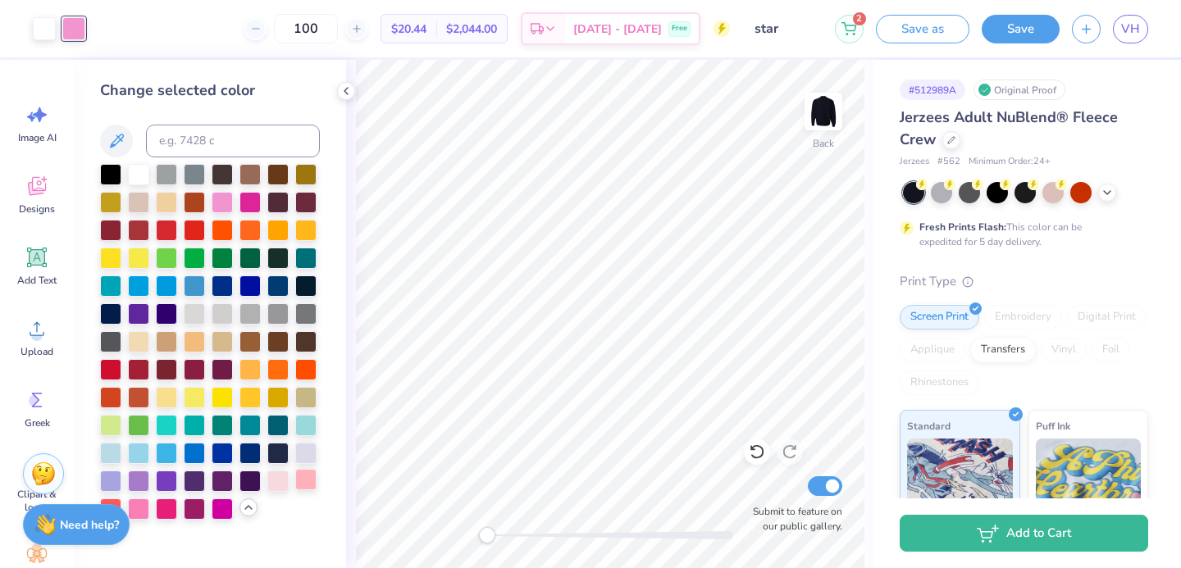
click at [301, 473] on div at bounding box center [305, 479] width 21 height 21
click at [280, 477] on div at bounding box center [277, 479] width 21 height 21
click at [301, 477] on div at bounding box center [305, 479] width 21 height 21
click at [137, 451] on div at bounding box center [138, 451] width 21 height 21
click at [301, 480] on div at bounding box center [305, 479] width 21 height 21
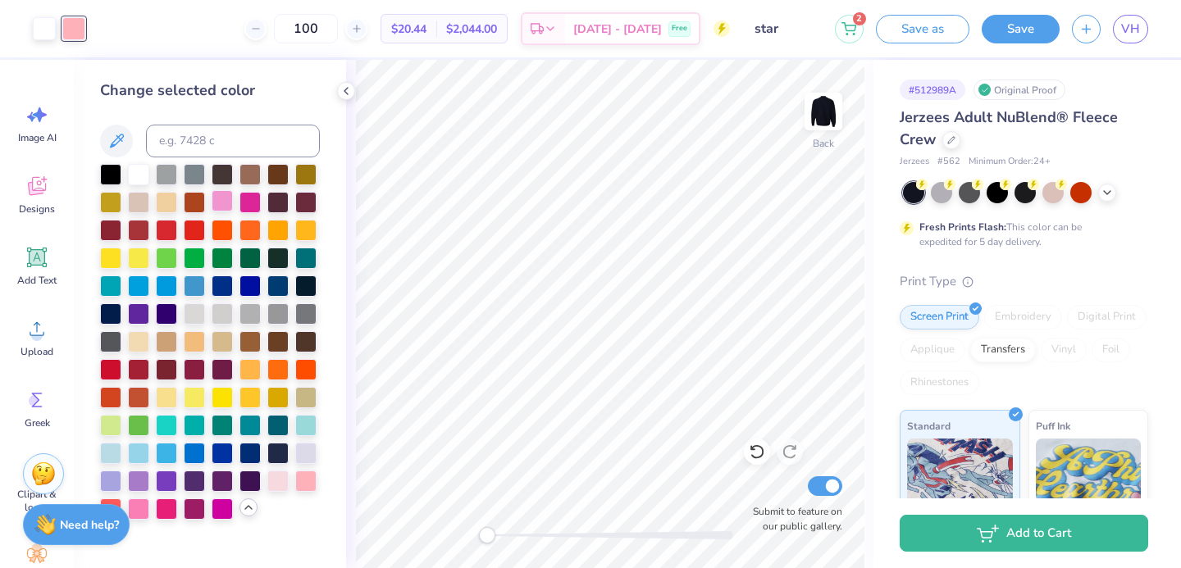
click at [224, 197] on div at bounding box center [222, 200] width 21 height 21
click at [139, 481] on div at bounding box center [138, 479] width 21 height 21
click at [157, 485] on div at bounding box center [166, 479] width 21 height 21
click at [306, 484] on div at bounding box center [305, 479] width 21 height 21
click at [287, 483] on div at bounding box center [277, 479] width 21 height 21
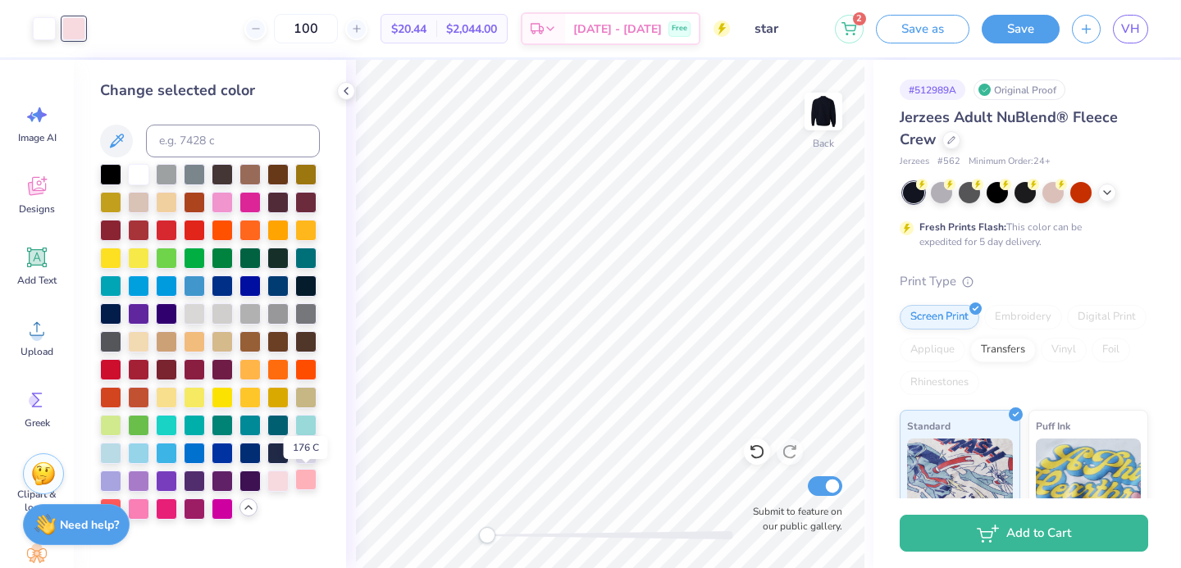
click at [303, 482] on div at bounding box center [305, 479] width 21 height 21
click at [139, 457] on div at bounding box center [138, 451] width 21 height 21
click at [230, 192] on div at bounding box center [222, 200] width 21 height 21
click at [297, 480] on div at bounding box center [305, 479] width 21 height 21
click at [807, 120] on img at bounding box center [824, 112] width 66 height 66
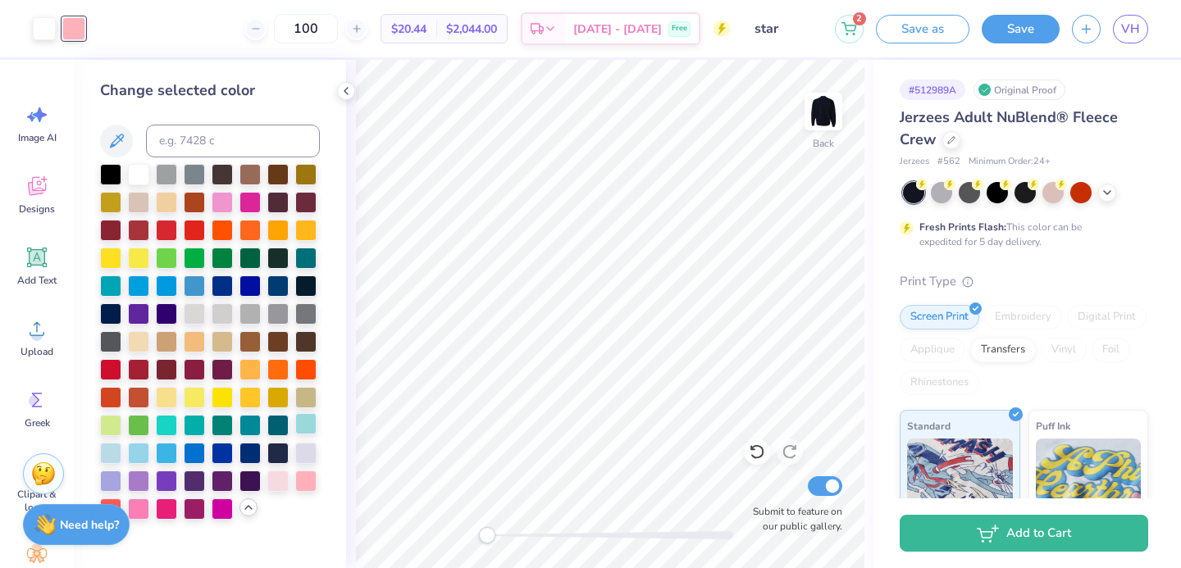
click at [312, 428] on div at bounding box center [305, 423] width 21 height 21
click at [160, 447] on div at bounding box center [166, 451] width 21 height 21
click at [134, 447] on div at bounding box center [138, 451] width 21 height 21
click at [115, 480] on div at bounding box center [110, 479] width 21 height 21
click at [169, 476] on div at bounding box center [166, 479] width 21 height 21
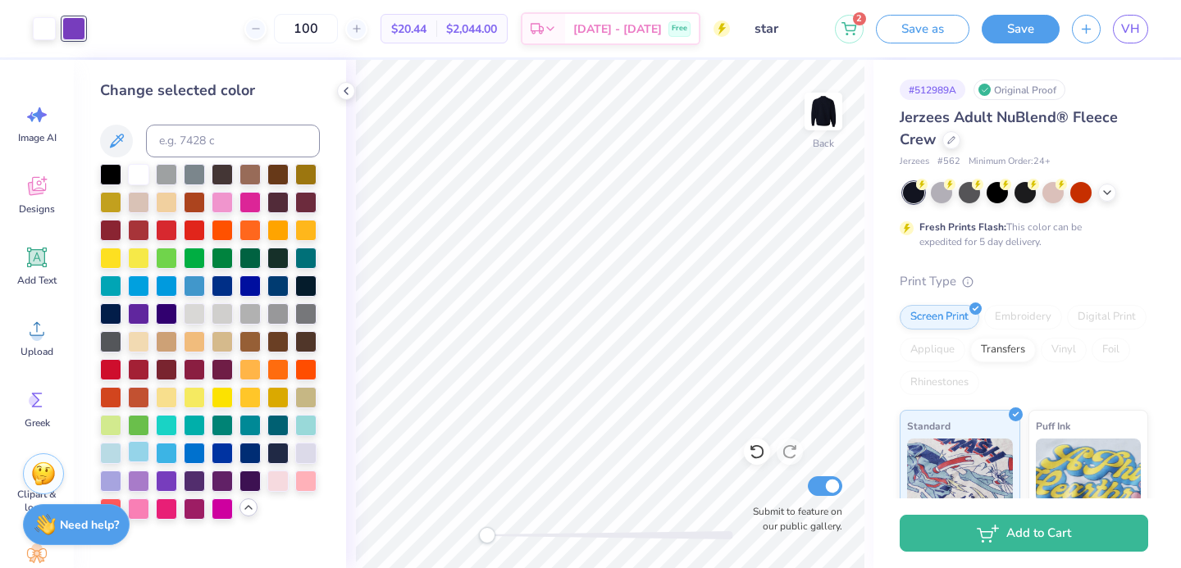
click at [141, 456] on div at bounding box center [138, 451] width 21 height 21
click at [309, 422] on div at bounding box center [305, 423] width 21 height 21
click at [135, 294] on div at bounding box center [138, 284] width 21 height 21
click at [145, 460] on div at bounding box center [138, 451] width 21 height 21
click at [160, 456] on div at bounding box center [166, 451] width 21 height 21
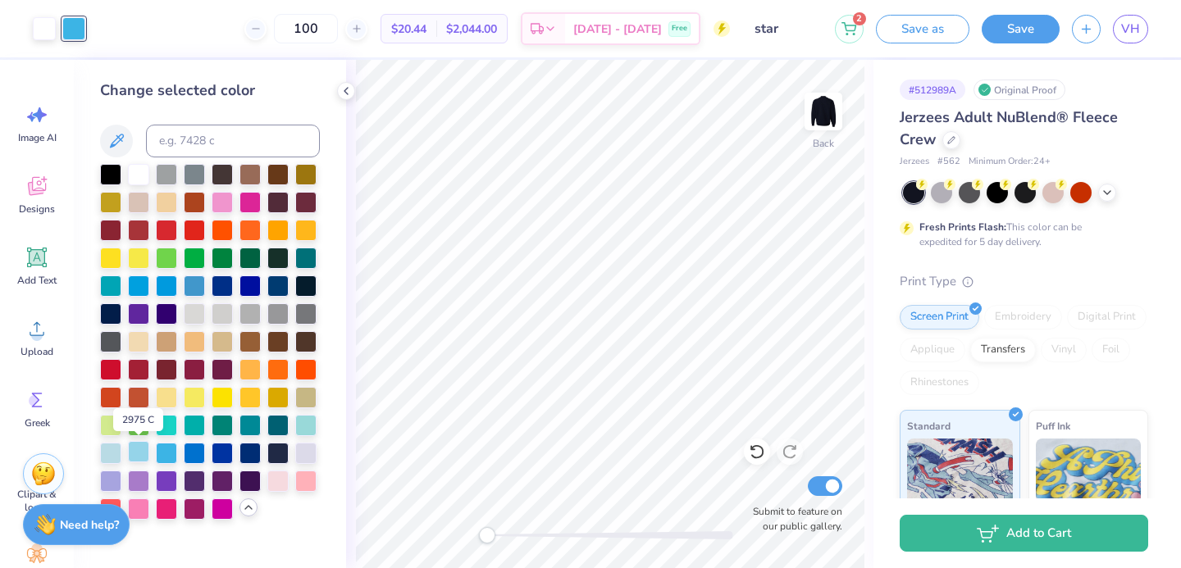
click at [146, 458] on div at bounding box center [138, 451] width 21 height 21
click at [79, 33] on div at bounding box center [73, 28] width 23 height 23
click at [295, 481] on div at bounding box center [305, 479] width 21 height 21
click at [1018, 36] on button "Save" at bounding box center [1021, 26] width 78 height 29
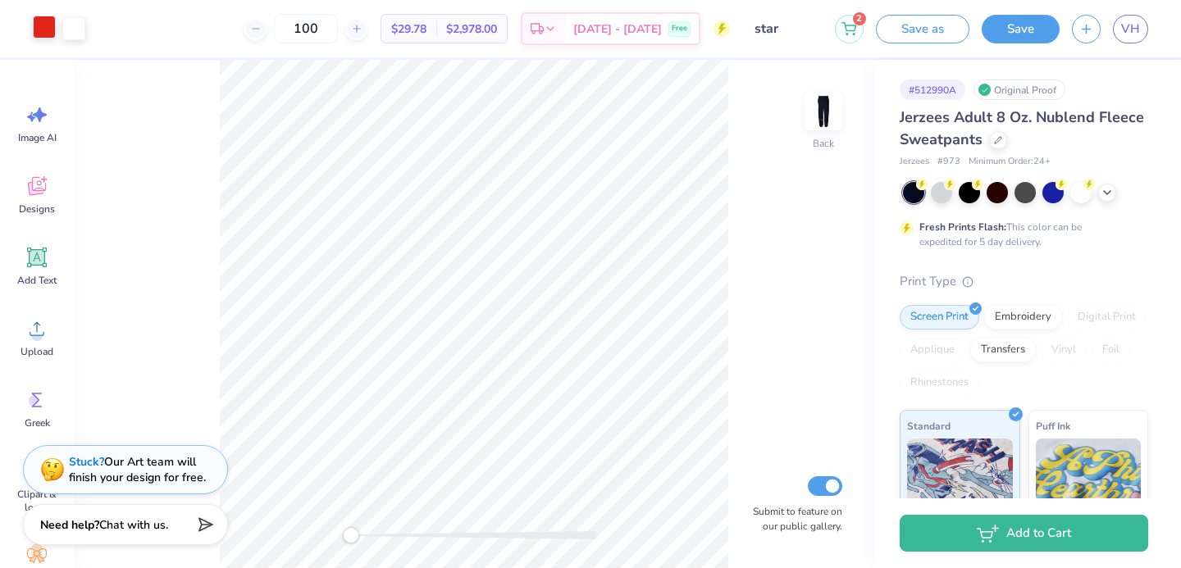
click at [43, 30] on div at bounding box center [44, 27] width 23 height 23
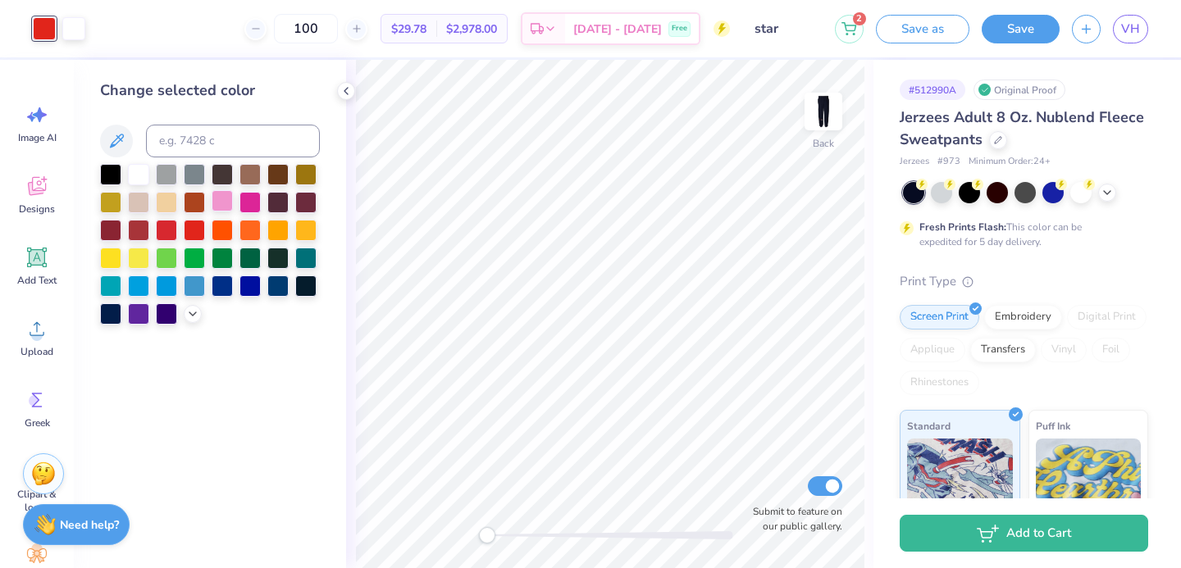
click at [217, 205] on div at bounding box center [222, 200] width 21 height 21
click at [194, 313] on icon at bounding box center [192, 312] width 13 height 13
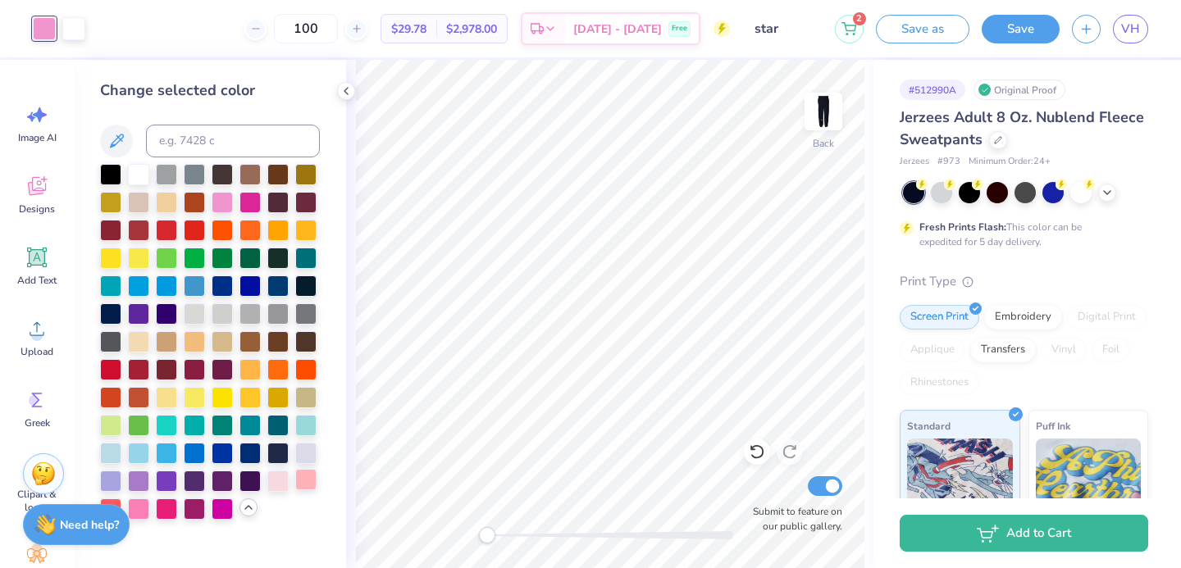
click at [309, 481] on div at bounding box center [305, 479] width 21 height 21
click at [835, 107] on img at bounding box center [824, 112] width 66 height 66
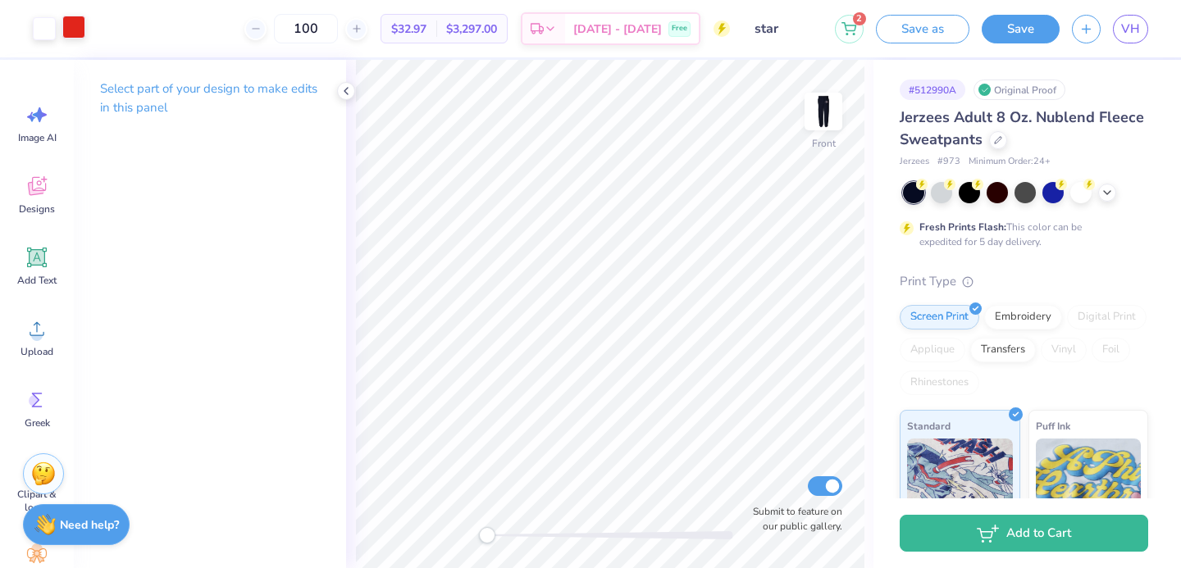
click at [82, 23] on div at bounding box center [73, 27] width 23 height 23
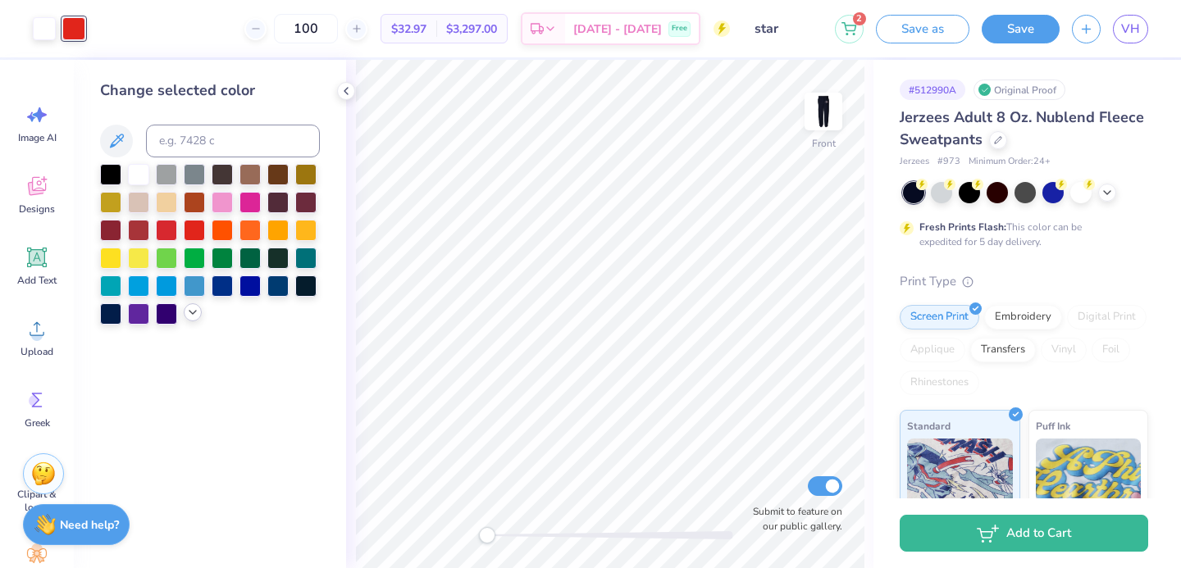
click at [190, 318] on icon at bounding box center [192, 312] width 13 height 13
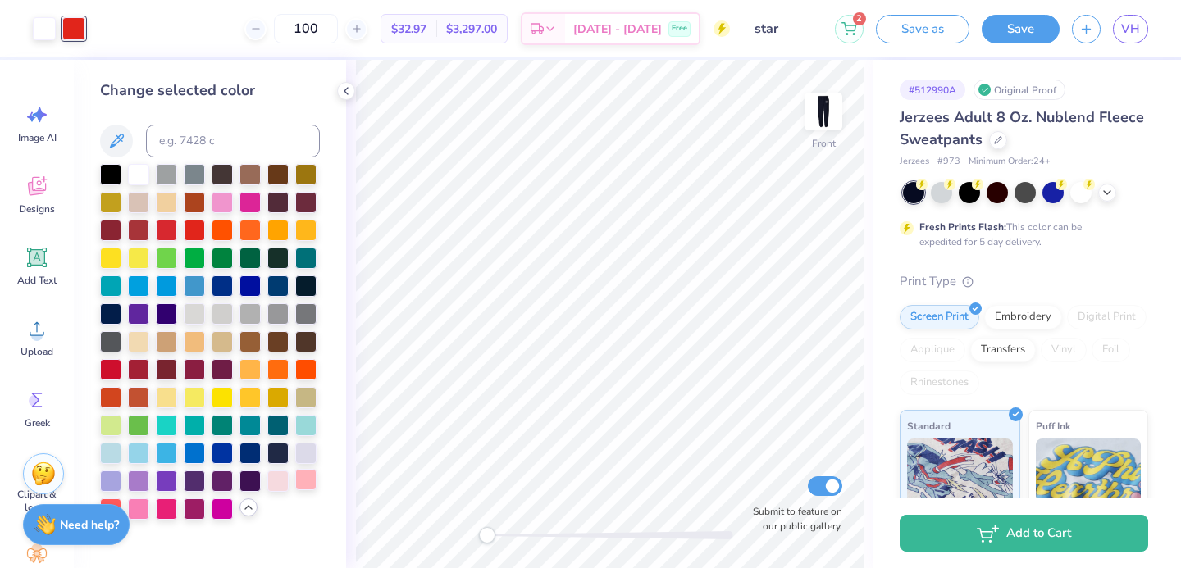
click at [295, 482] on div at bounding box center [305, 479] width 21 height 21
click at [827, 99] on img at bounding box center [824, 112] width 66 height 66
click at [825, 121] on img at bounding box center [824, 112] width 66 height 66
click at [138, 454] on div at bounding box center [138, 451] width 21 height 21
click at [1105, 189] on icon at bounding box center [1107, 191] width 13 height 13
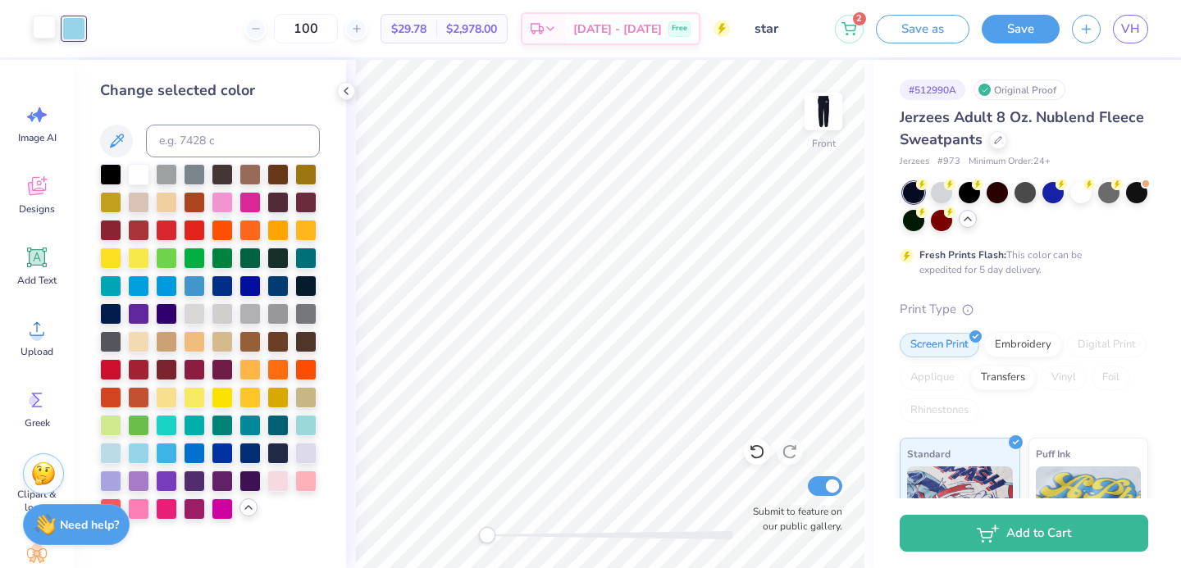
click at [56, 29] on div at bounding box center [44, 27] width 23 height 23
click at [75, 27] on div at bounding box center [73, 27] width 23 height 23
click at [305, 479] on div at bounding box center [305, 479] width 21 height 21
click at [1025, 30] on button "Save" at bounding box center [1021, 26] width 78 height 29
